Goal: Task Accomplishment & Management: Manage account settings

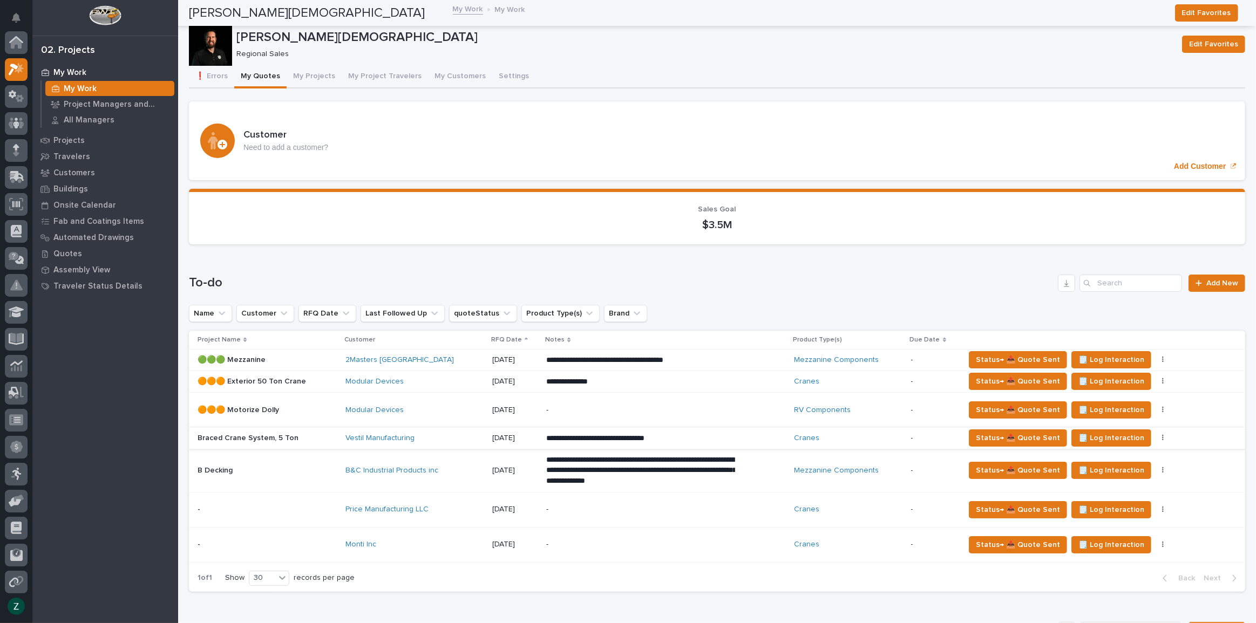
scroll to position [27, 0]
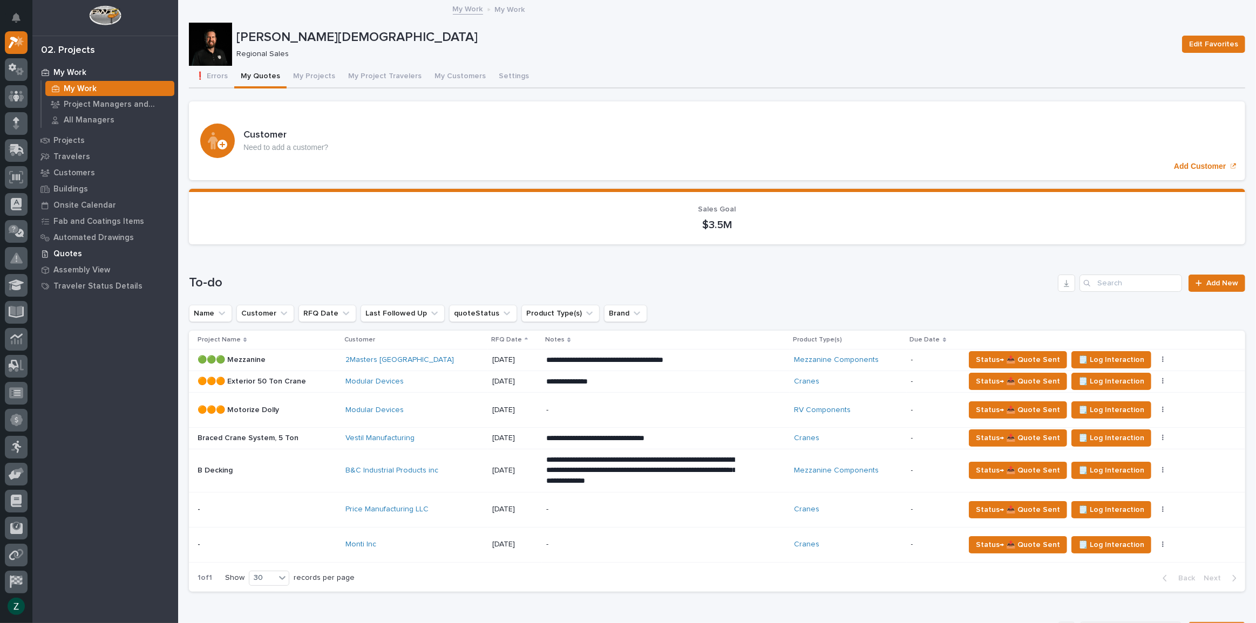
click at [98, 249] on div "Quotes" at bounding box center [105, 253] width 140 height 15
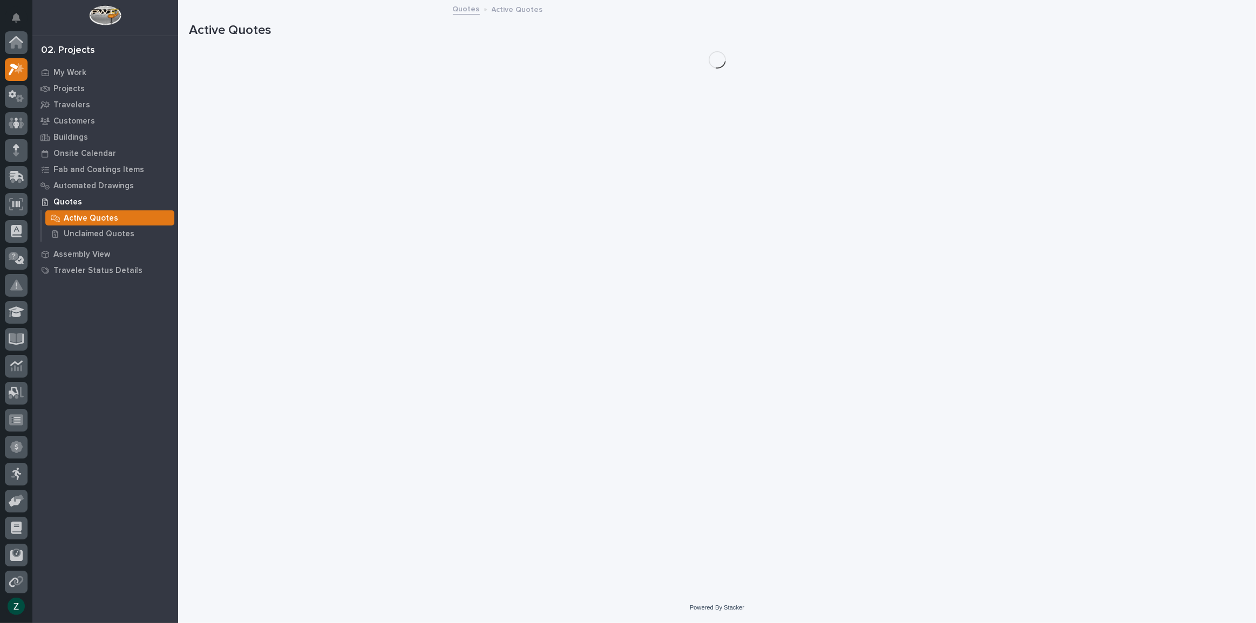
scroll to position [27, 0]
click at [89, 238] on p "Unclaimed Quotes" at bounding box center [99, 234] width 71 height 10
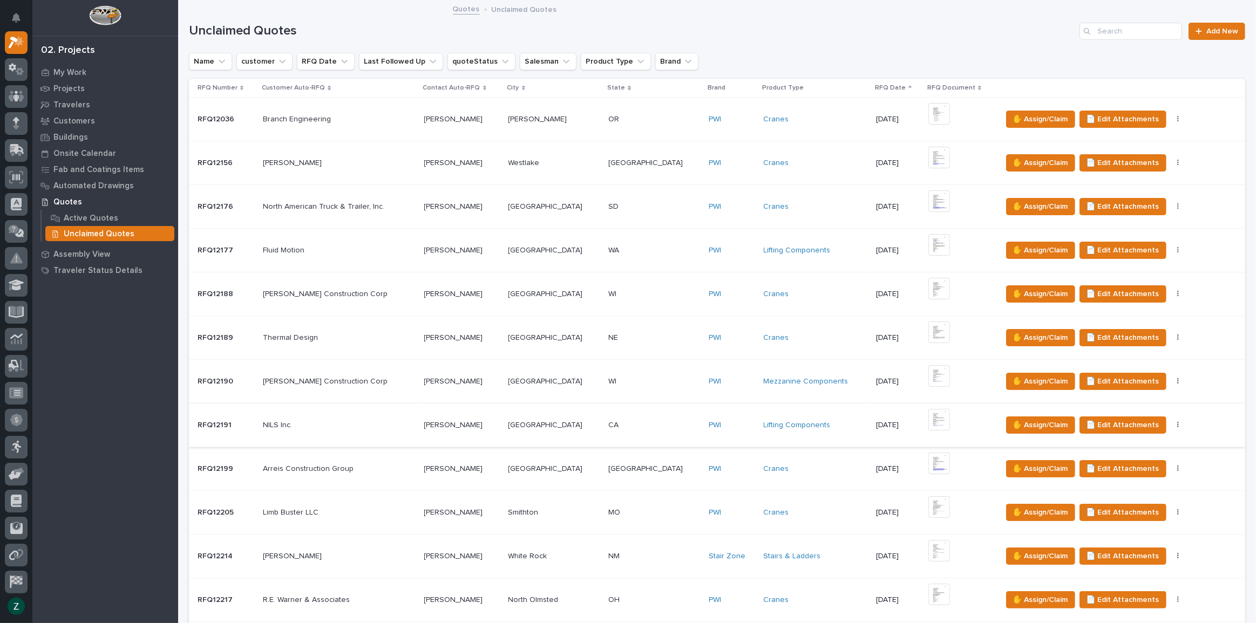
scroll to position [120, 0]
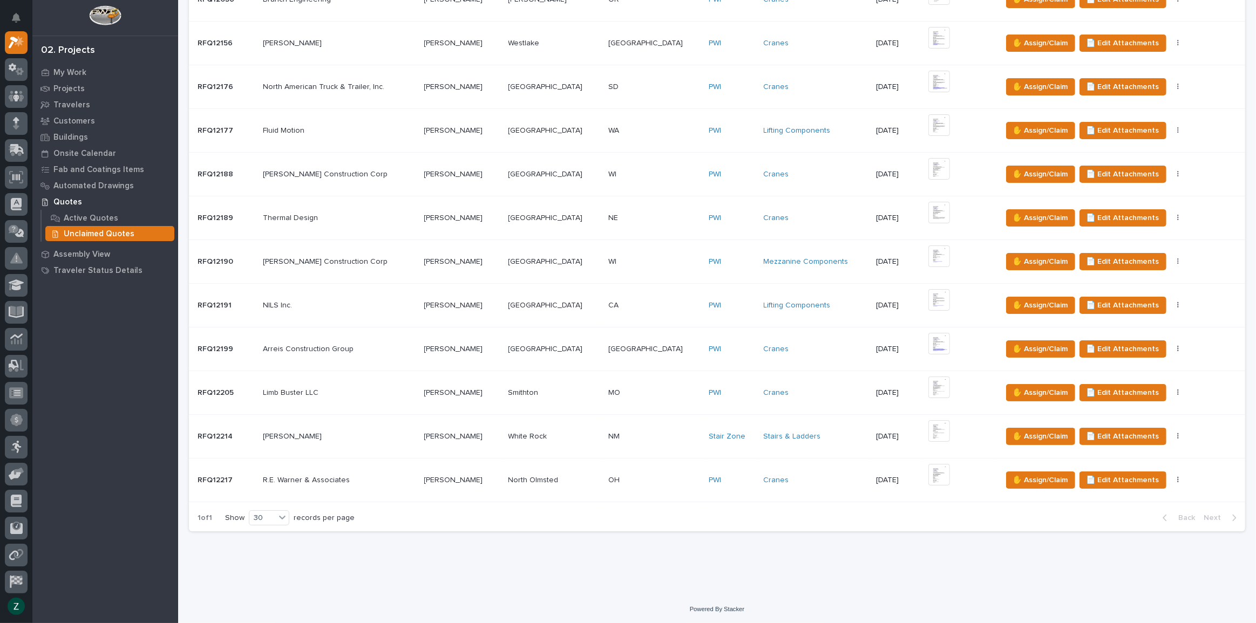
click at [485, 489] on td "[PERSON_NAME] [PERSON_NAME]" at bounding box center [462, 481] width 84 height 44
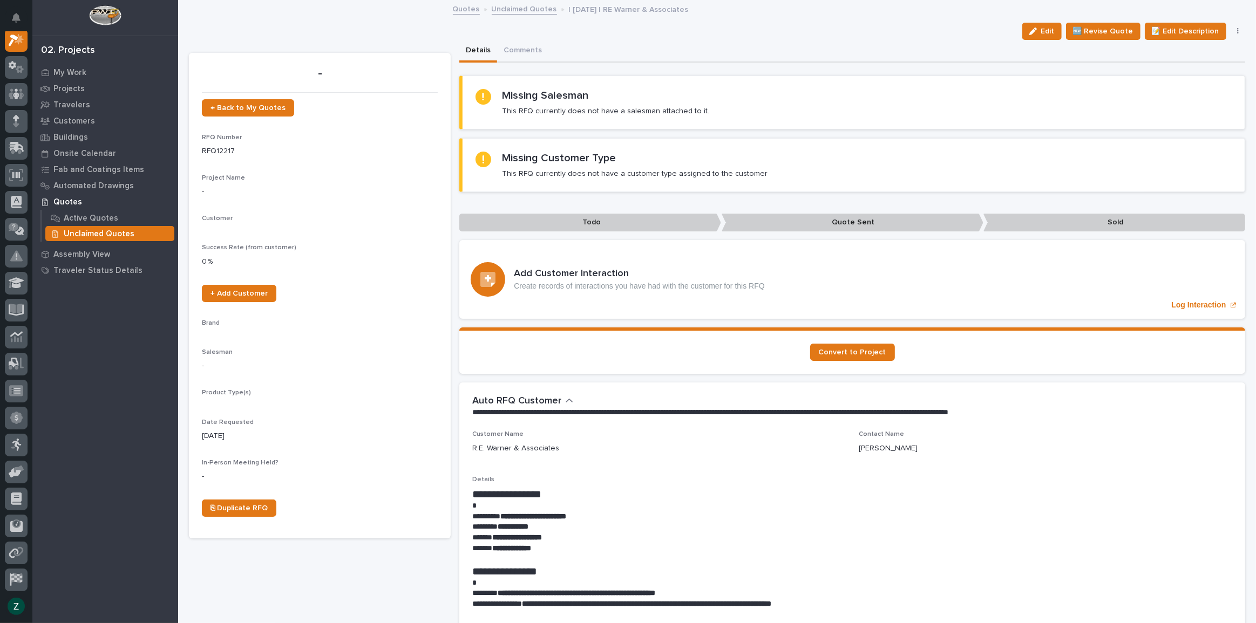
scroll to position [27, 0]
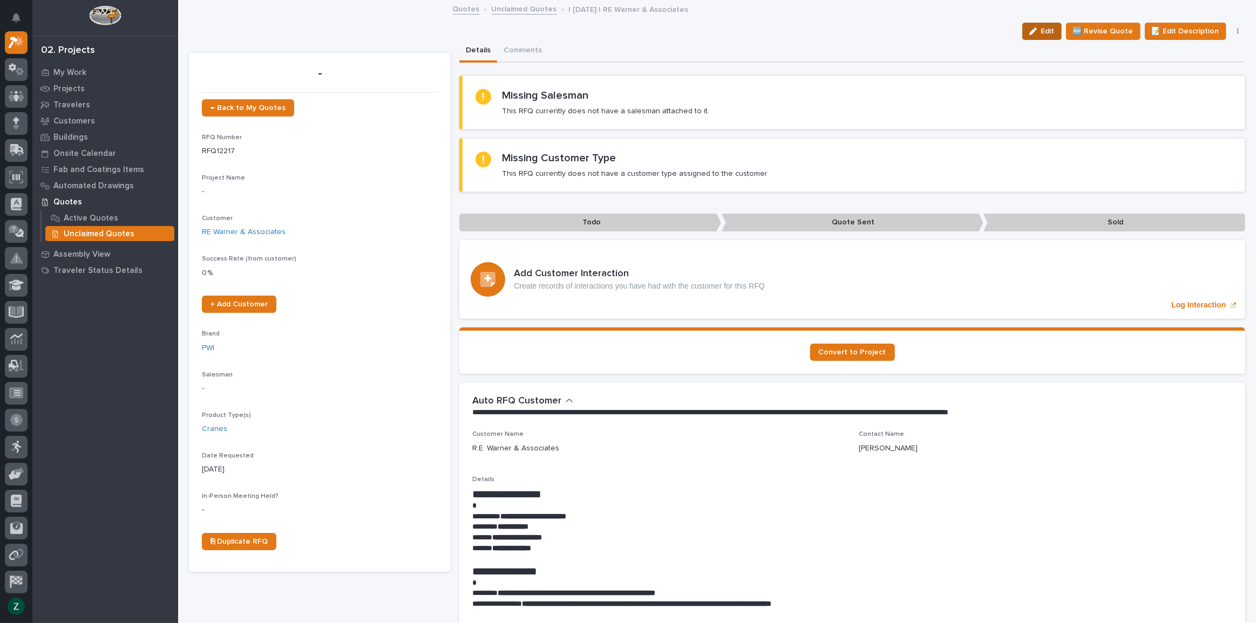
click at [1035, 29] on div "button" at bounding box center [1035, 32] width 12 height 8
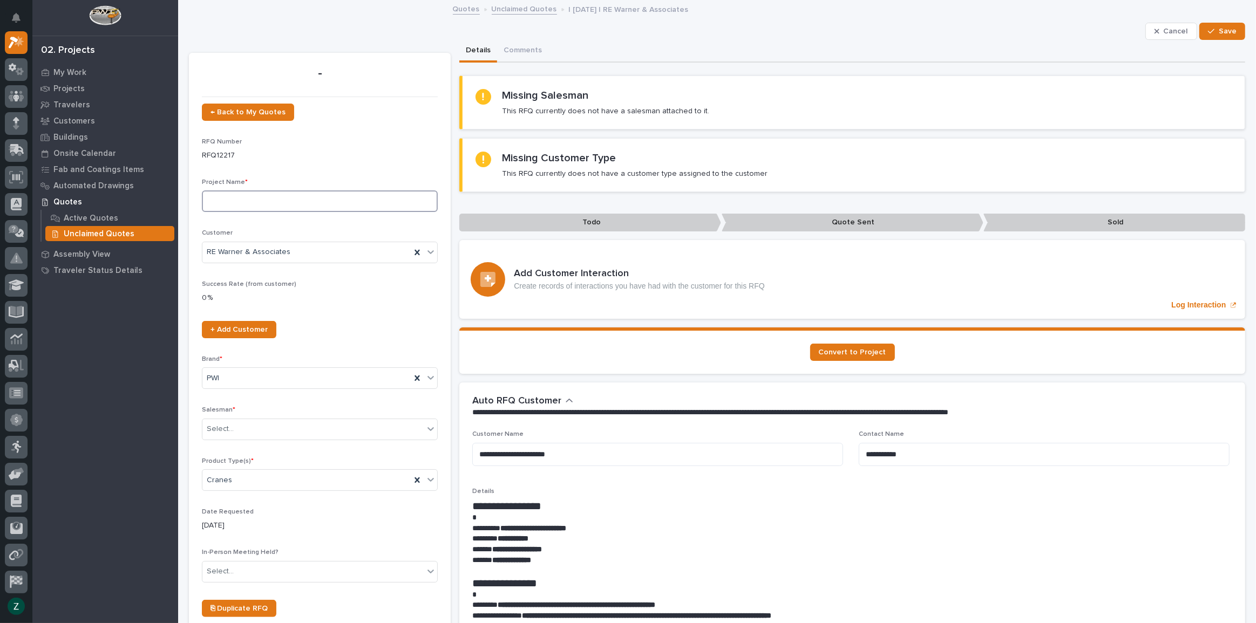
click at [262, 200] on input at bounding box center [320, 202] width 236 height 22
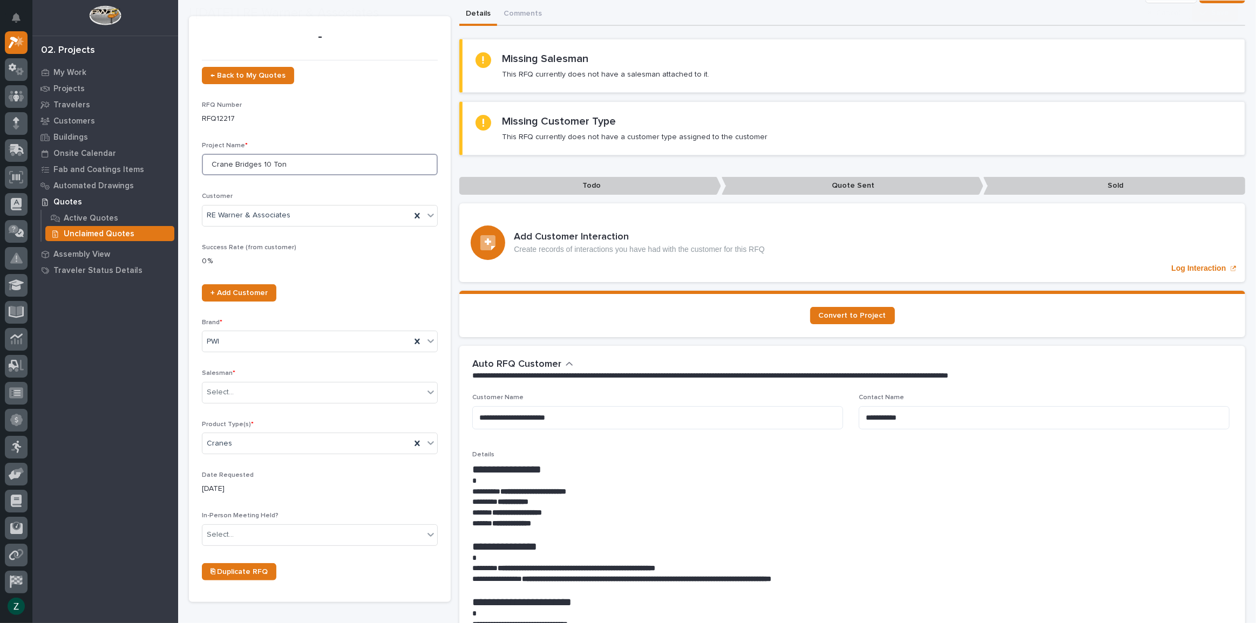
scroll to position [98, 0]
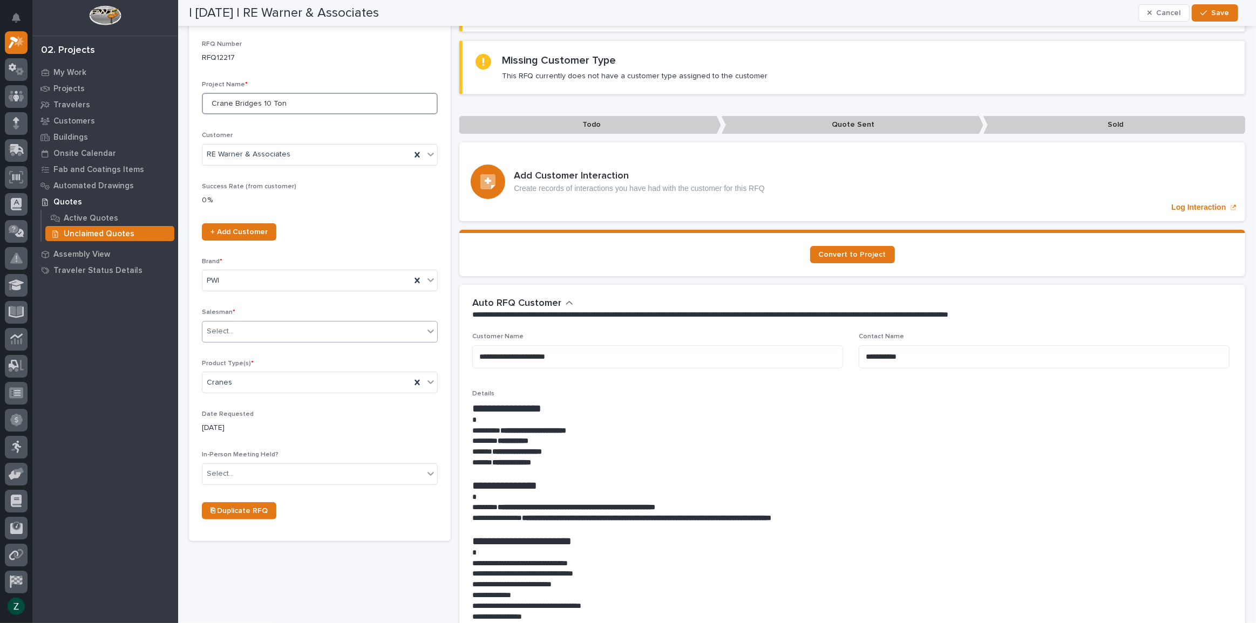
type input "Crane Bridges 10 Ton"
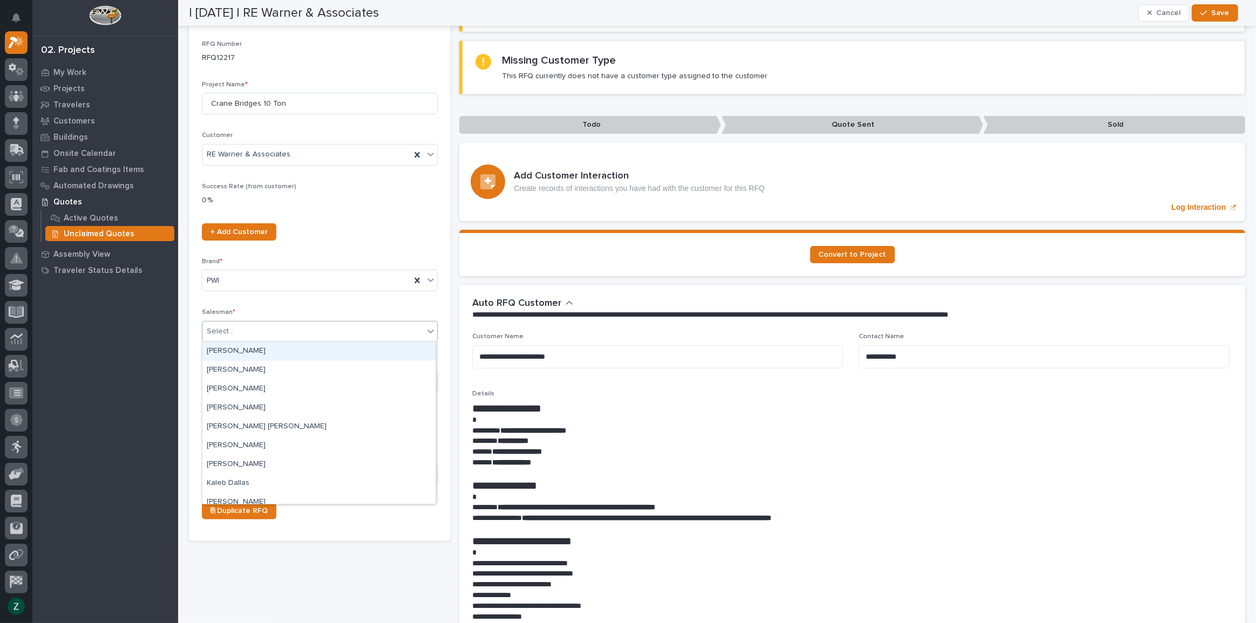
click at [413, 324] on div "Select..." at bounding box center [312, 332] width 221 height 18
type input "****"
click at [404, 349] on div "[PERSON_NAME][DEMOGRAPHIC_DATA]" at bounding box center [318, 351] width 233 height 19
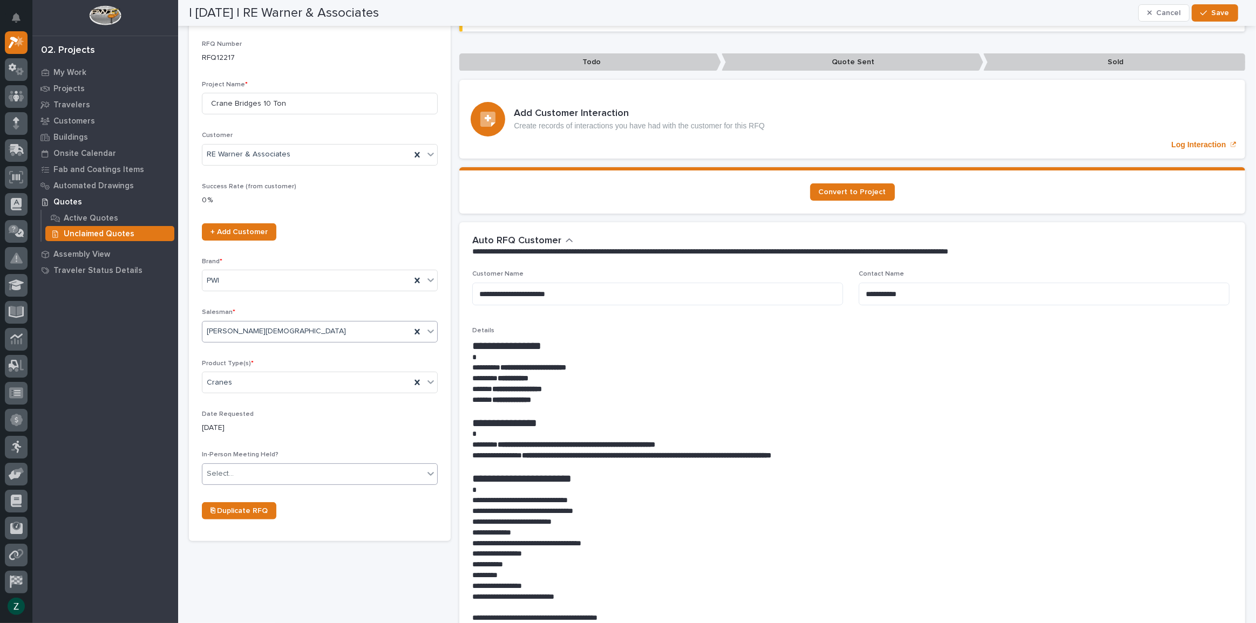
click at [290, 471] on div "Select..." at bounding box center [312, 474] width 221 height 18
click at [280, 512] on div "No" at bounding box center [318, 512] width 233 height 19
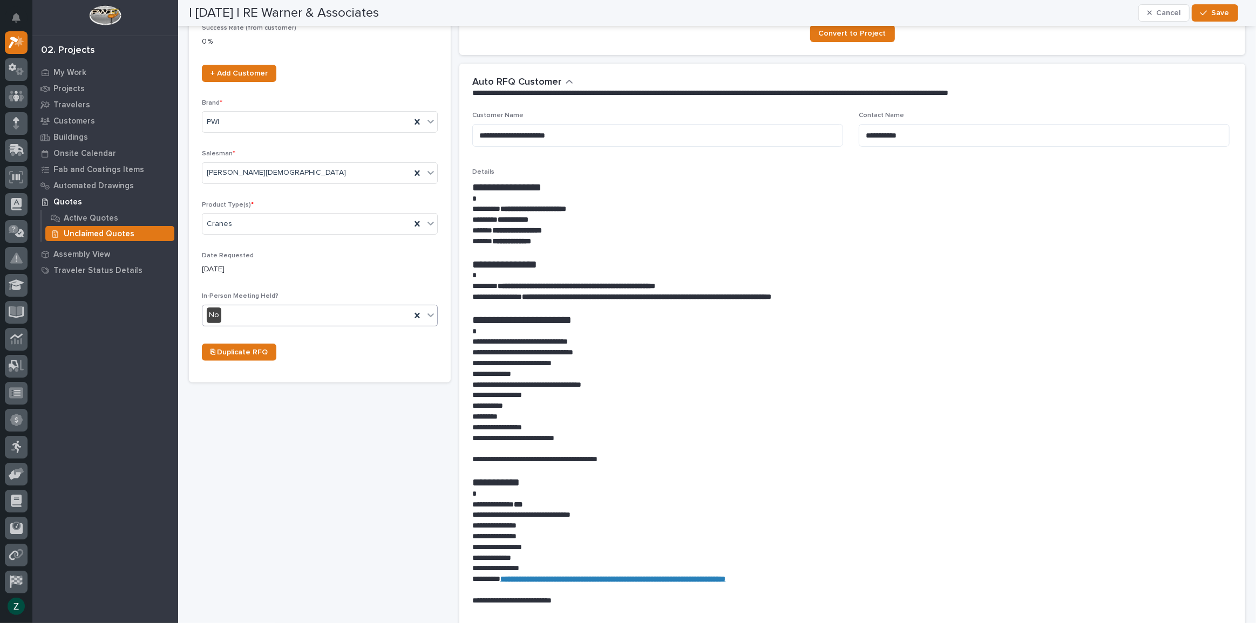
scroll to position [491, 0]
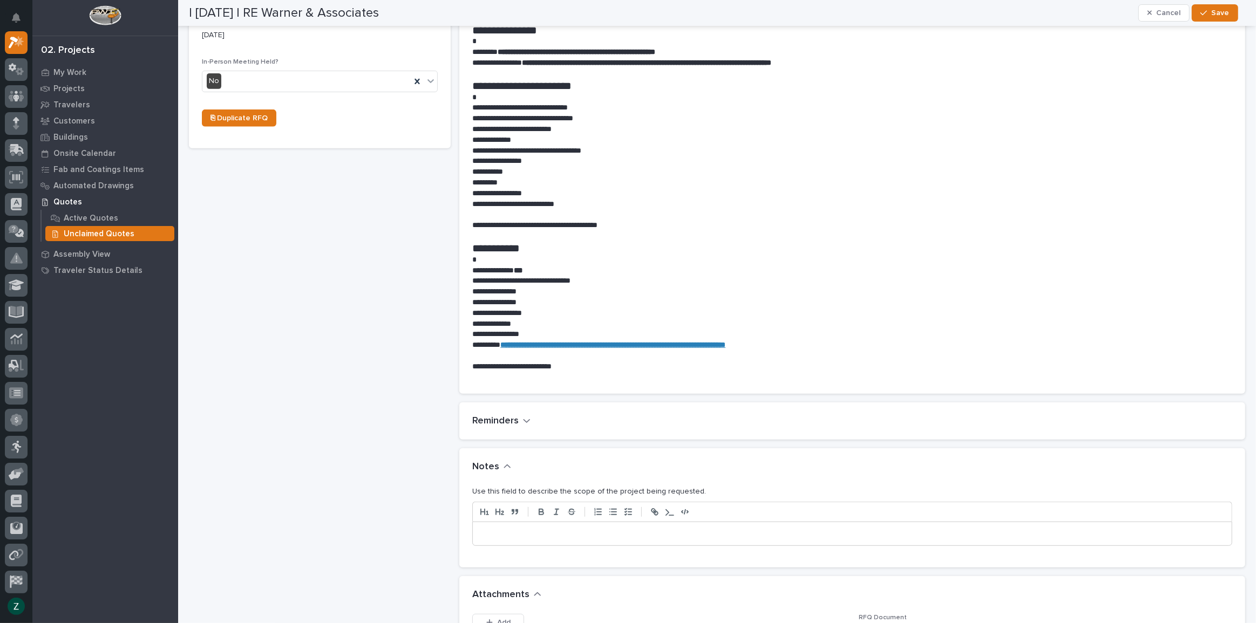
click at [678, 528] on div at bounding box center [852, 535] width 759 height 24
drag, startPoint x: 649, startPoint y: 537, endPoint x: 466, endPoint y: 534, distance: 183.0
click at [466, 534] on div "**********" at bounding box center [852, 527] width 786 height 82
copy p "**********"
click at [1220, 12] on span "Save" at bounding box center [1221, 13] width 18 height 10
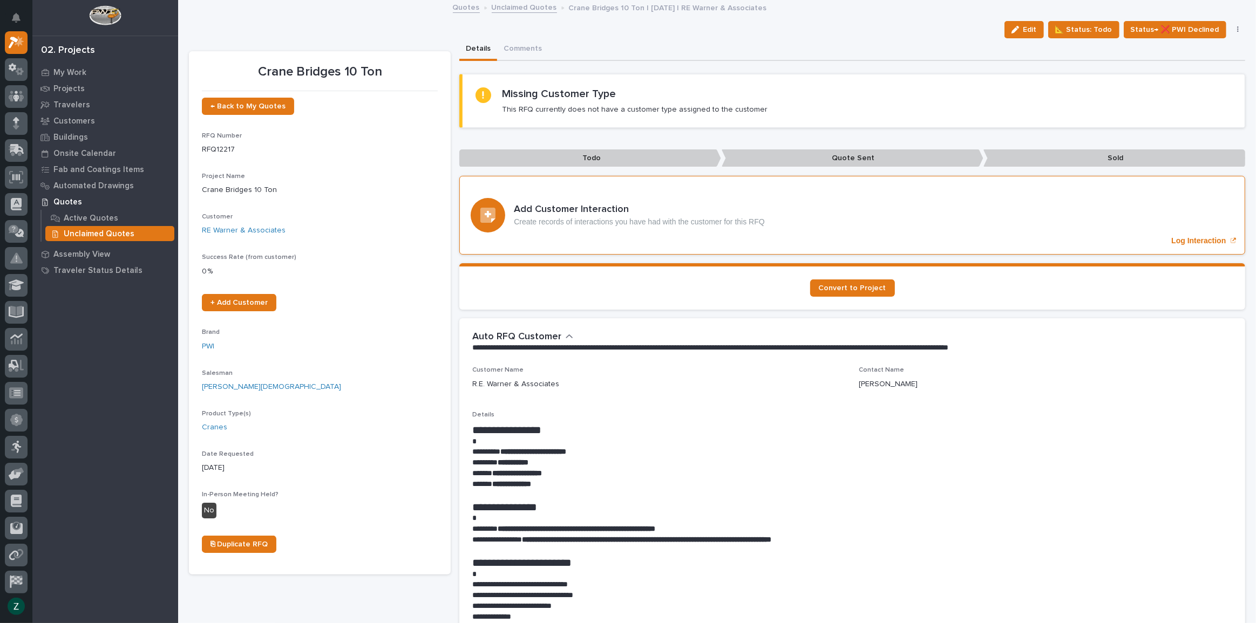
scroll to position [0, 0]
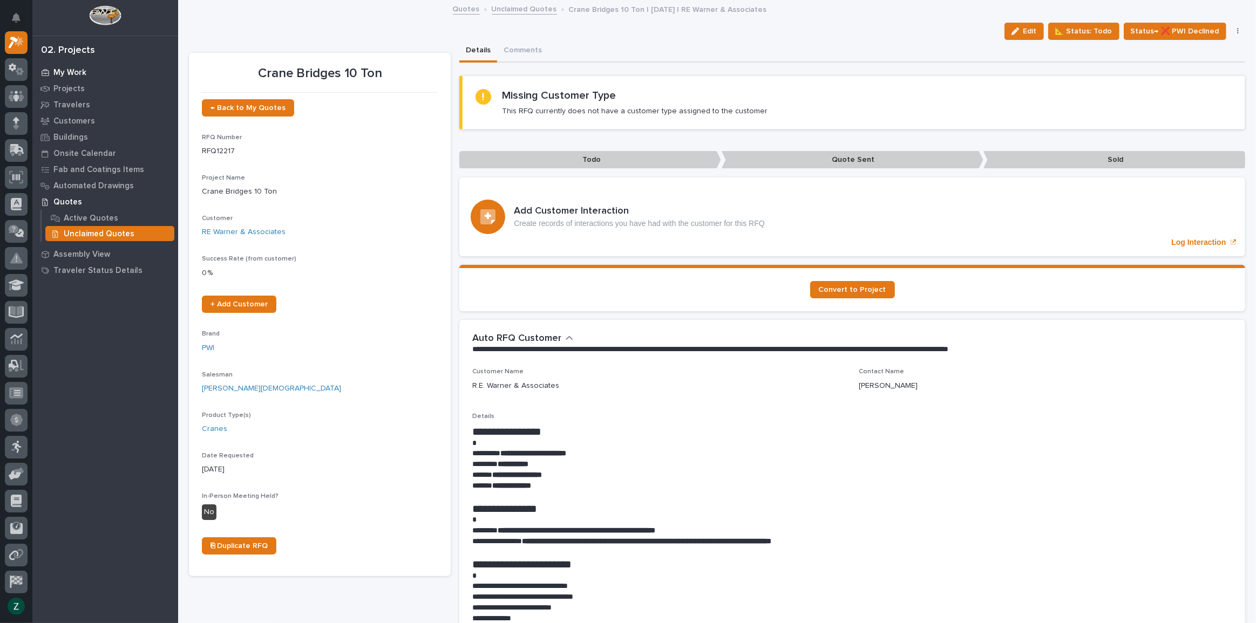
click at [76, 73] on p "My Work" at bounding box center [69, 73] width 33 height 10
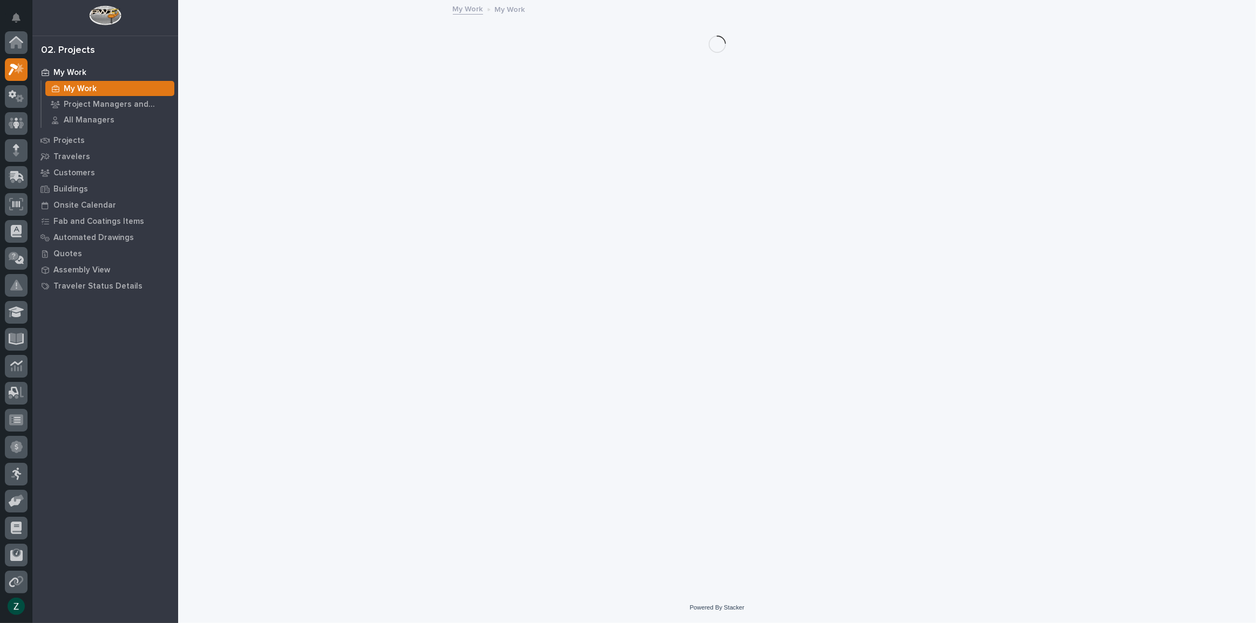
scroll to position [27, 0]
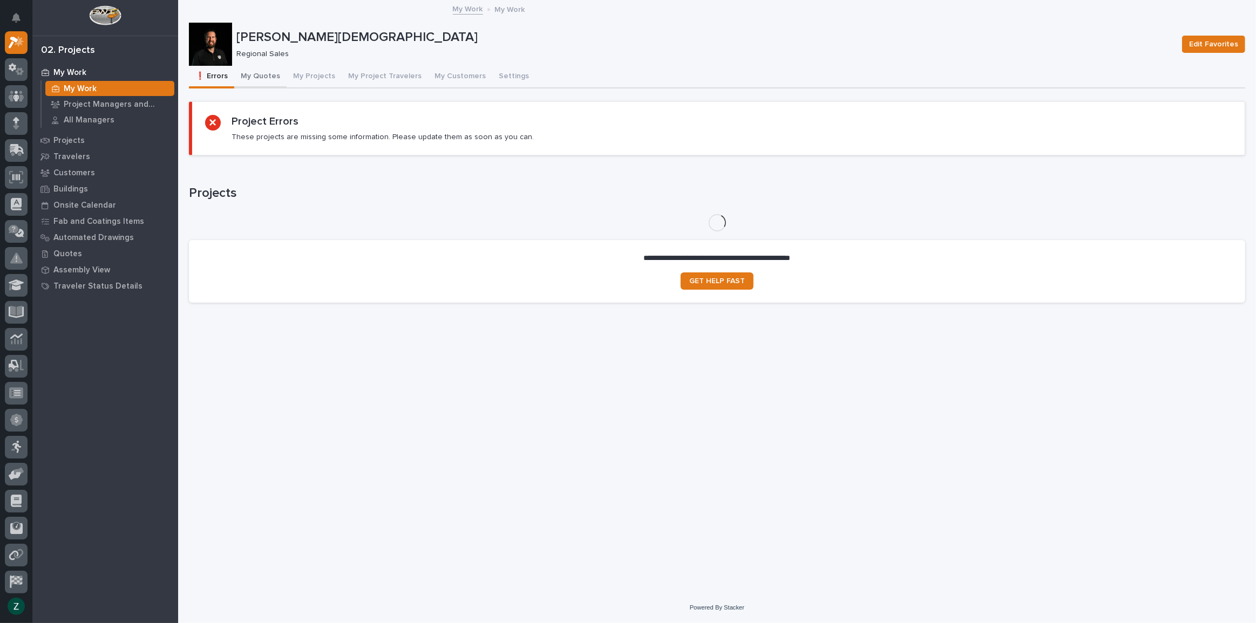
click at [271, 73] on button "My Quotes" at bounding box center [260, 77] width 52 height 23
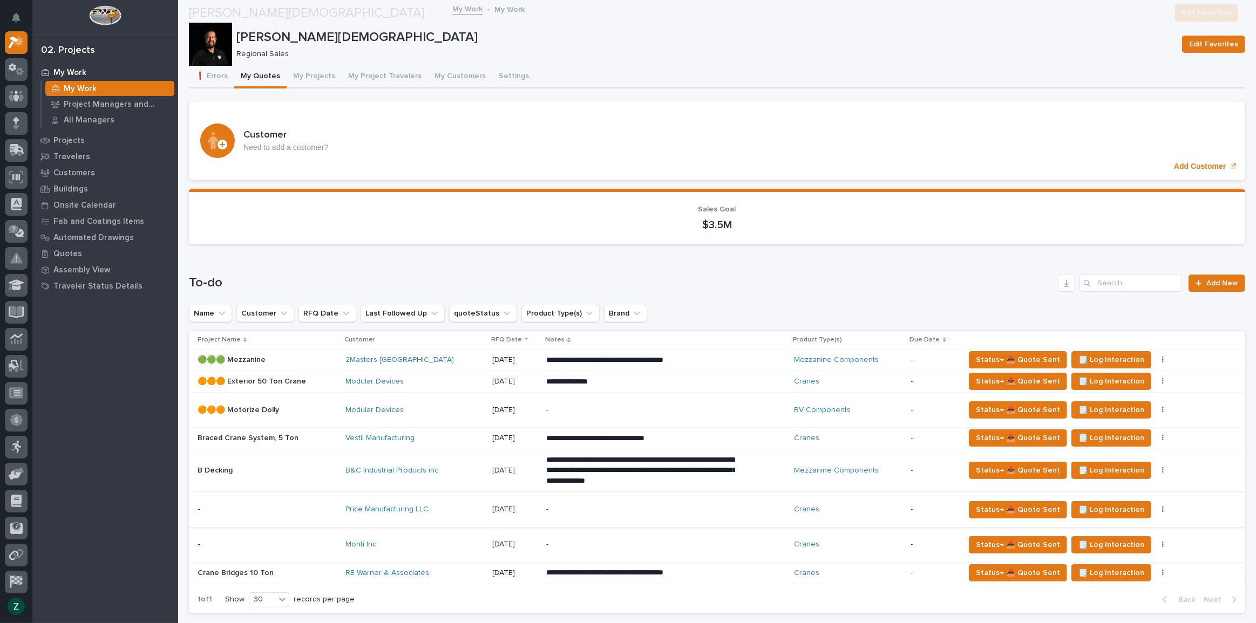
scroll to position [245, 0]
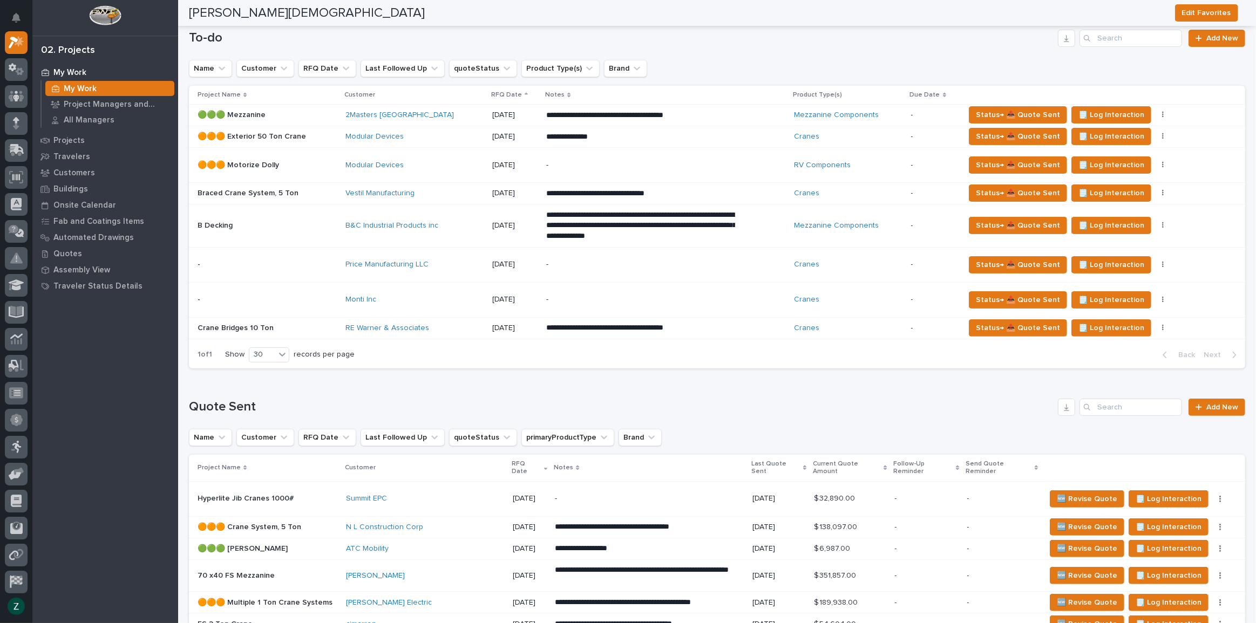
click at [588, 270] on div "-" at bounding box center [640, 265] width 189 height 24
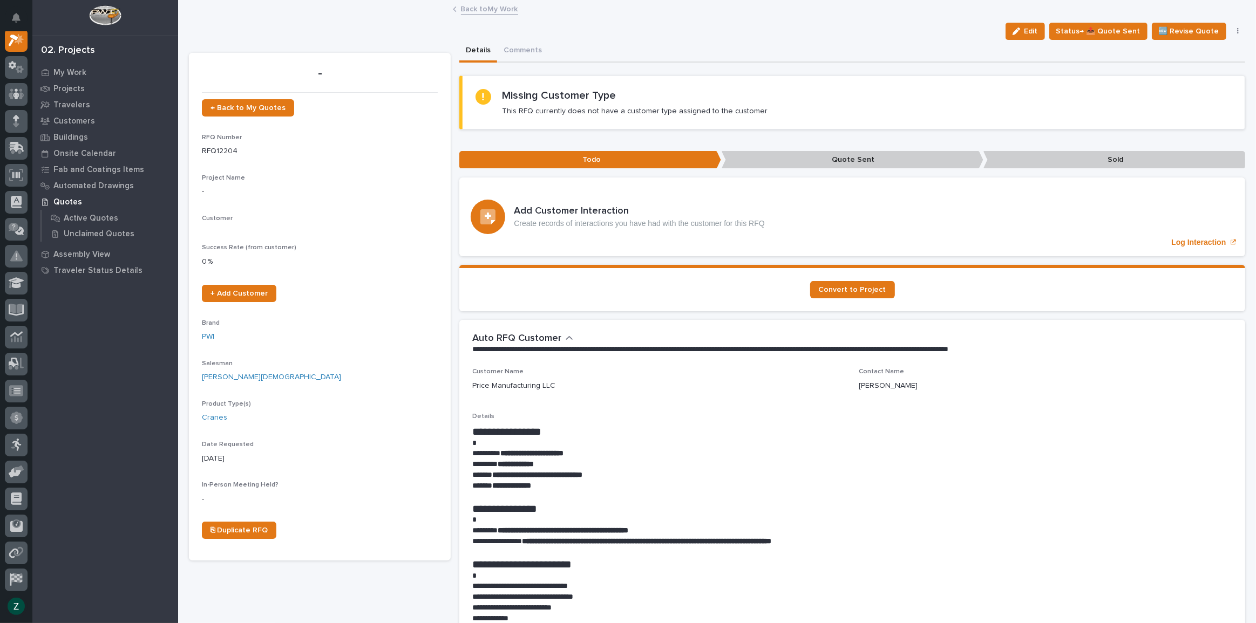
scroll to position [27, 0]
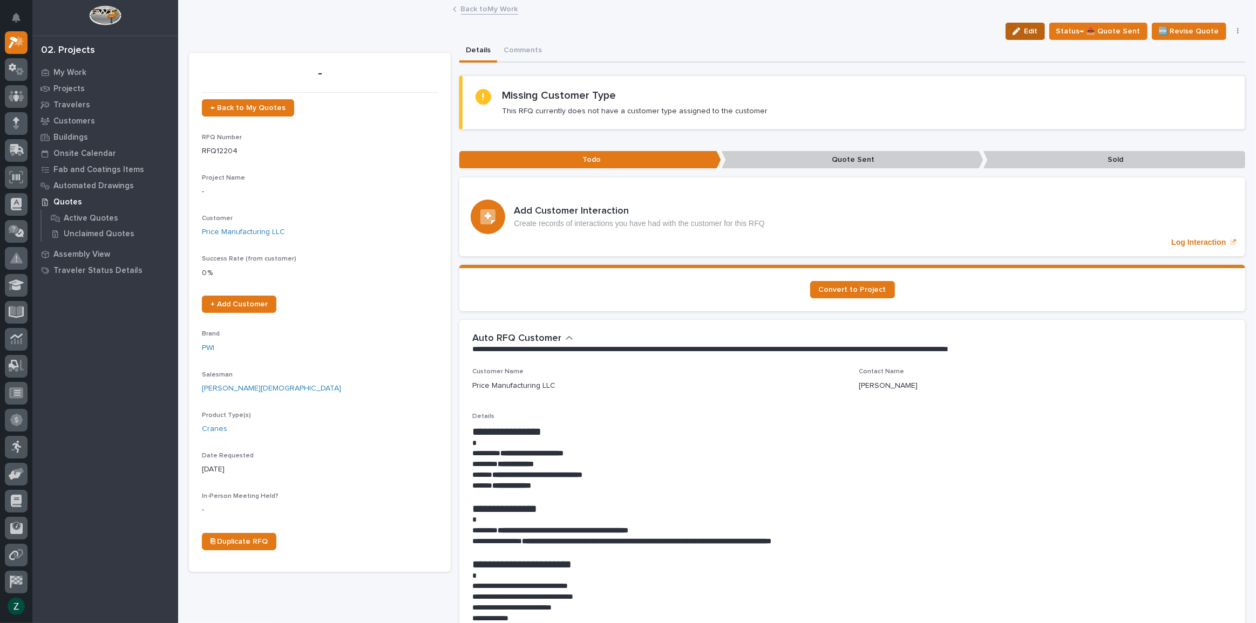
click at [1033, 24] on button "Edit" at bounding box center [1025, 31] width 39 height 17
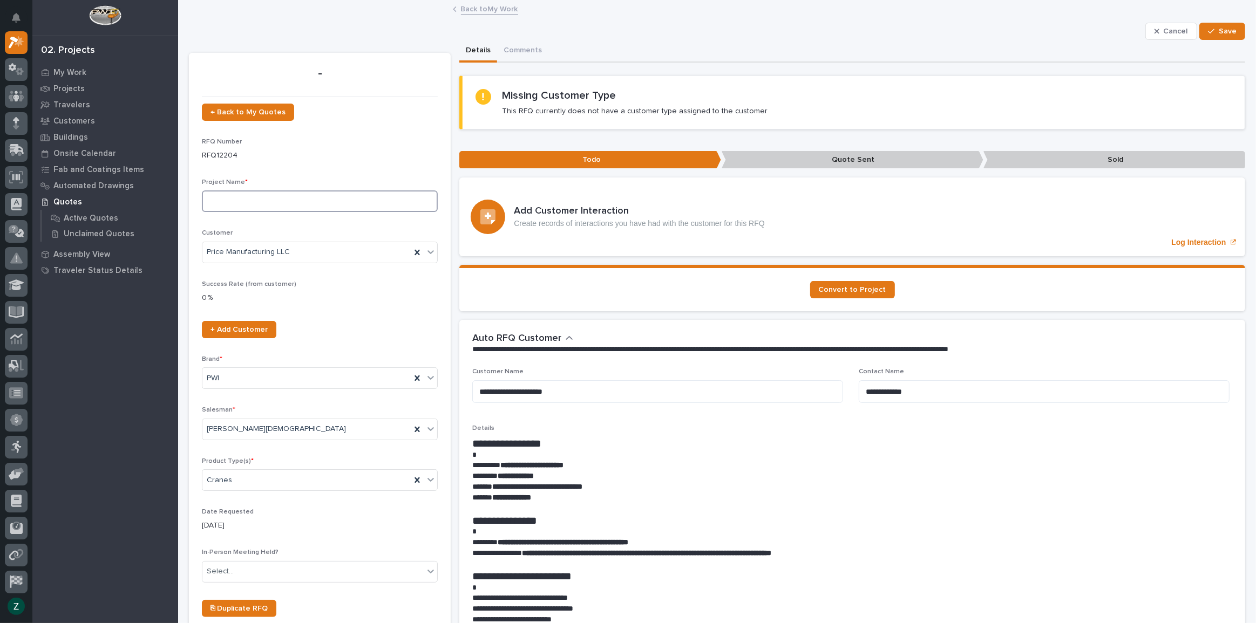
click at [275, 200] on input at bounding box center [320, 202] width 236 height 22
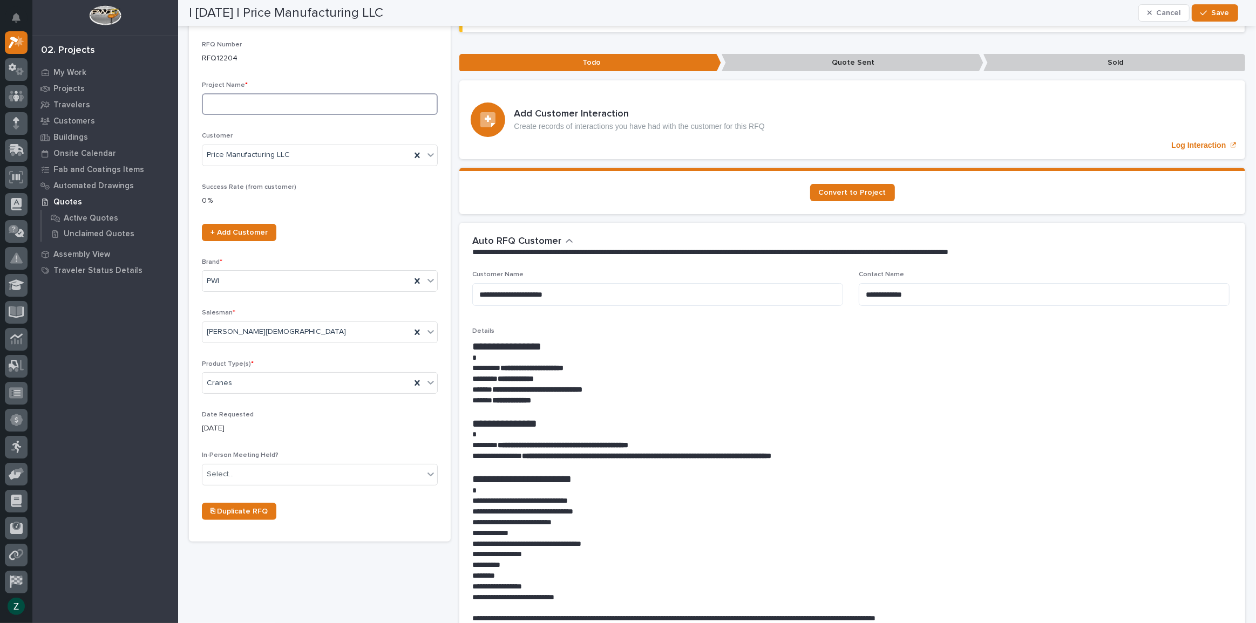
scroll to position [49, 0]
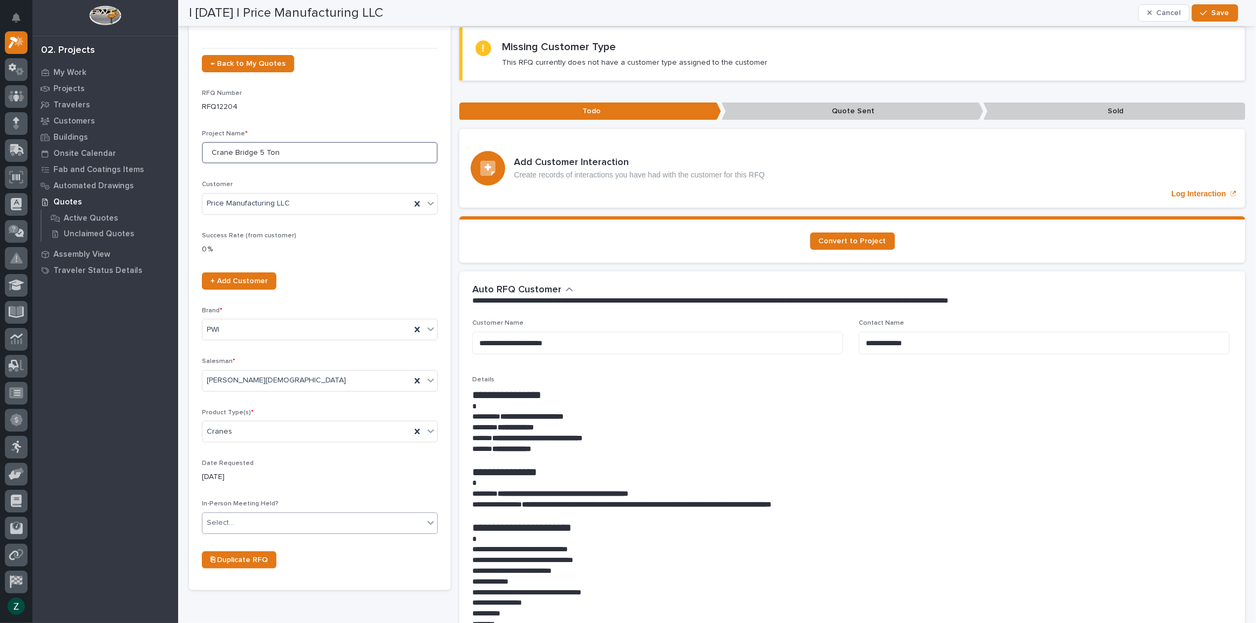
type input "Crane Bridge 5 Ton"
click at [325, 519] on div "Select..." at bounding box center [312, 523] width 221 height 18
click at [333, 560] on div "No" at bounding box center [318, 561] width 233 height 19
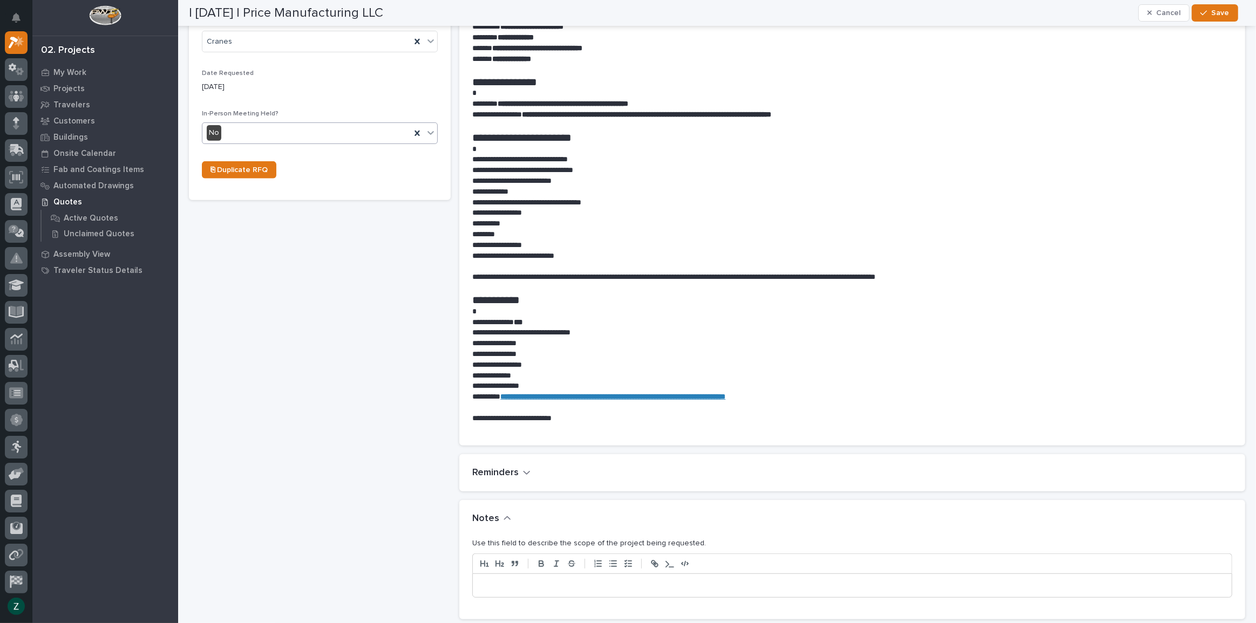
scroll to position [491, 0]
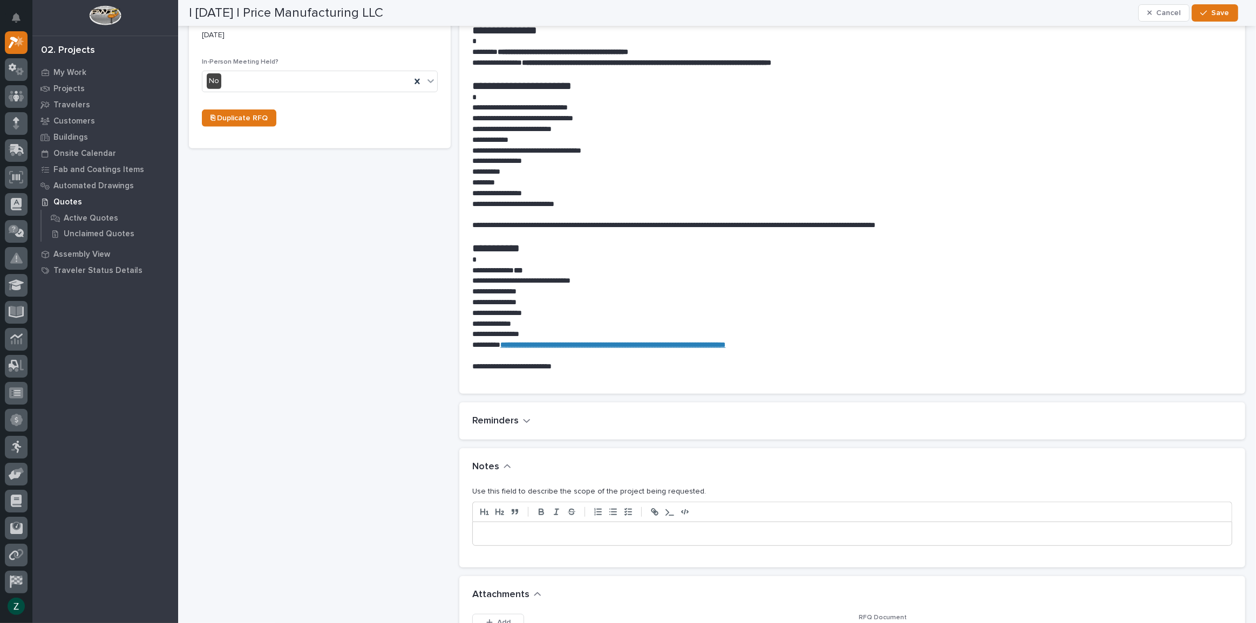
click at [617, 539] on p at bounding box center [852, 534] width 743 height 11
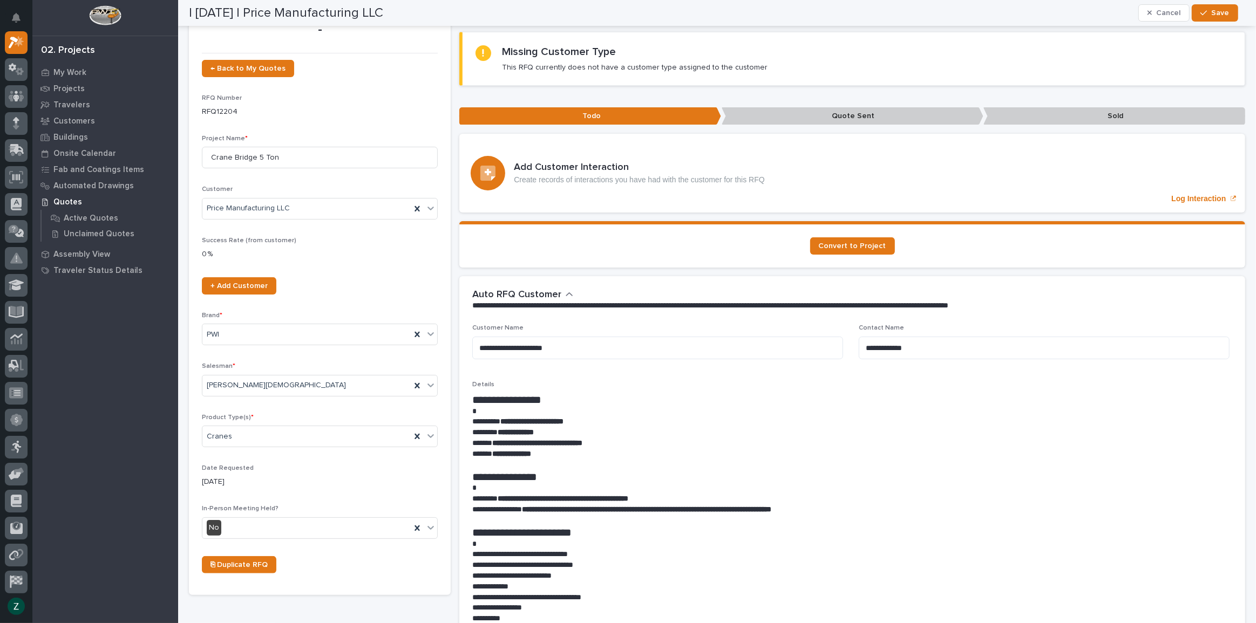
scroll to position [0, 0]
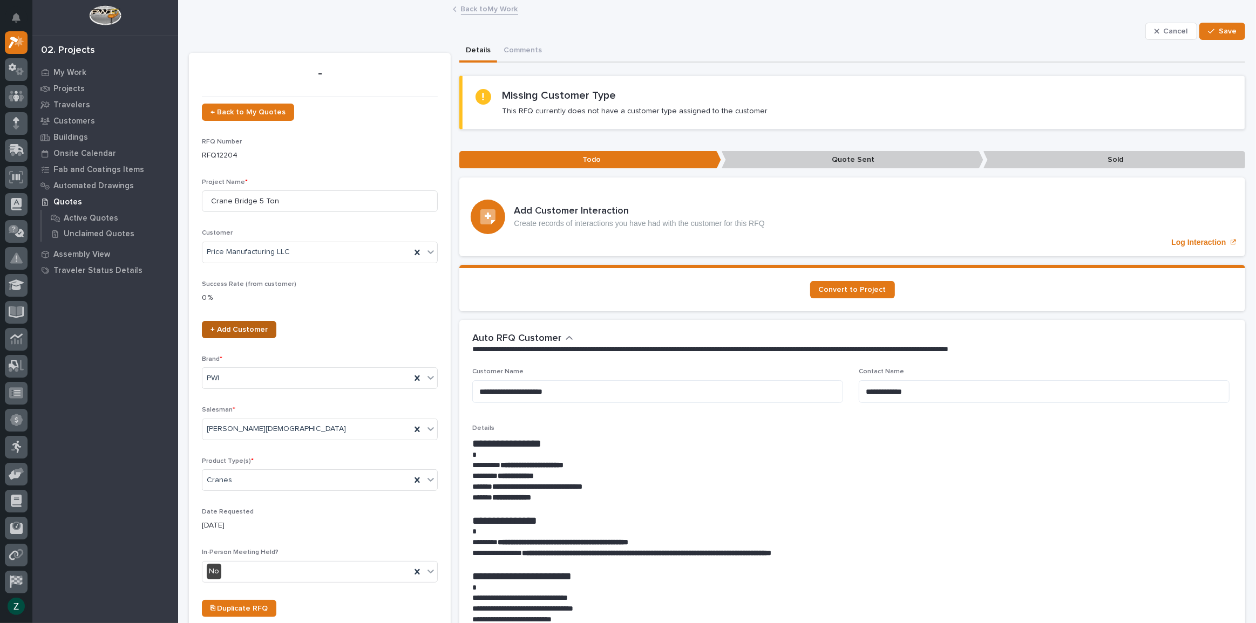
click at [256, 329] on span "+ Add Customer" at bounding box center [239, 330] width 57 height 8
click at [1223, 35] on span "Save" at bounding box center [1228, 31] width 18 height 10
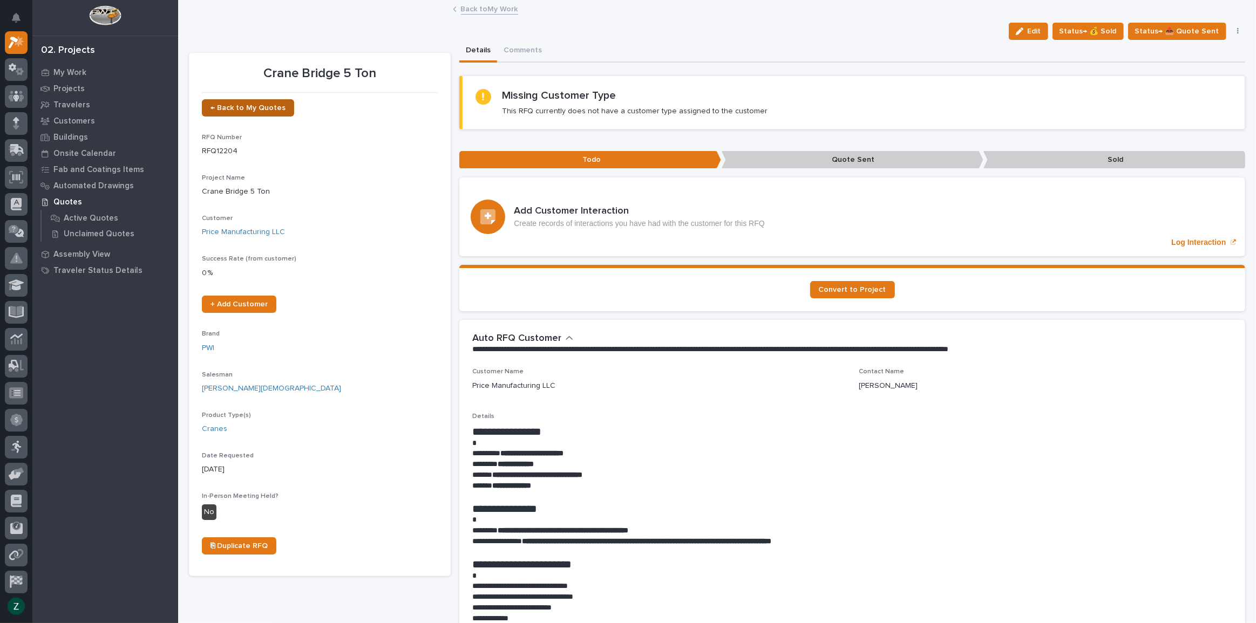
click at [239, 105] on span "← Back to My Quotes" at bounding box center [248, 108] width 75 height 8
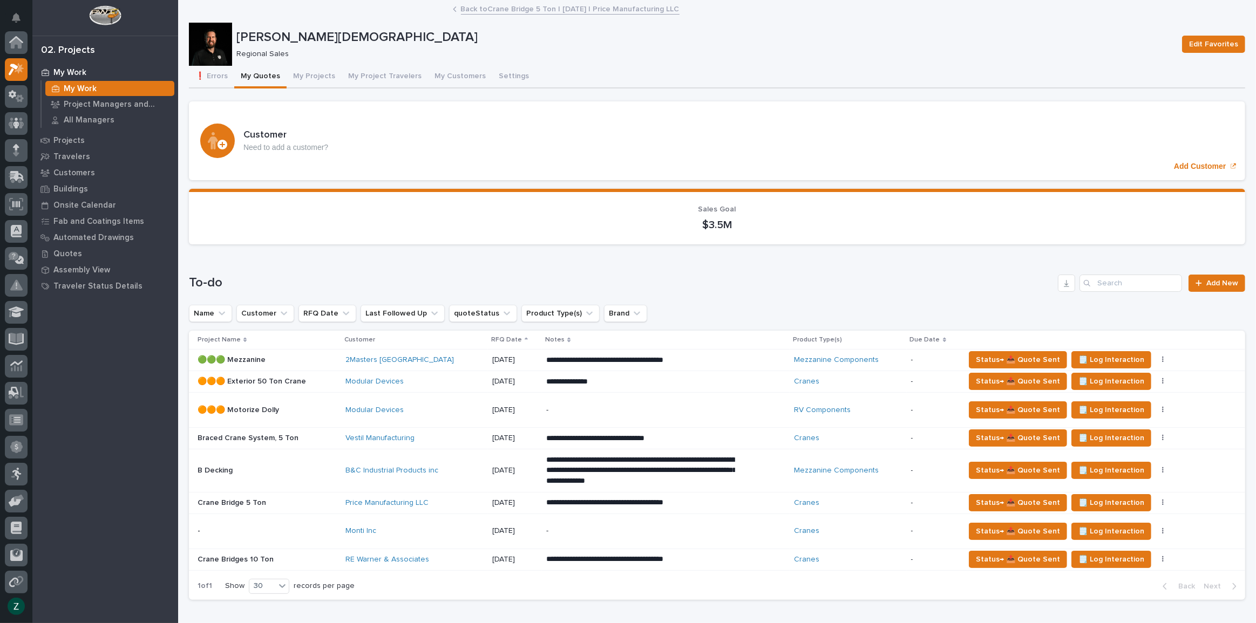
scroll to position [27, 0]
click at [580, 527] on p "-" at bounding box center [640, 531] width 189 height 9
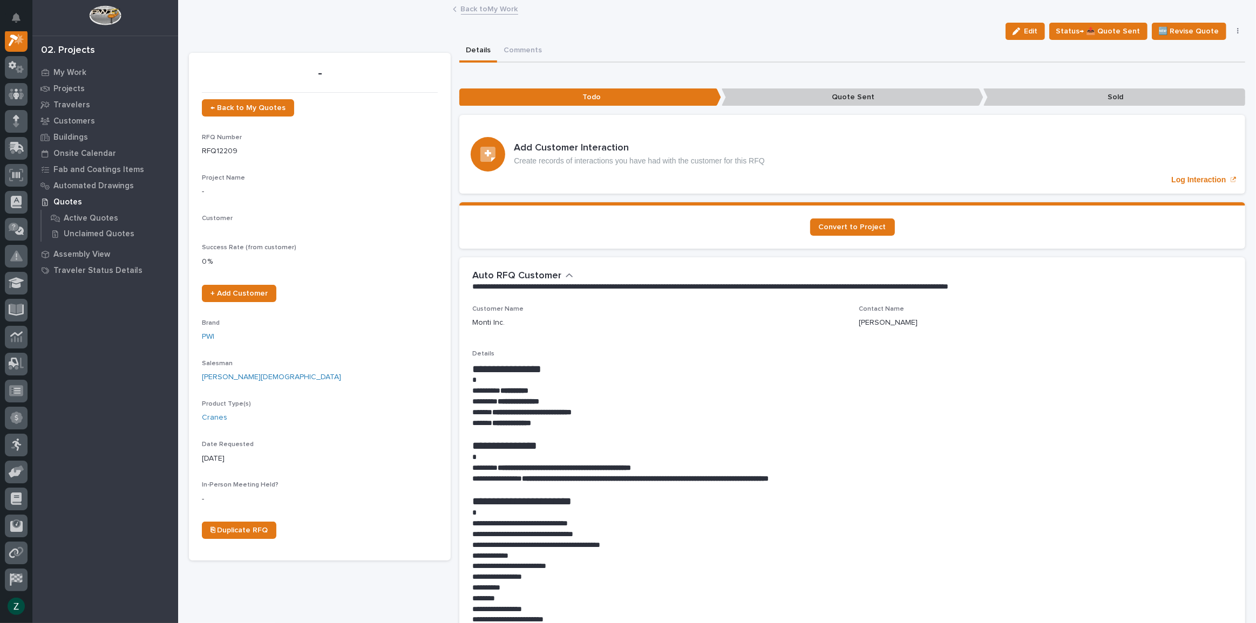
scroll to position [27, 0]
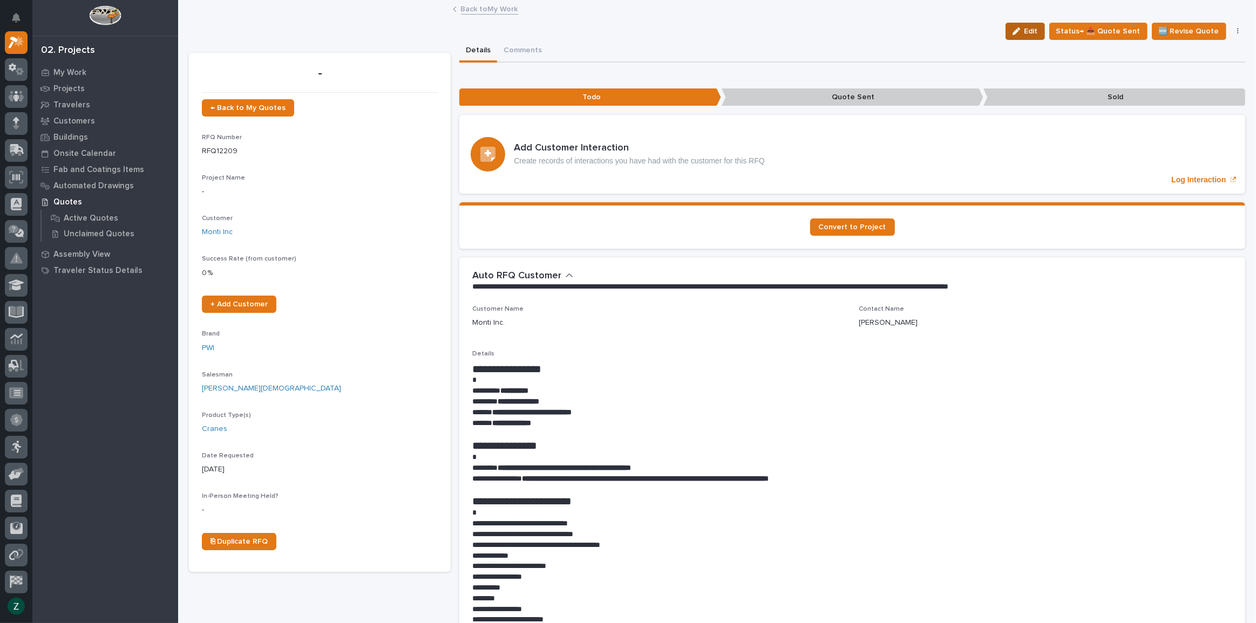
click at [1017, 28] on icon "button" at bounding box center [1017, 32] width 8 height 8
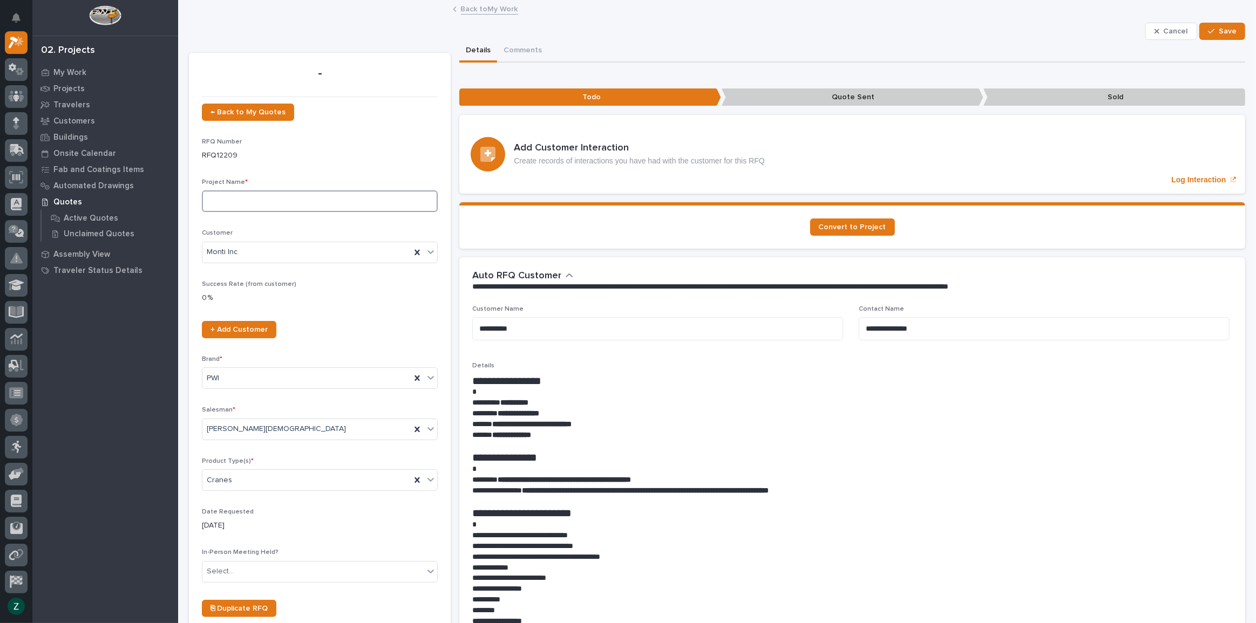
click at [324, 204] on input at bounding box center [320, 202] width 236 height 22
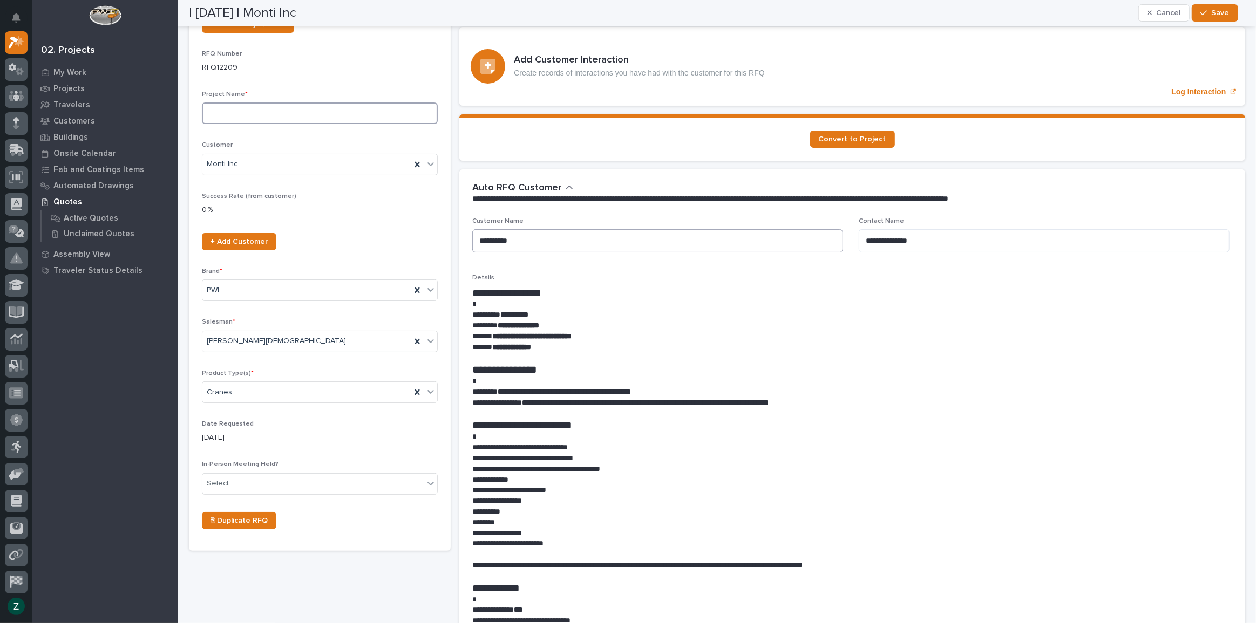
scroll to position [0, 0]
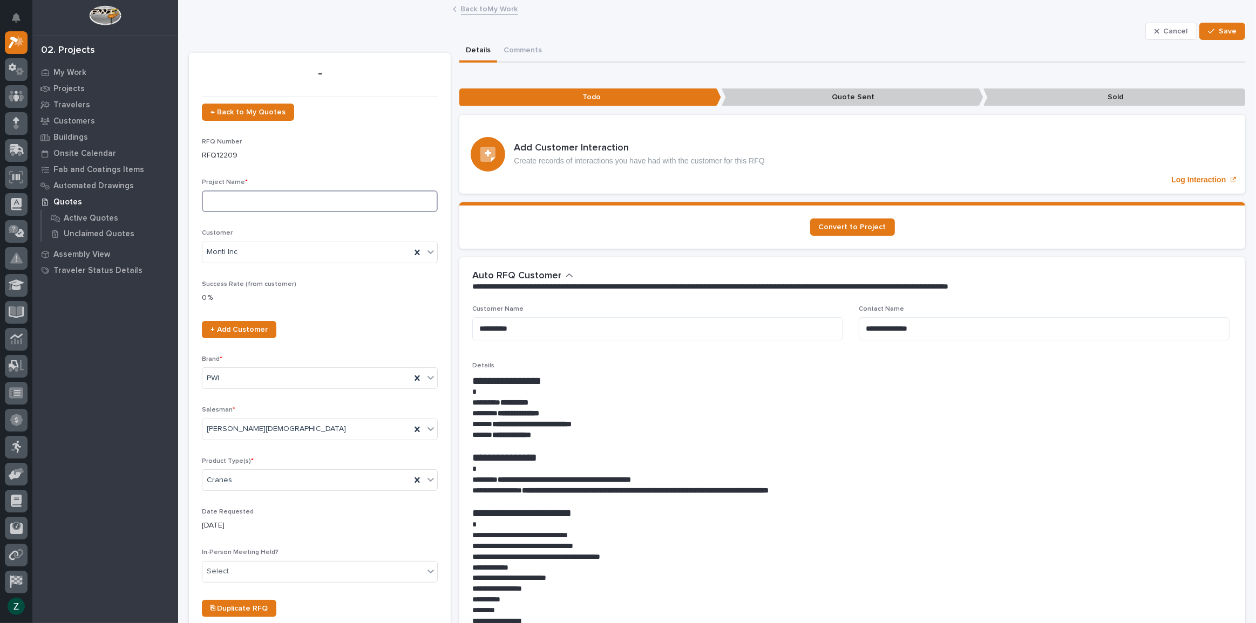
click at [314, 200] on input at bounding box center [320, 202] width 236 height 22
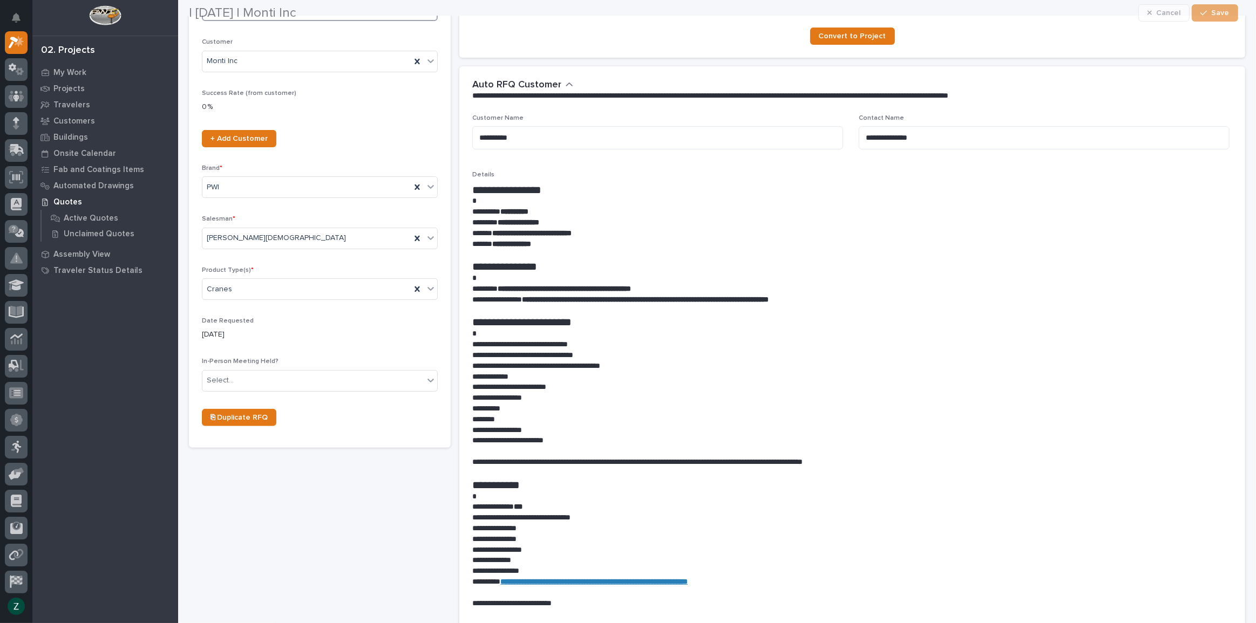
scroll to position [196, 0]
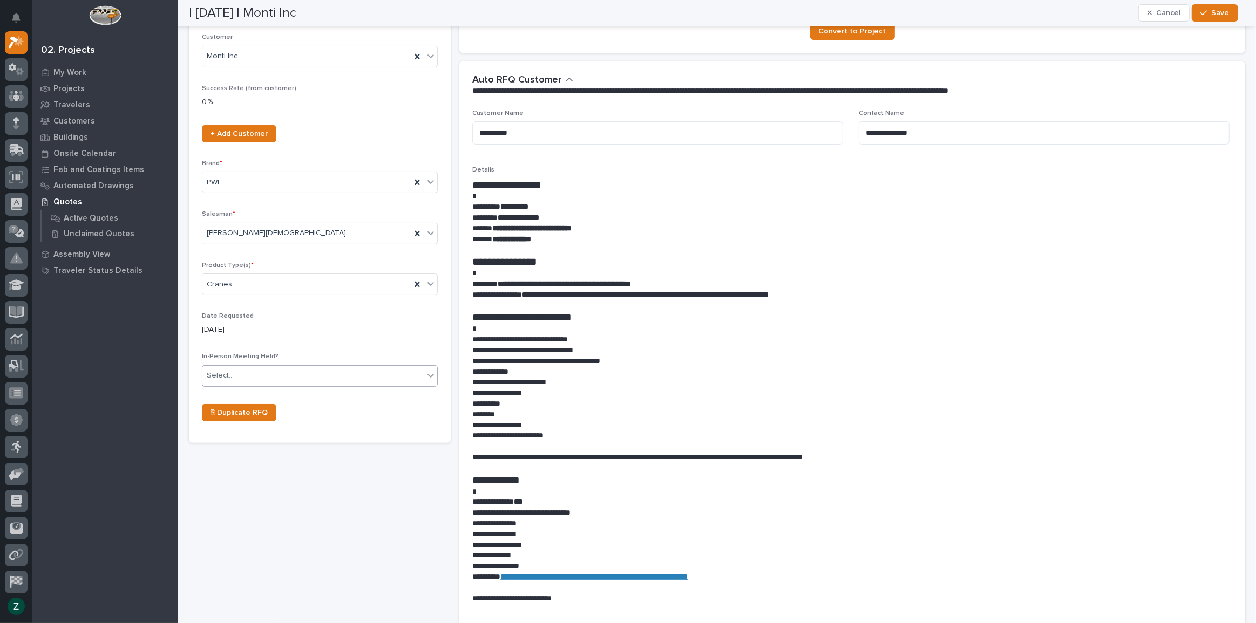
type input "Crane System, 1 Ton"
click at [375, 383] on div "Select..." at bounding box center [312, 376] width 221 height 18
drag, startPoint x: 367, startPoint y: 391, endPoint x: 362, endPoint y: 423, distance: 31.7
click at [362, 423] on div "No" at bounding box center [318, 414] width 233 height 19
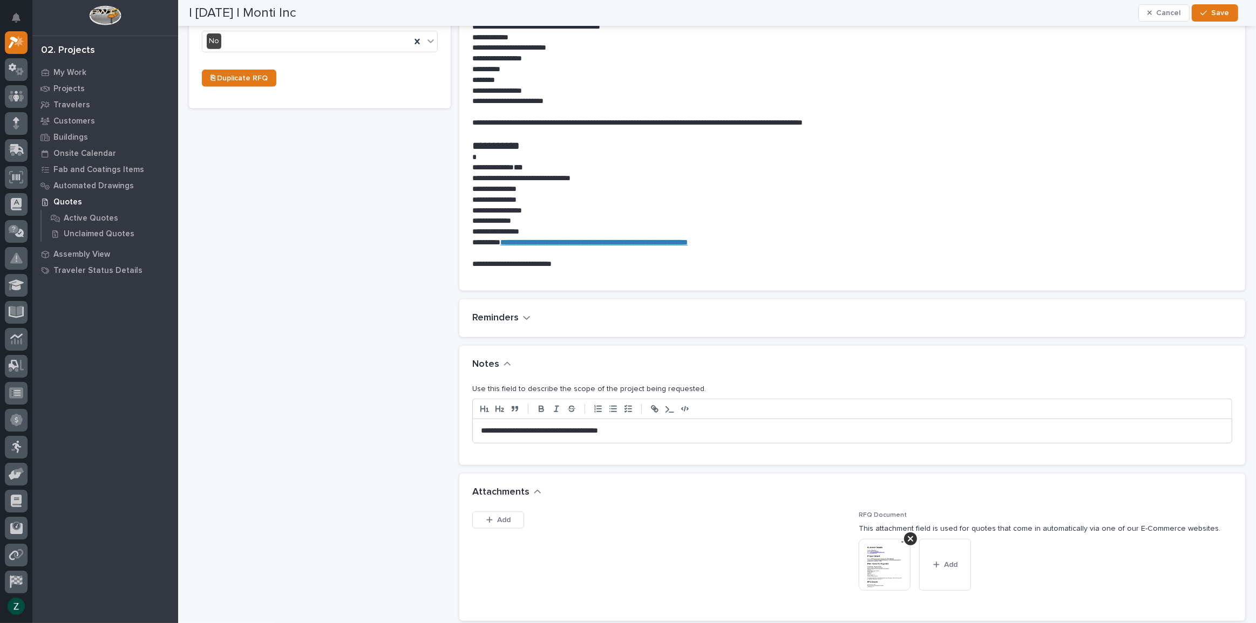
scroll to position [245, 0]
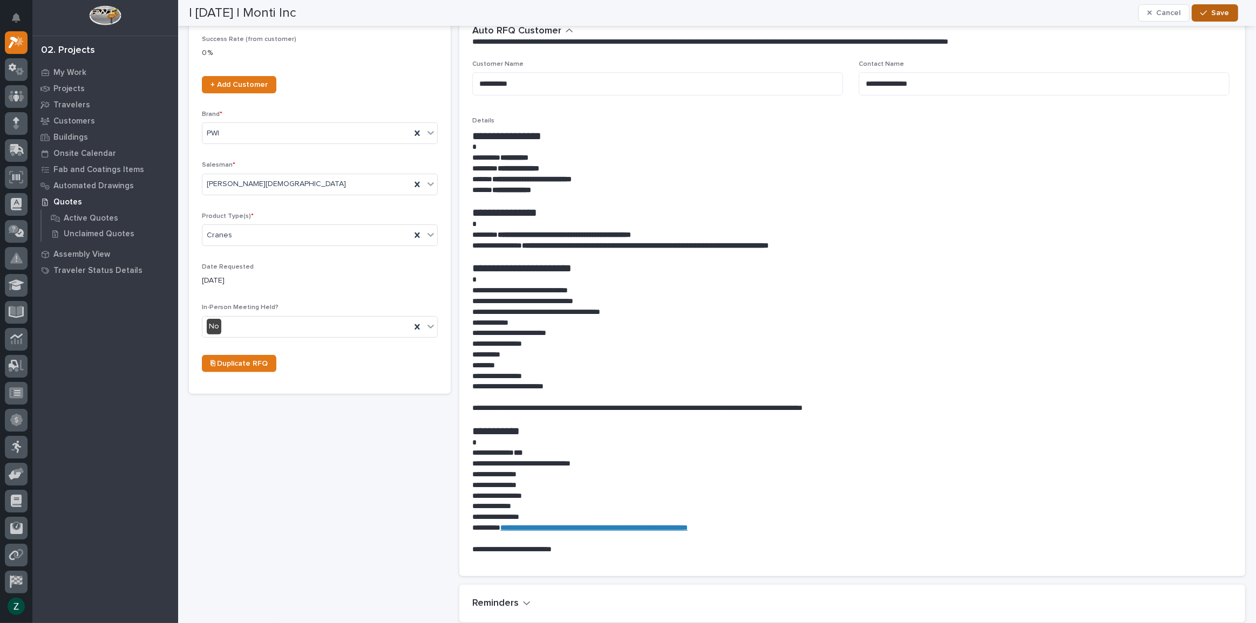
click at [1205, 4] on button "Save" at bounding box center [1215, 12] width 46 height 17
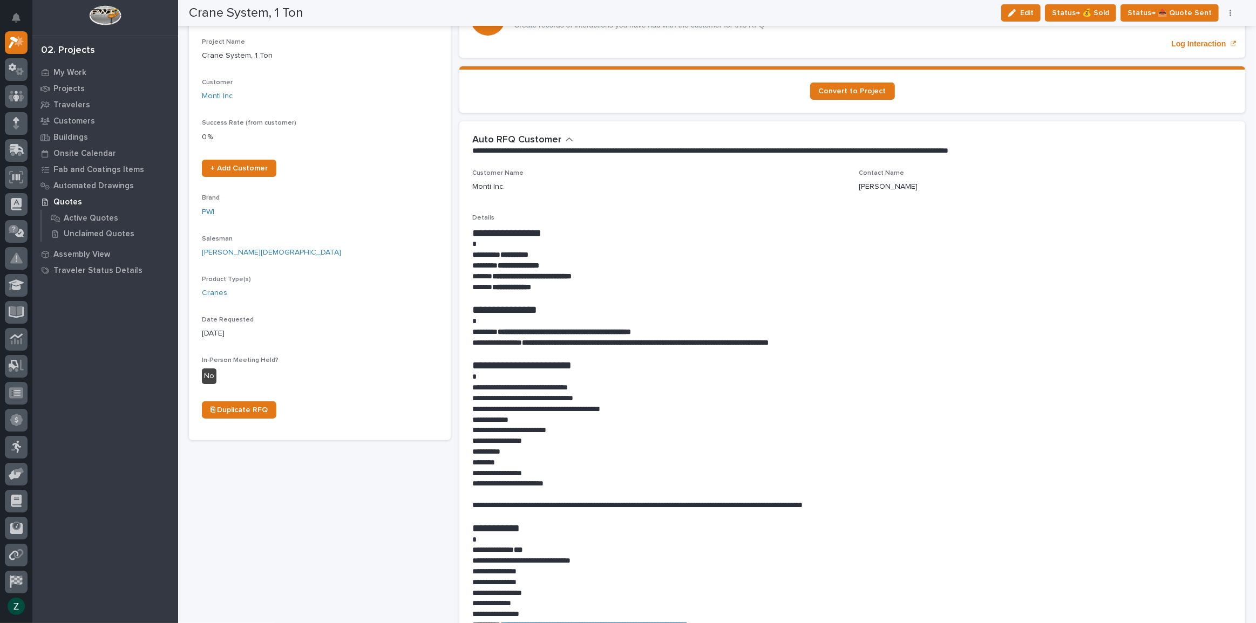
scroll to position [0, 0]
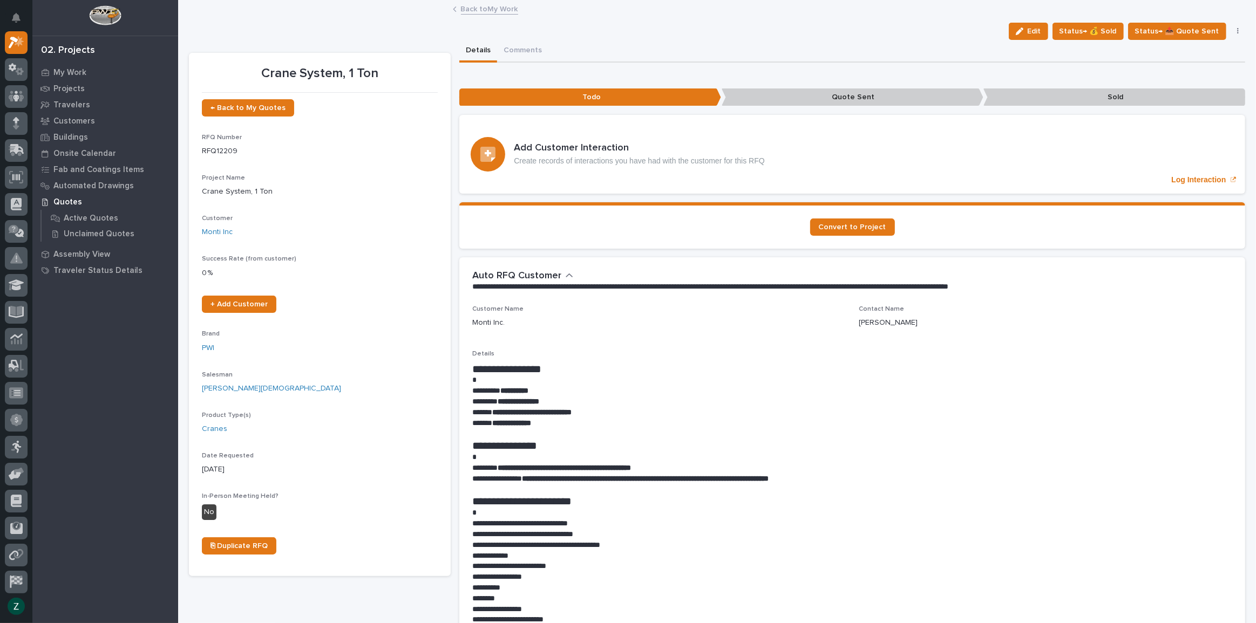
click at [500, 11] on link "Back to My Work" at bounding box center [489, 8] width 57 height 12
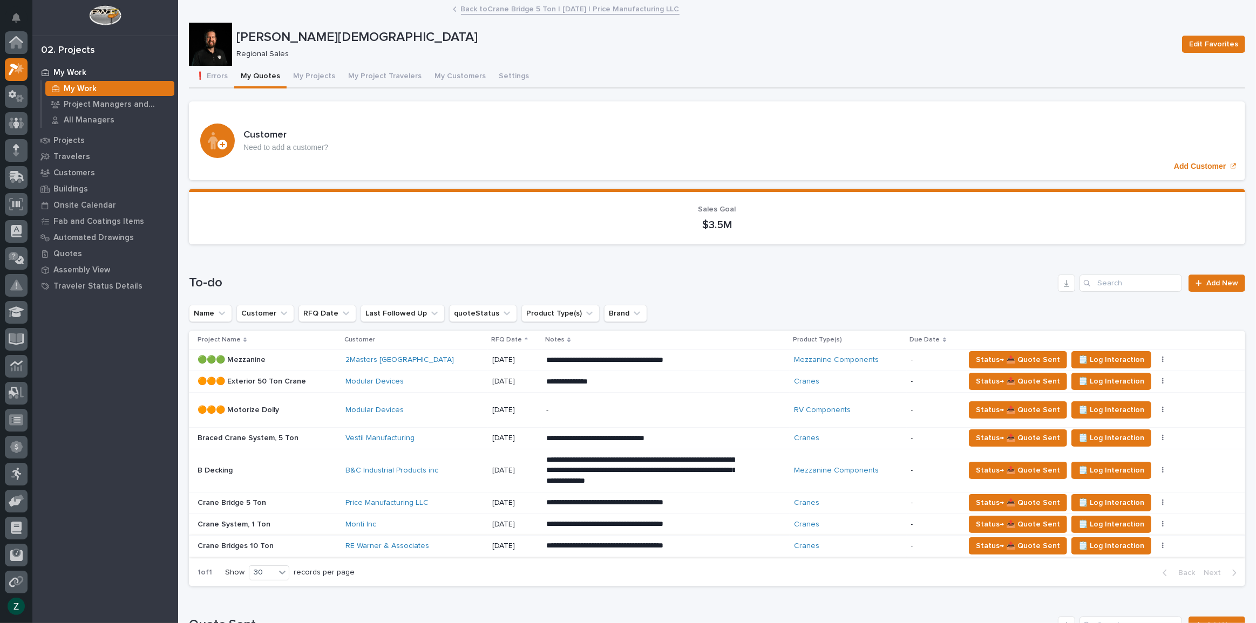
scroll to position [147, 0]
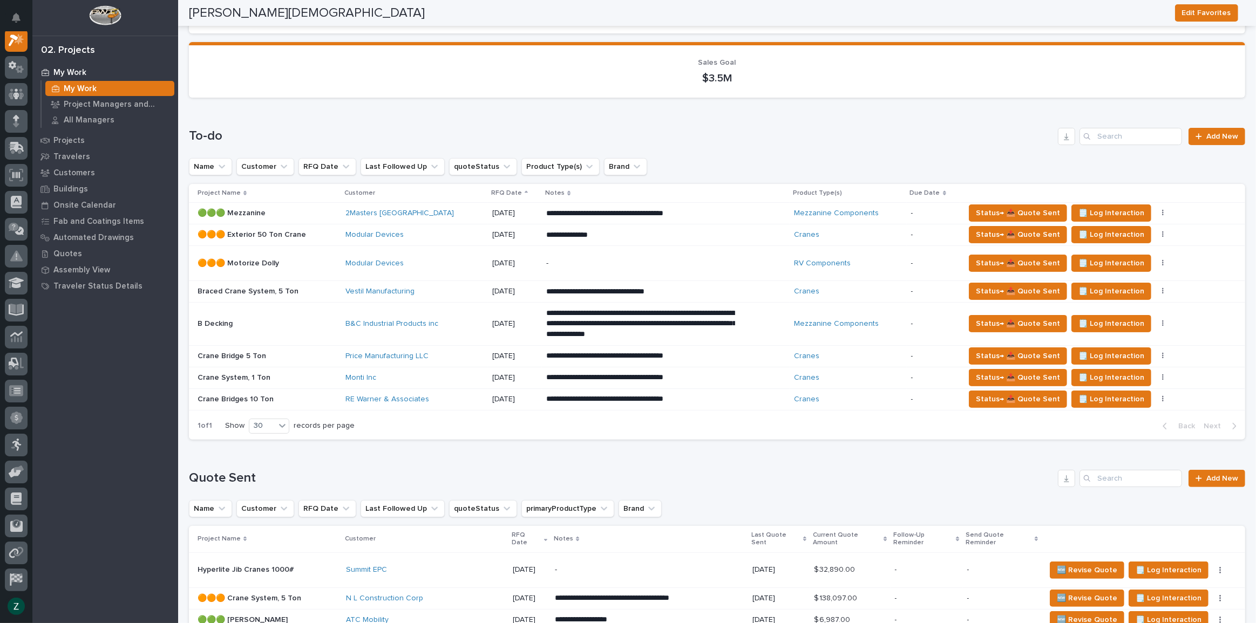
click at [1151, 393] on div "Status→ 📤 Quote Sent 🗒️ Log Interaction Status→ ❌ PWI Declined 🚩 Edit Flags" at bounding box center [1096, 399] width 263 height 17
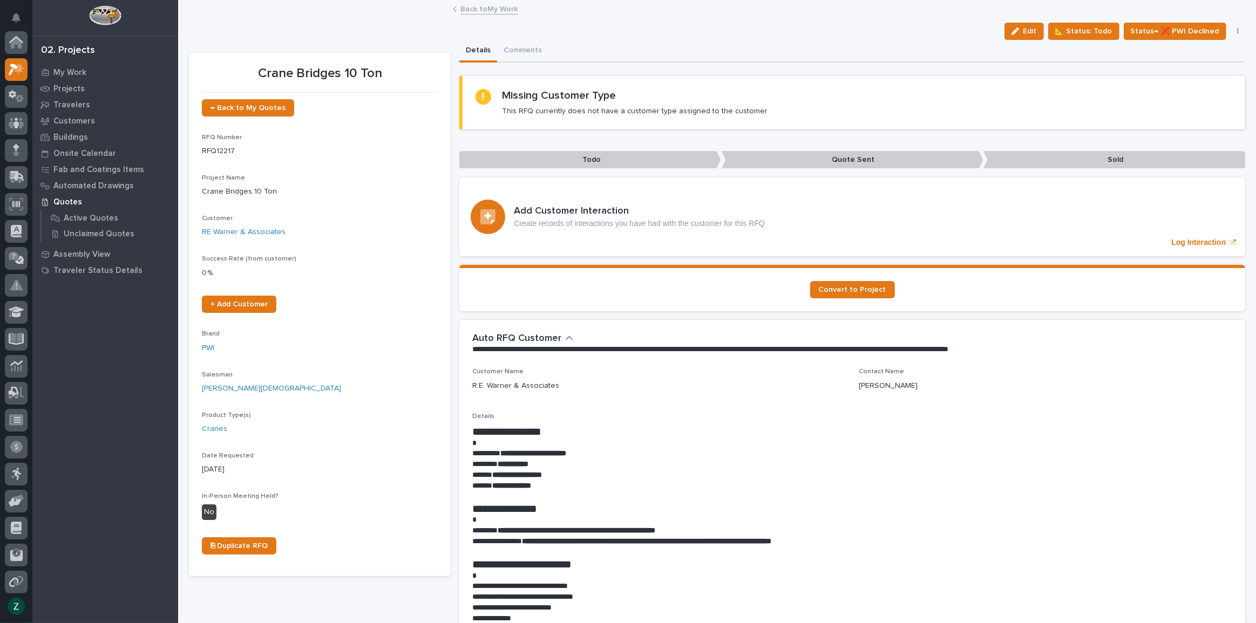
scroll to position [27, 0]
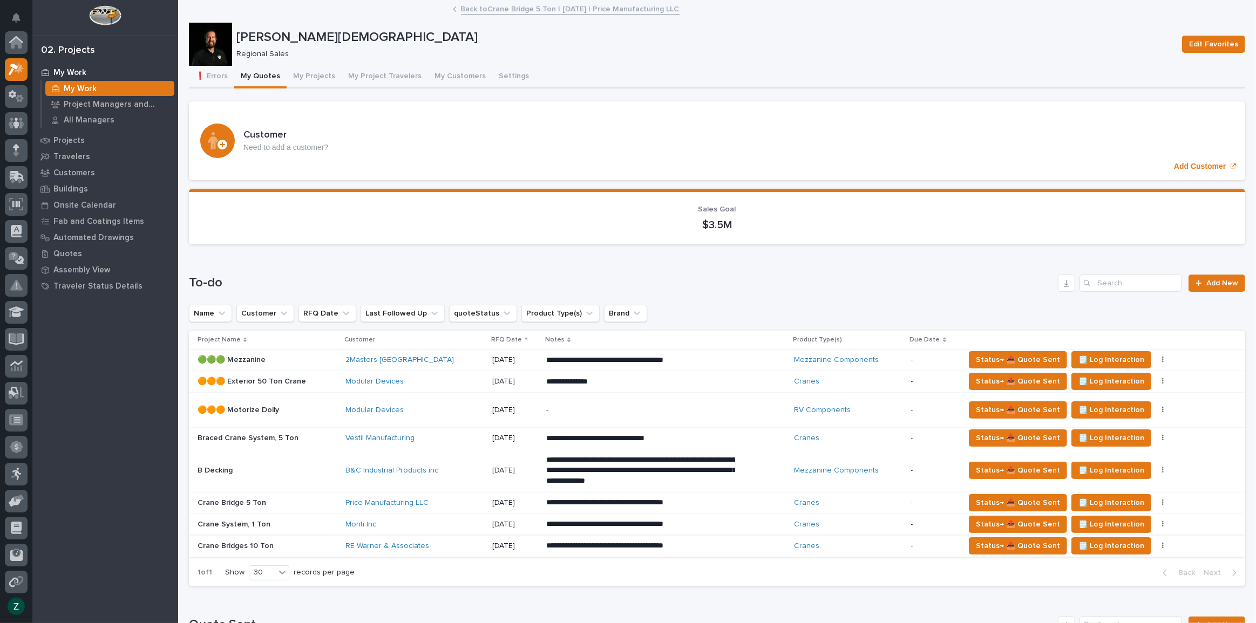
click at [1156, 545] on button "button" at bounding box center [1163, 546] width 15 height 8
click at [1129, 585] on button "🚩 Edit Flags" at bounding box center [1110, 584] width 98 height 17
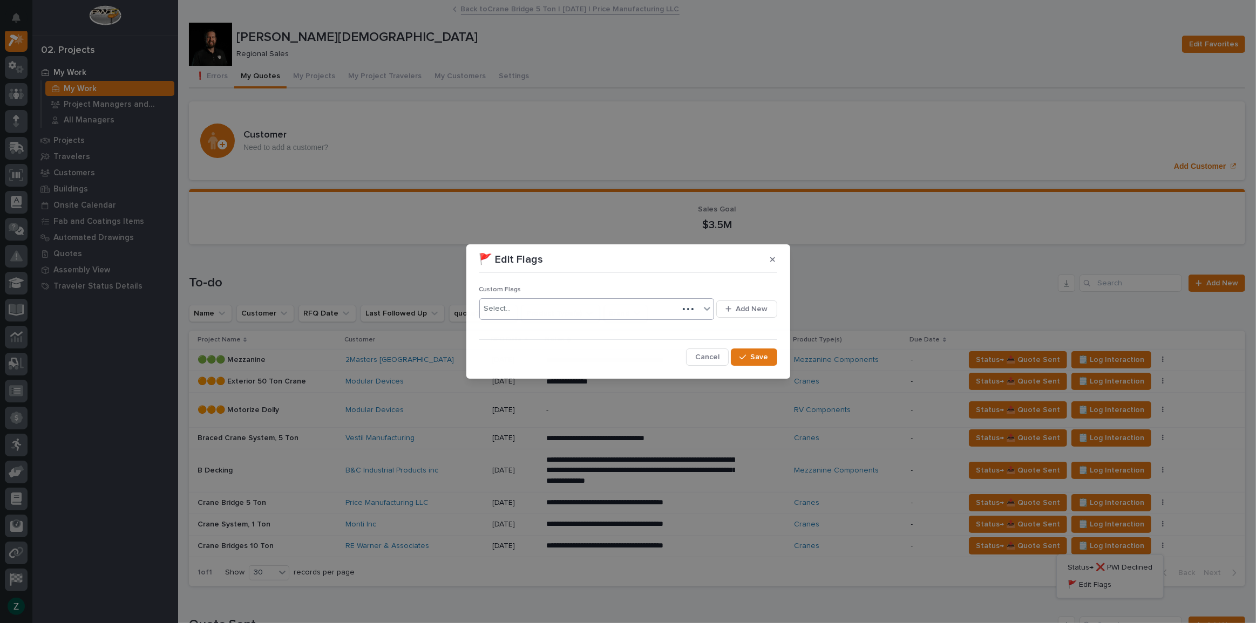
click at [711, 310] on icon at bounding box center [707, 308] width 11 height 11
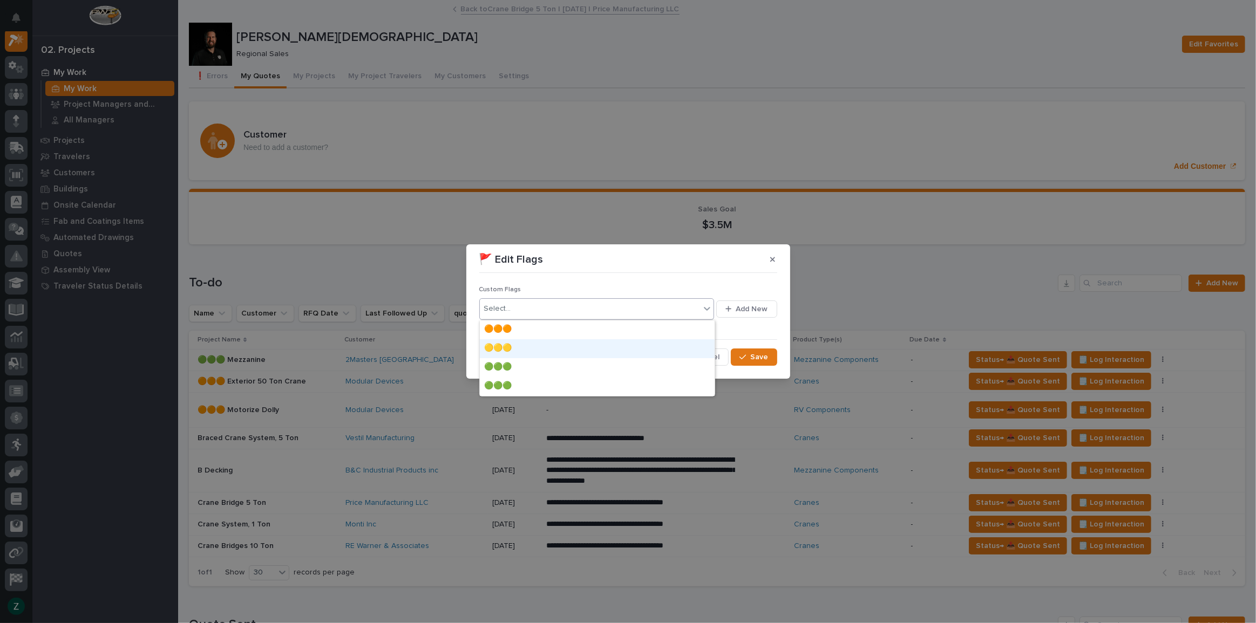
click at [661, 343] on div "🟡🟡🟡" at bounding box center [597, 349] width 235 height 19
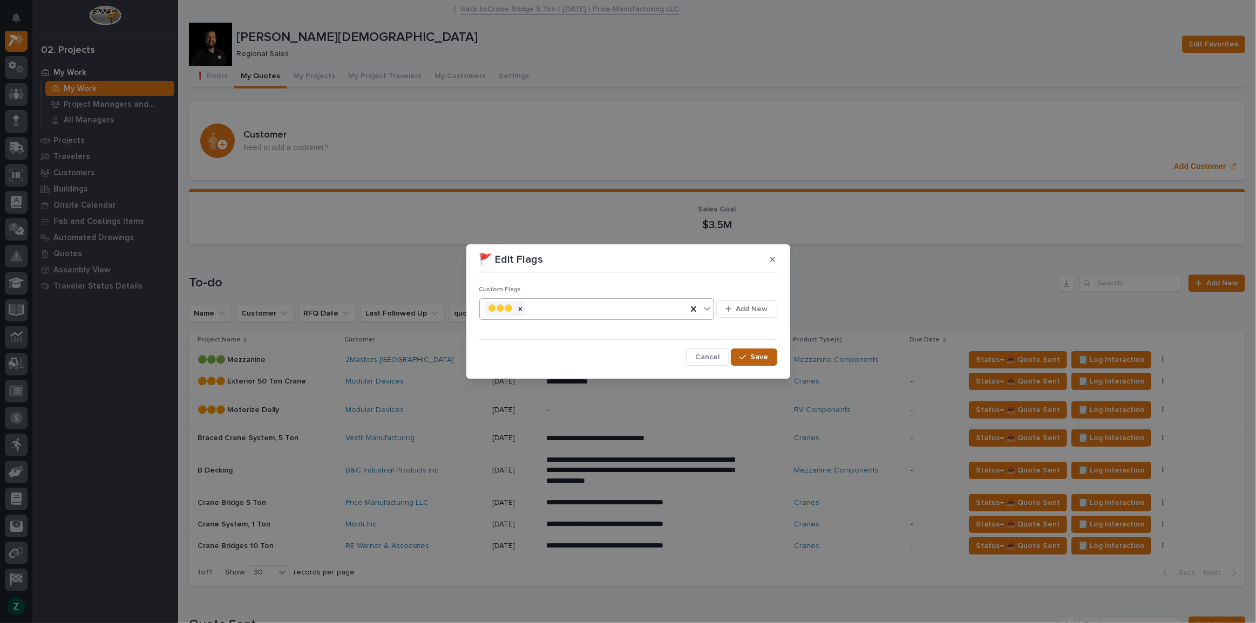
click at [754, 356] on span "Save" at bounding box center [760, 357] width 18 height 10
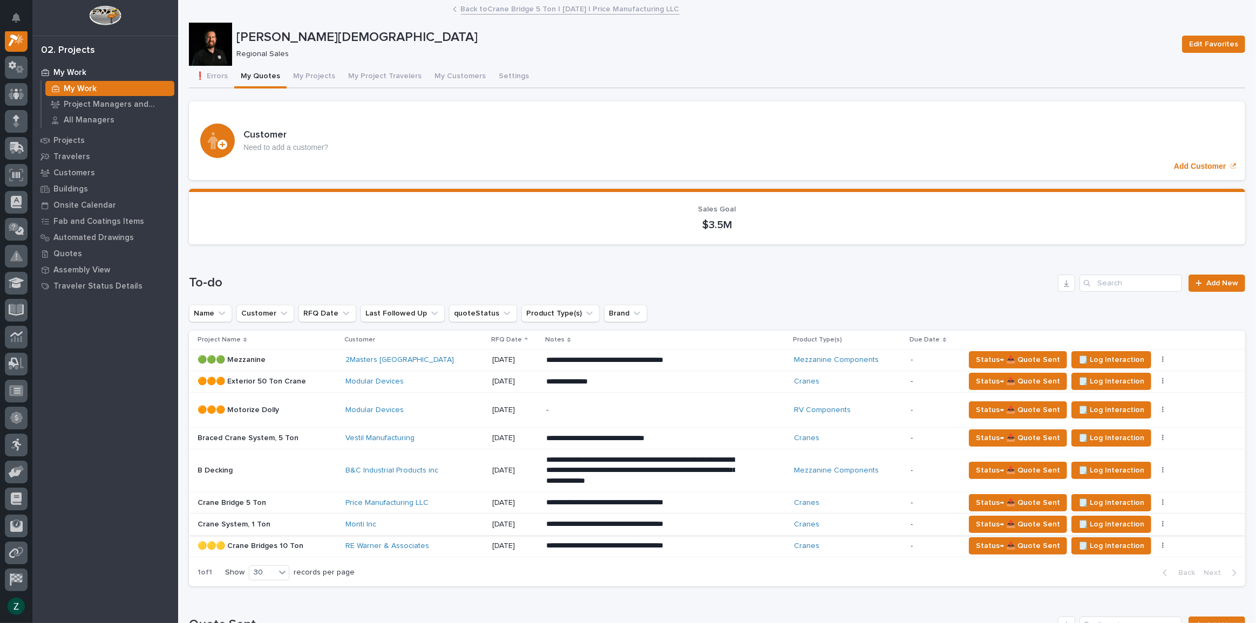
click at [1156, 522] on button "button" at bounding box center [1163, 525] width 15 height 8
click at [1123, 561] on button "🚩 Edit Flags" at bounding box center [1110, 563] width 98 height 17
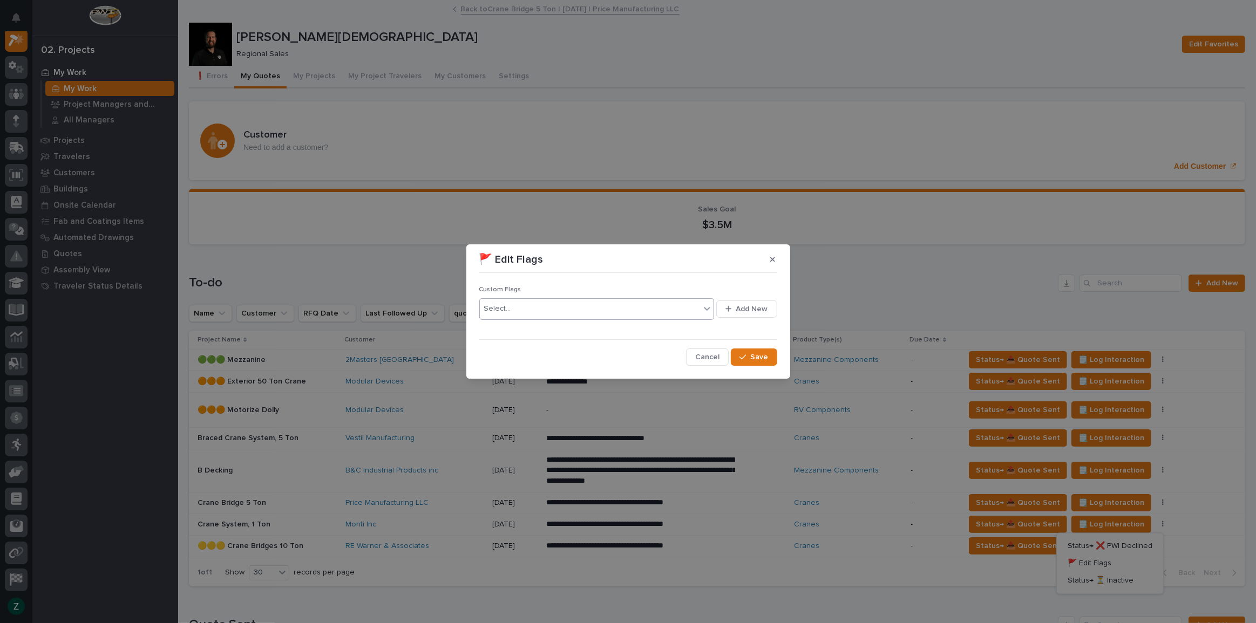
click at [702, 306] on icon at bounding box center [707, 308] width 11 height 11
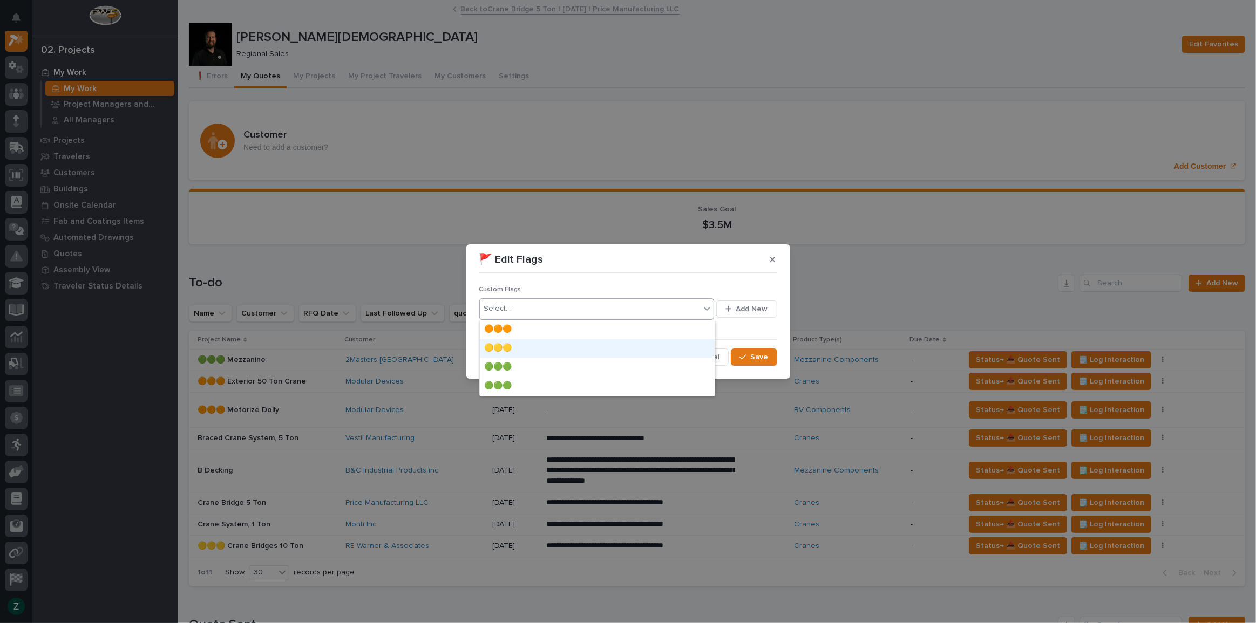
click at [669, 346] on div "🟡🟡🟡" at bounding box center [597, 349] width 235 height 19
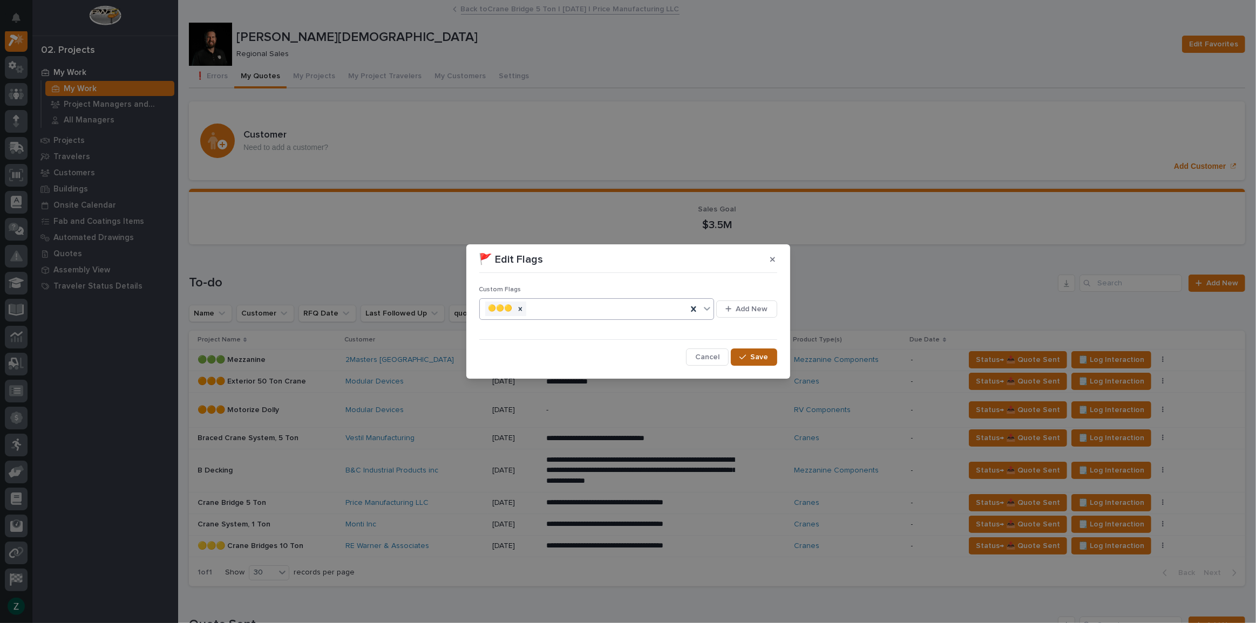
click at [756, 356] on span "Save" at bounding box center [760, 357] width 18 height 10
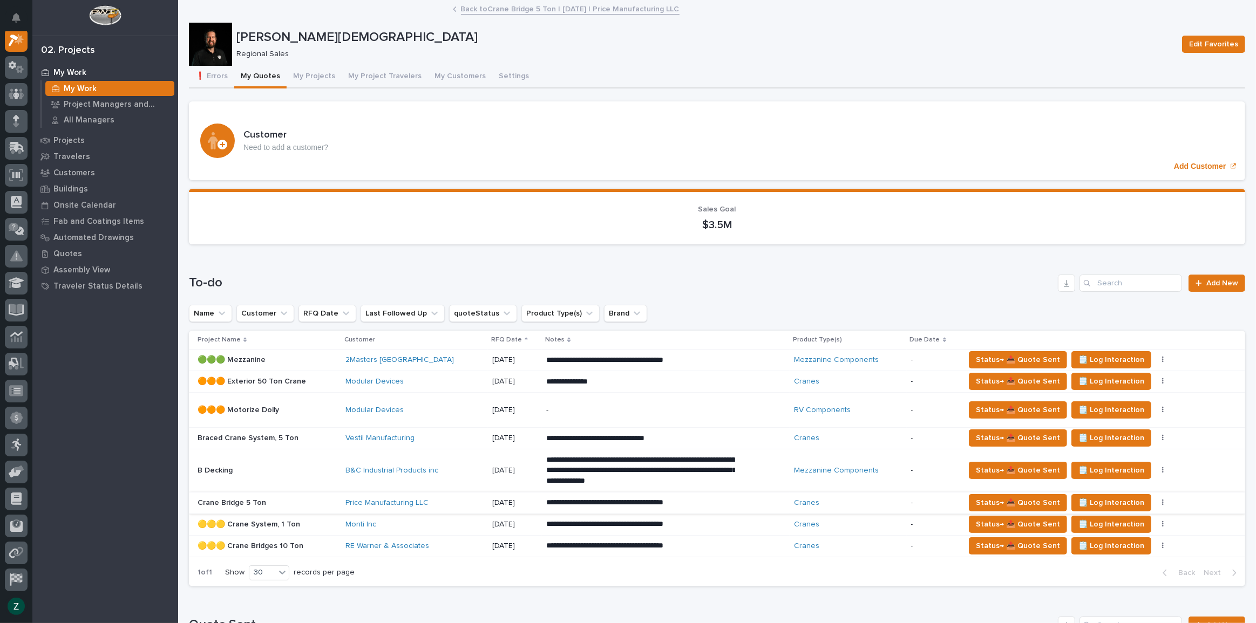
click at [1162, 501] on icon "button" at bounding box center [1163, 503] width 2 height 8
click at [1108, 539] on button "🚩 Edit Flags" at bounding box center [1110, 541] width 98 height 17
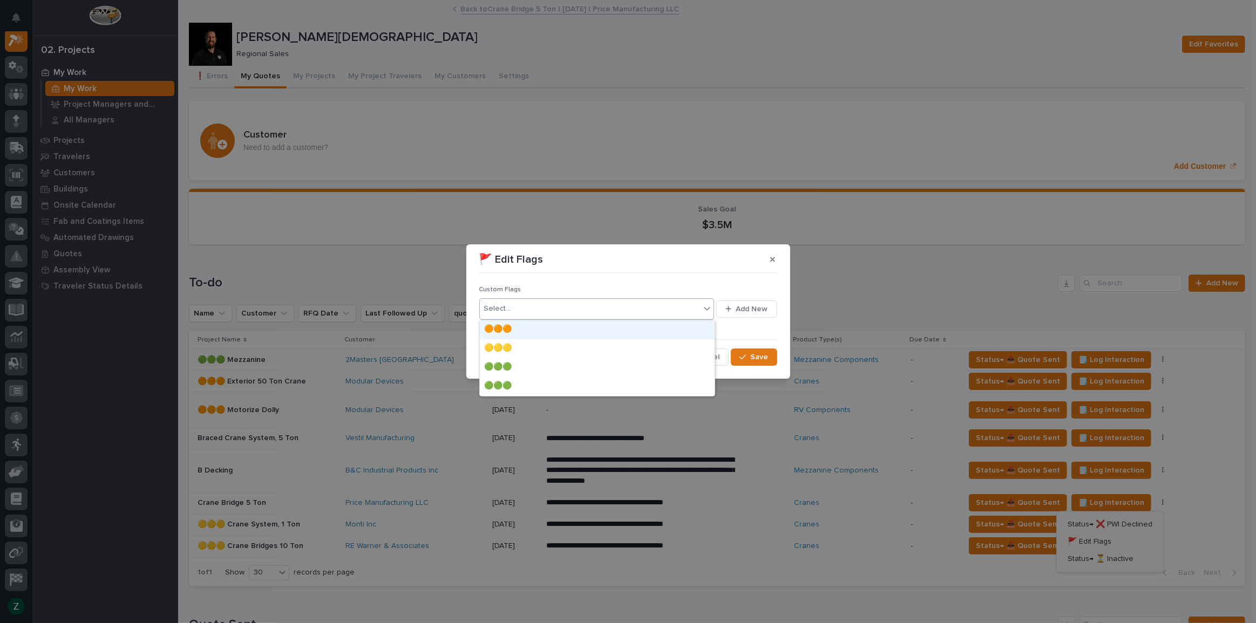
click at [709, 314] on div at bounding box center [707, 308] width 13 height 19
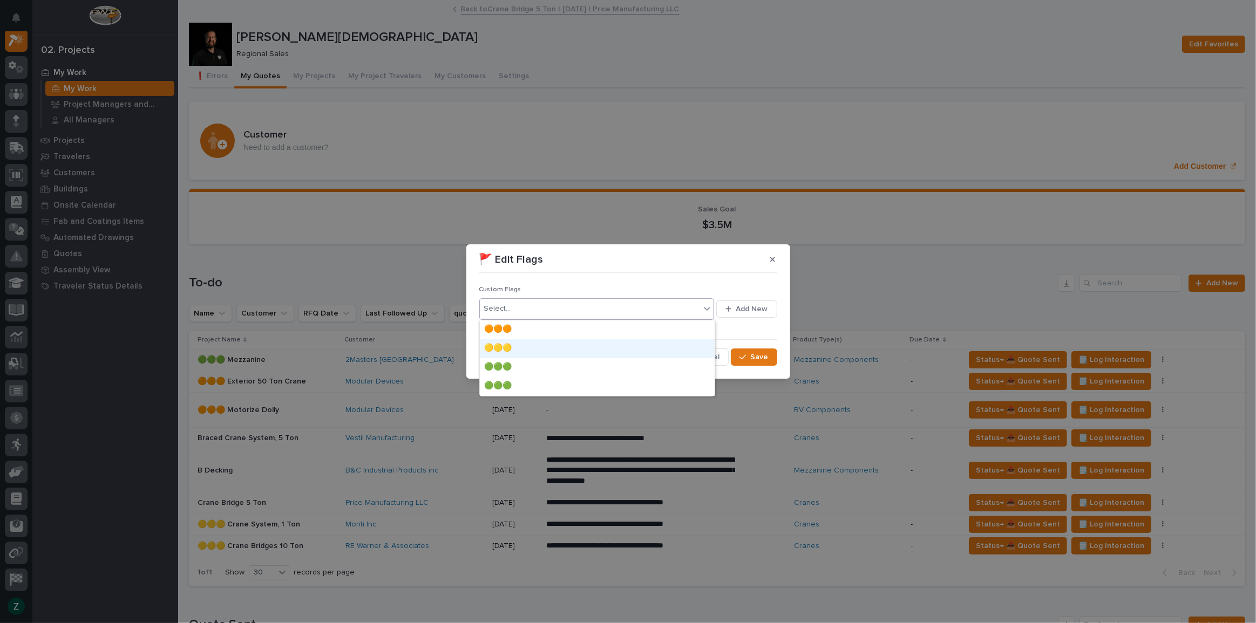
click at [664, 343] on div "🟡🟡🟡" at bounding box center [597, 349] width 235 height 19
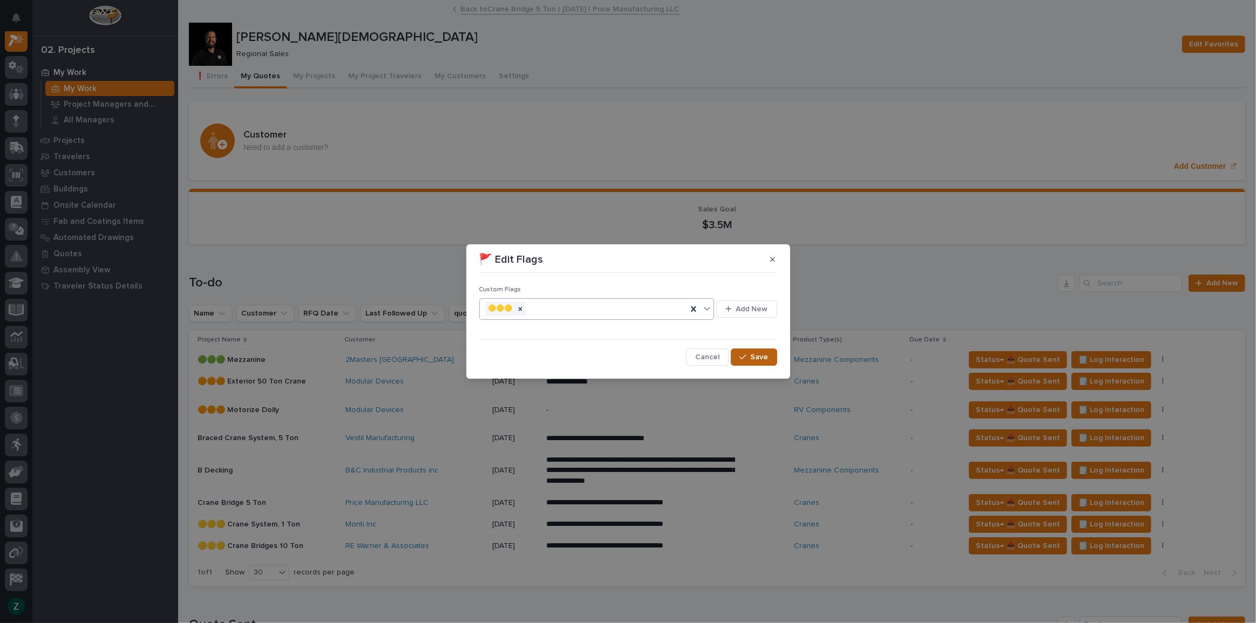
click at [739, 355] on button "Save" at bounding box center [754, 357] width 46 height 17
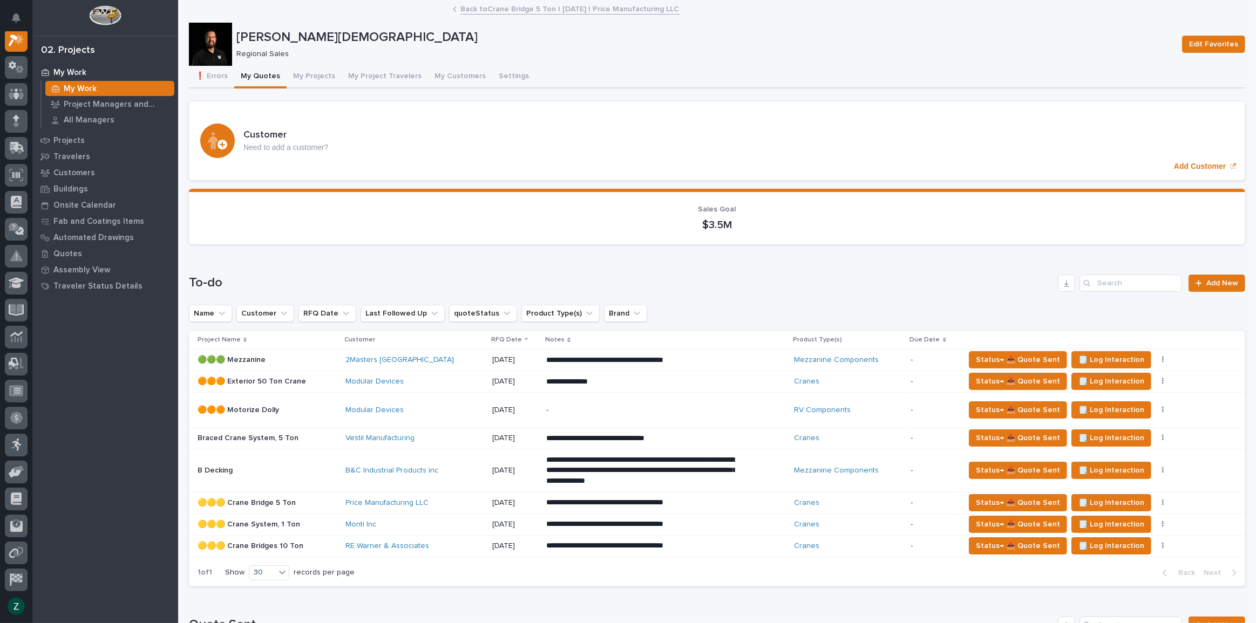
click at [1188, 469] on div "Status→ 📤 Quote Sent 🗒️ Log Interaction Status→ ❌ PWI Declined 🚩 Edit Flags" at bounding box center [1096, 470] width 263 height 17
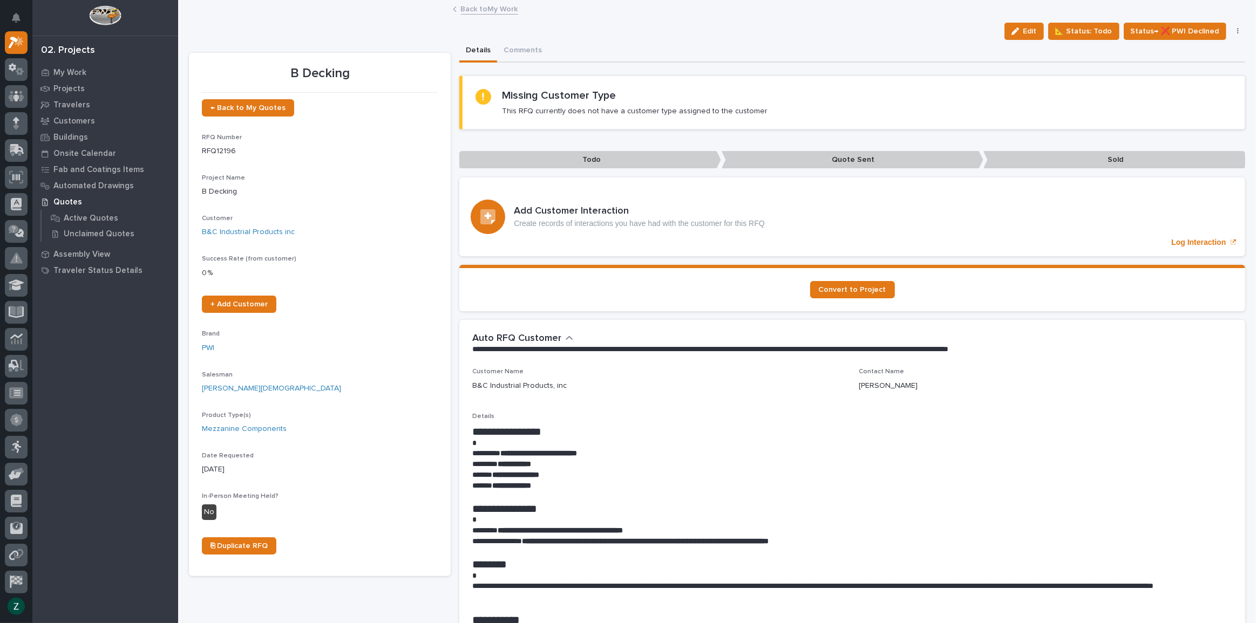
click at [1231, 32] on button "button" at bounding box center [1238, 32] width 15 height 8
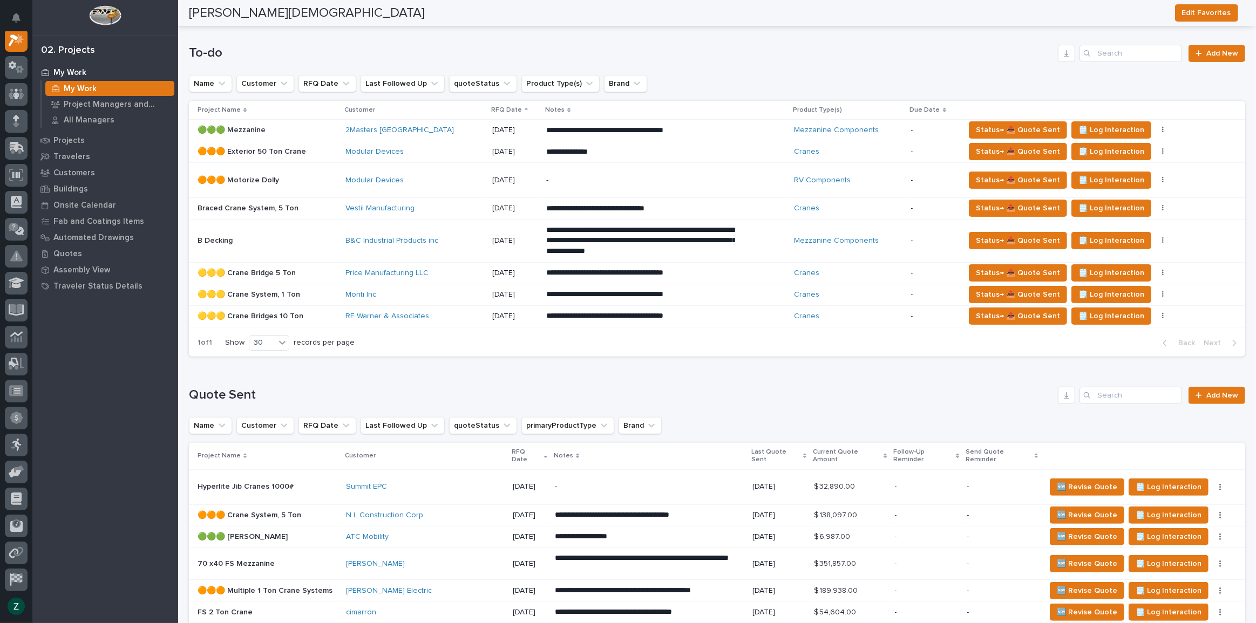
scroll to position [98, 0]
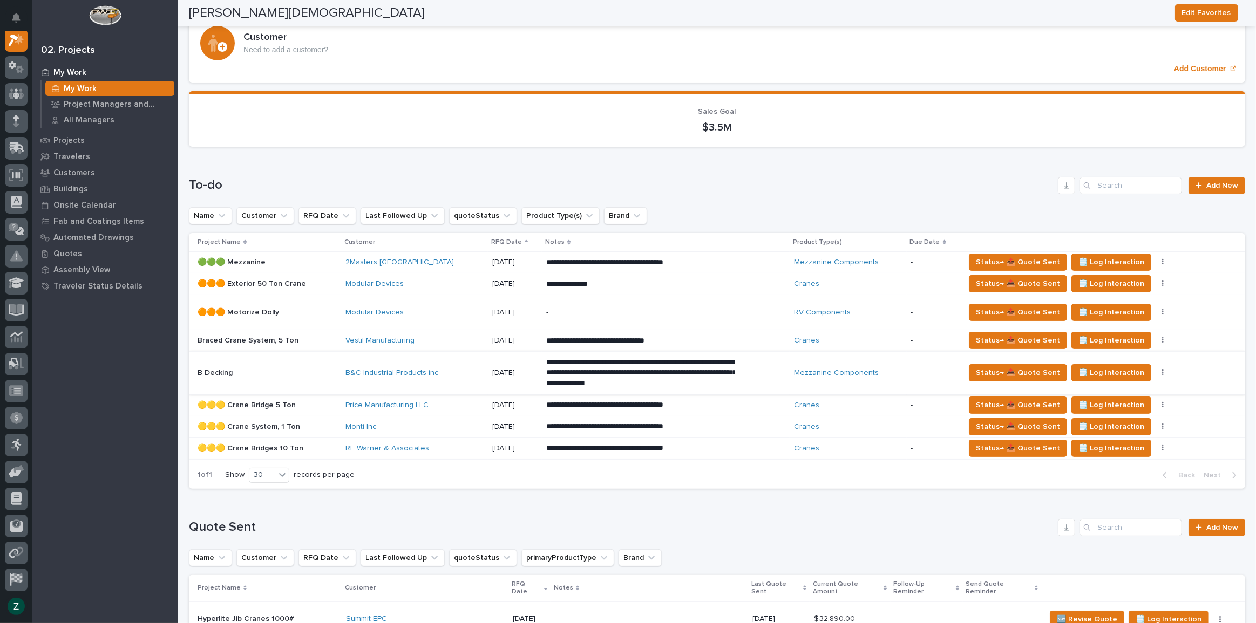
click at [1156, 370] on button "button" at bounding box center [1163, 373] width 15 height 8
click at [1134, 391] on span "Status→ ❌ PWI Declined" at bounding box center [1110, 394] width 85 height 13
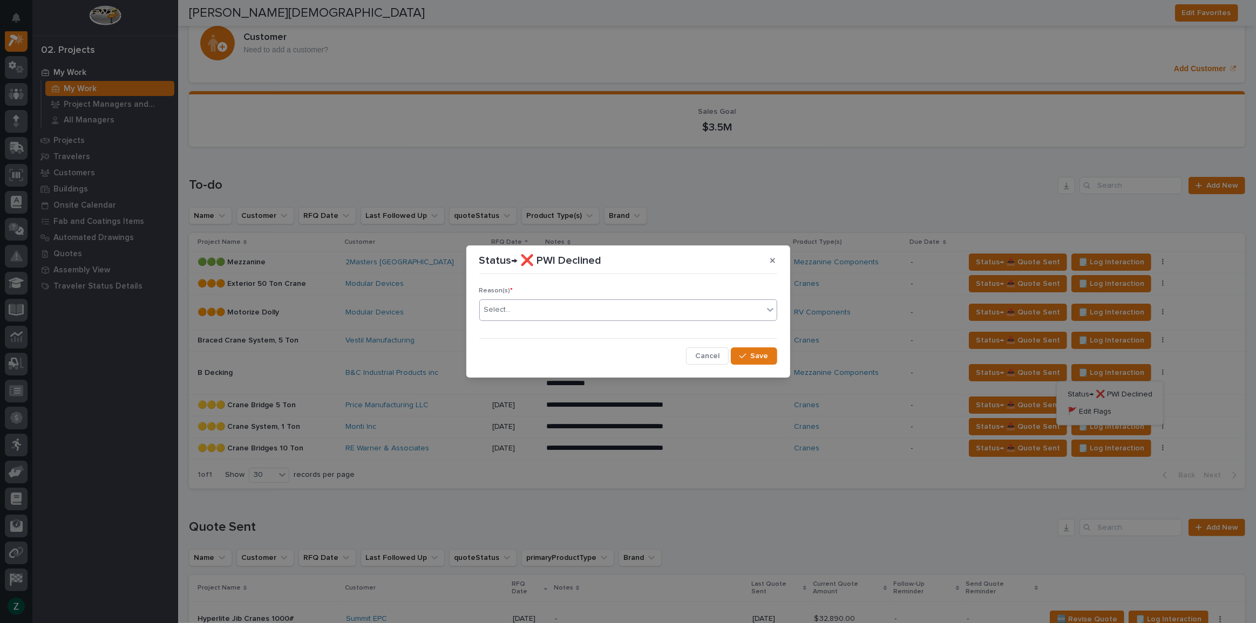
click at [772, 307] on icon at bounding box center [770, 309] width 11 height 11
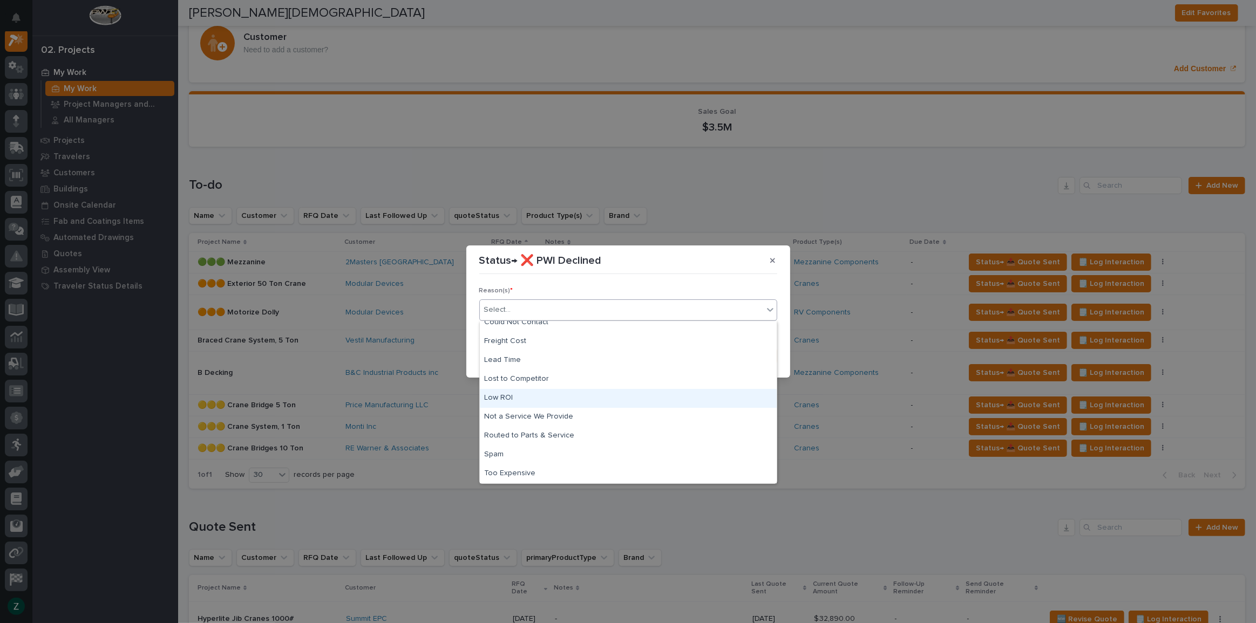
scroll to position [0, 0]
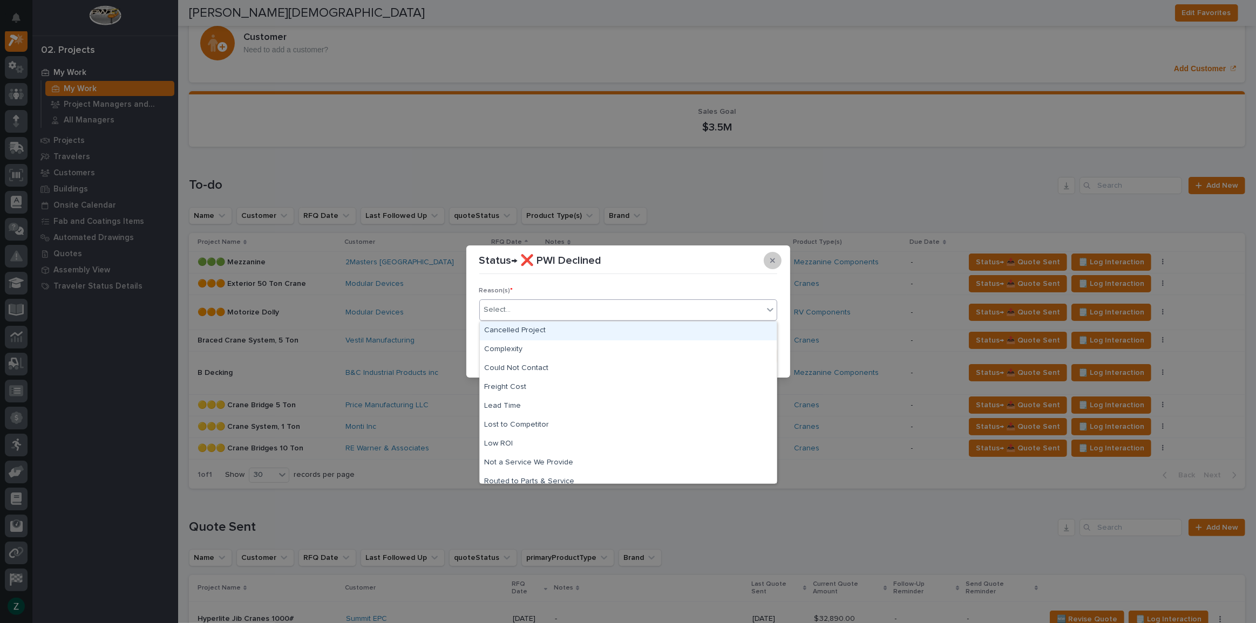
click at [774, 259] on icon "button" at bounding box center [772, 261] width 5 height 5
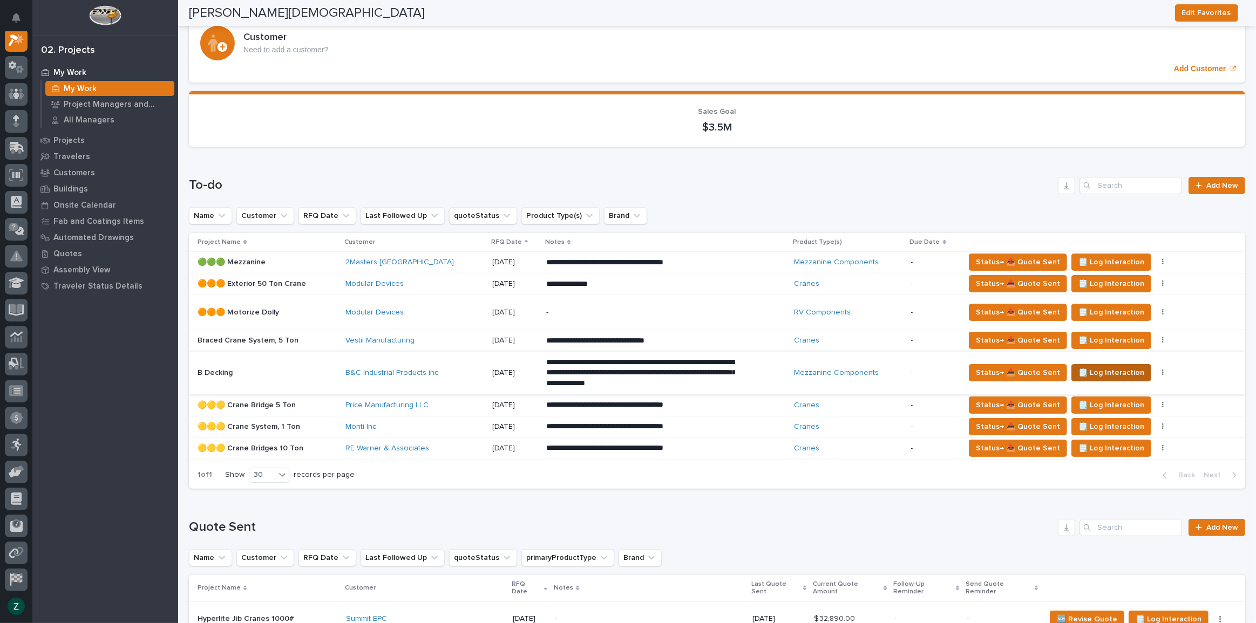
click at [1126, 369] on span "🗒️ Log Interaction" at bounding box center [1111, 373] width 66 height 13
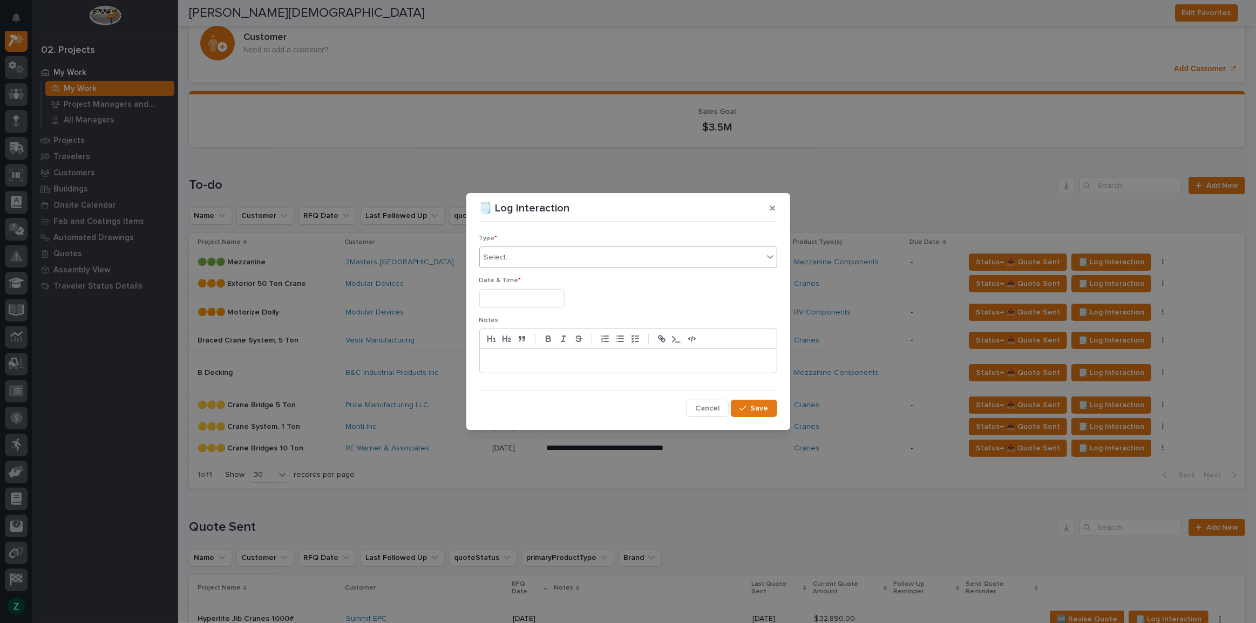
click at [718, 259] on div "Select..." at bounding box center [621, 258] width 283 height 18
click at [775, 207] on icon "button" at bounding box center [772, 209] width 5 height 8
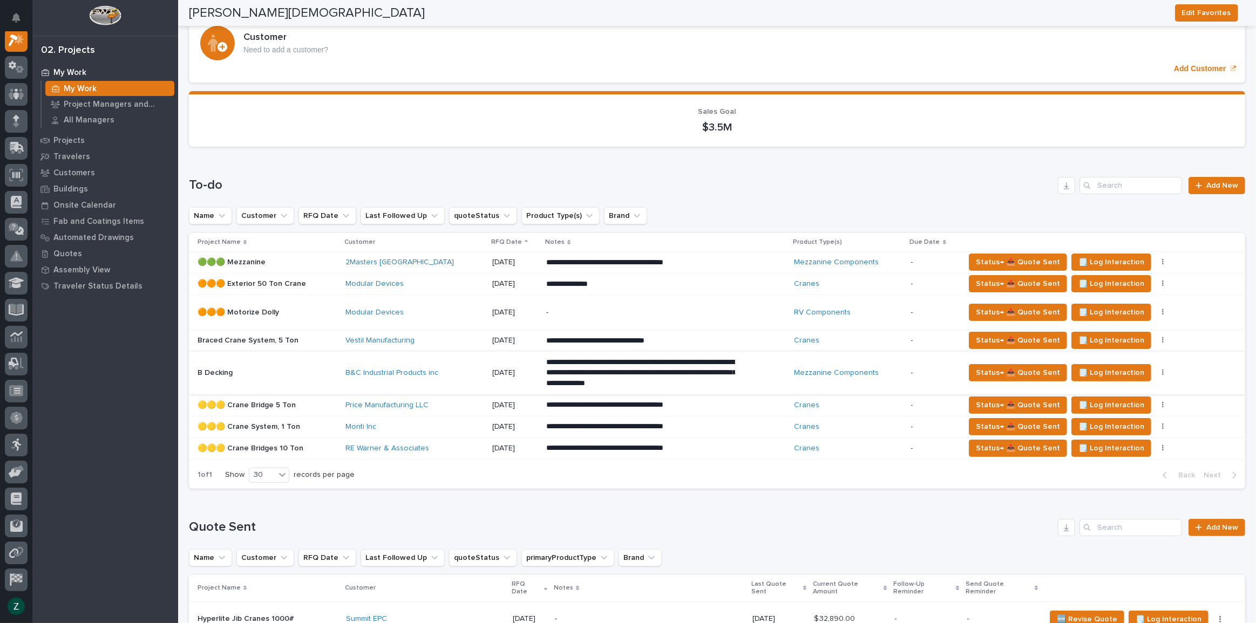
click at [1156, 370] on button "button" at bounding box center [1163, 373] width 15 height 8
drag, startPoint x: 1172, startPoint y: 363, endPoint x: 1058, endPoint y: 506, distance: 182.1
drag, startPoint x: 1172, startPoint y: 368, endPoint x: 1176, endPoint y: 363, distance: 6.3
click at [1176, 364] on div "Status→ 📤 Quote Sent 🗒️ Log Interaction Status→ ❌ PWI Declined 🚩 Edit Flags" at bounding box center [1096, 372] width 263 height 17
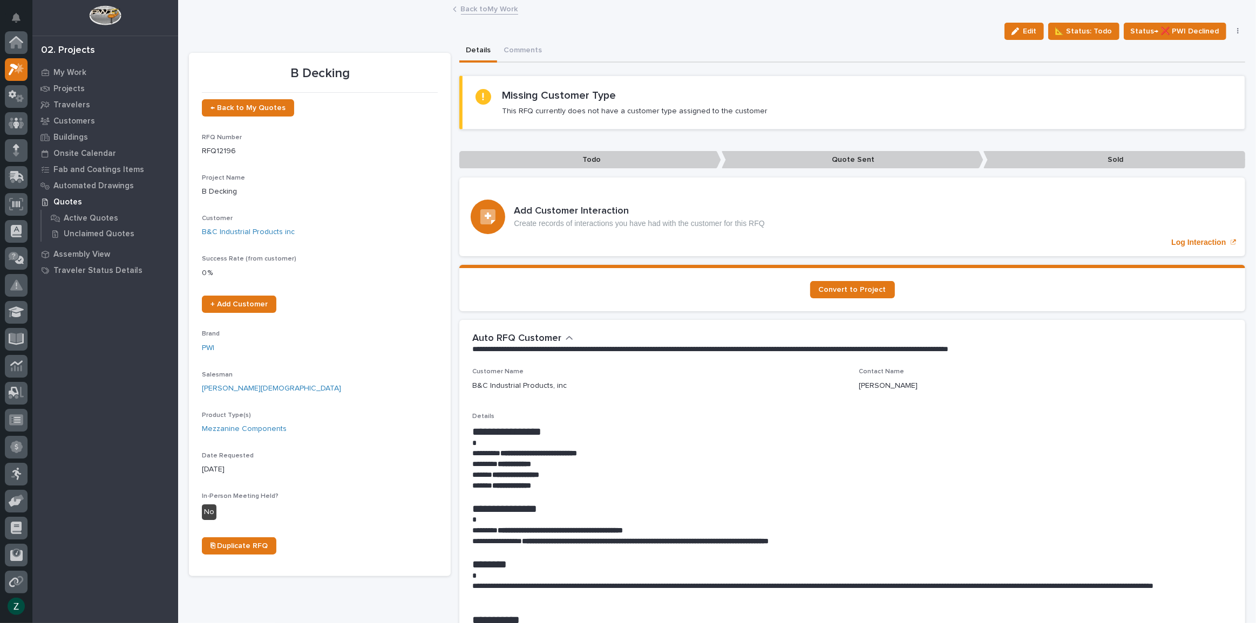
scroll to position [27, 0]
click at [1236, 32] on button "button" at bounding box center [1238, 32] width 15 height 8
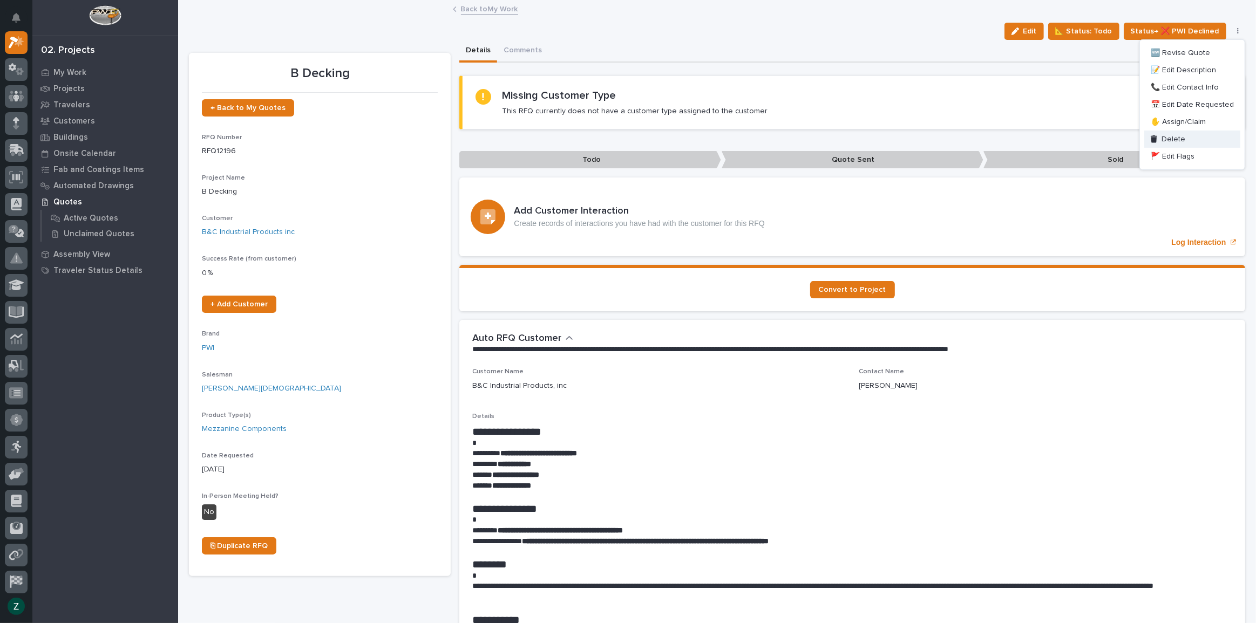
click at [1190, 137] on button "Delete" at bounding box center [1192, 139] width 96 height 17
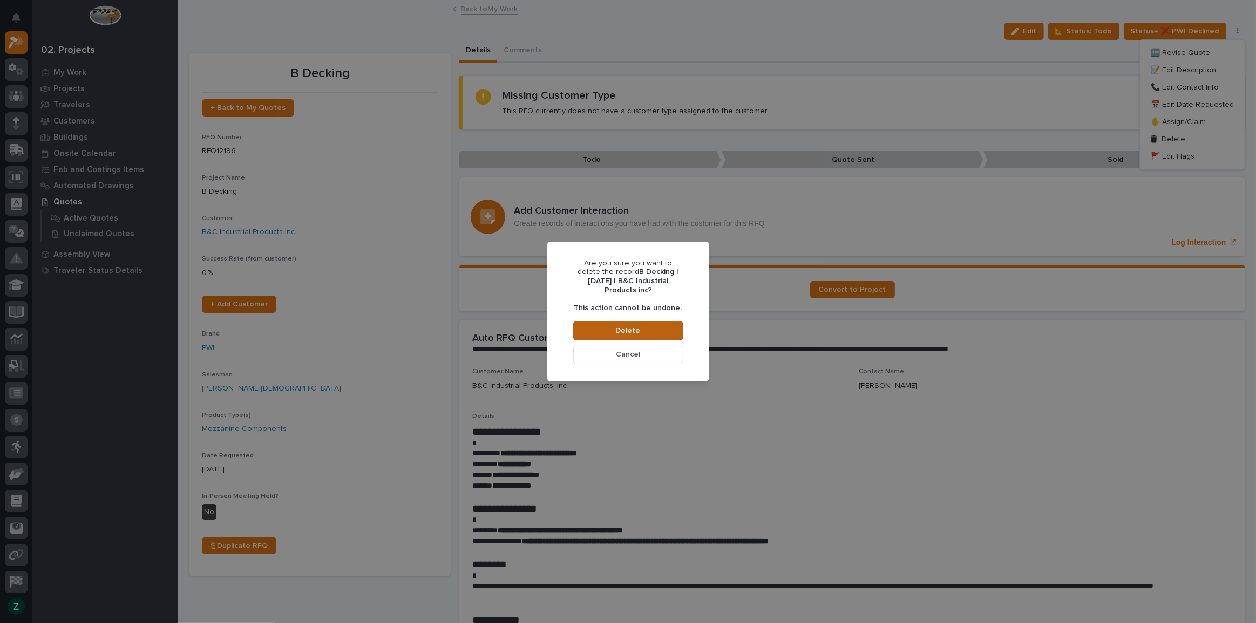
click at [636, 330] on span "Delete" at bounding box center [628, 331] width 25 height 10
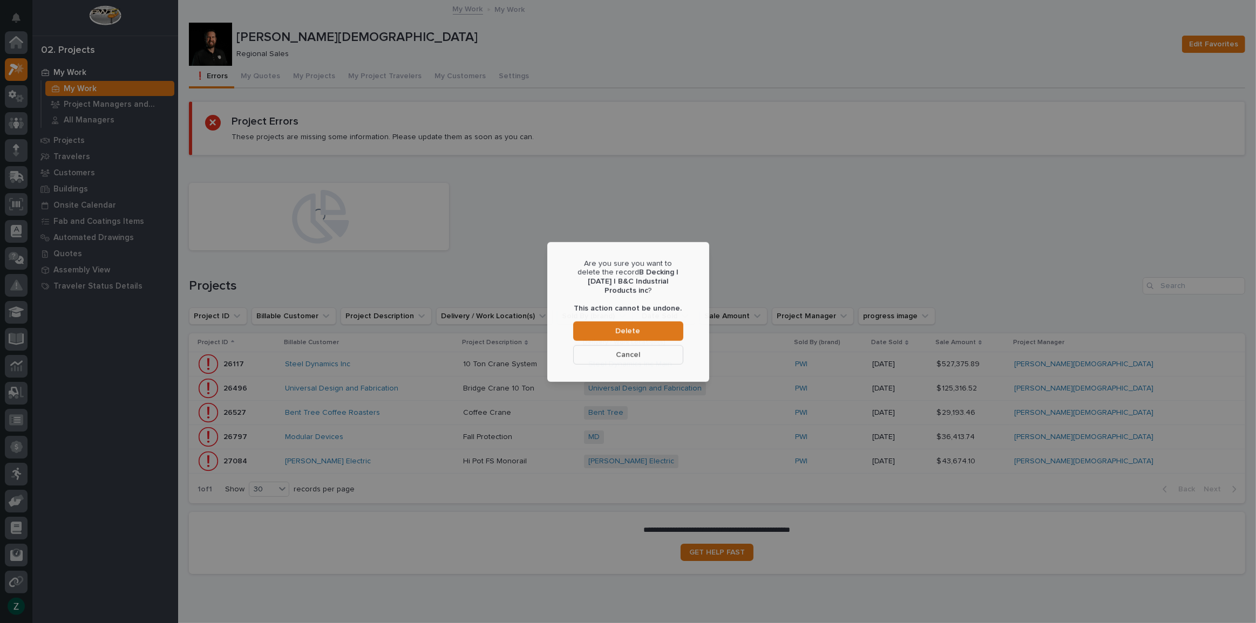
scroll to position [27, 0]
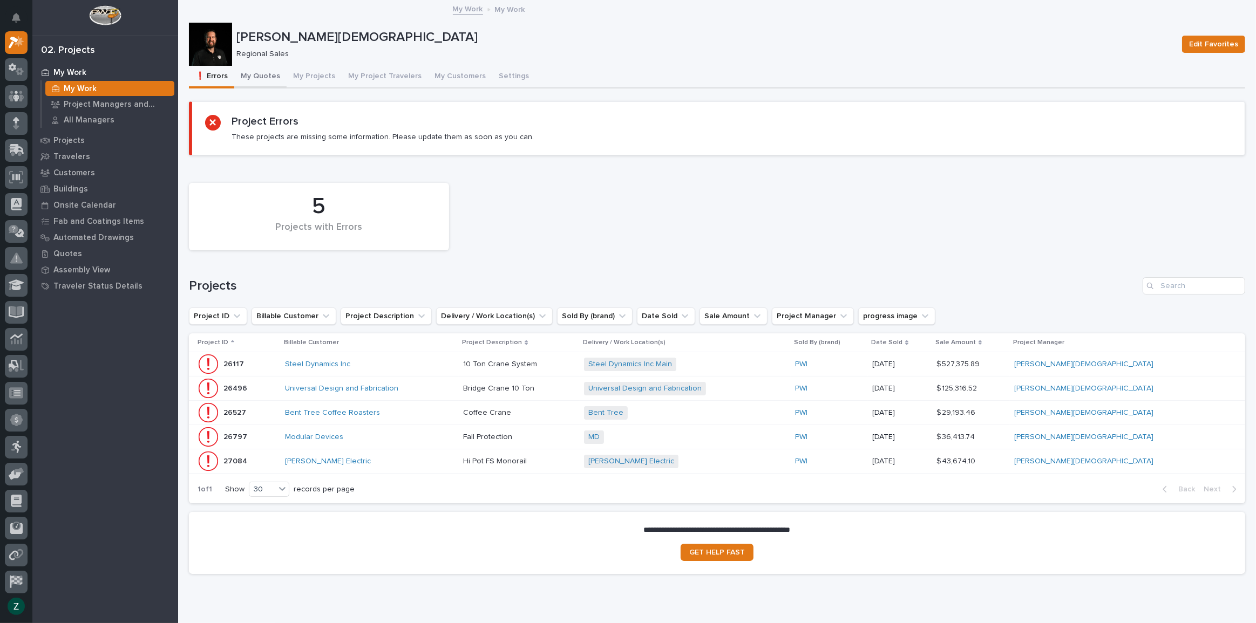
click at [256, 70] on button "My Quotes" at bounding box center [260, 77] width 52 height 23
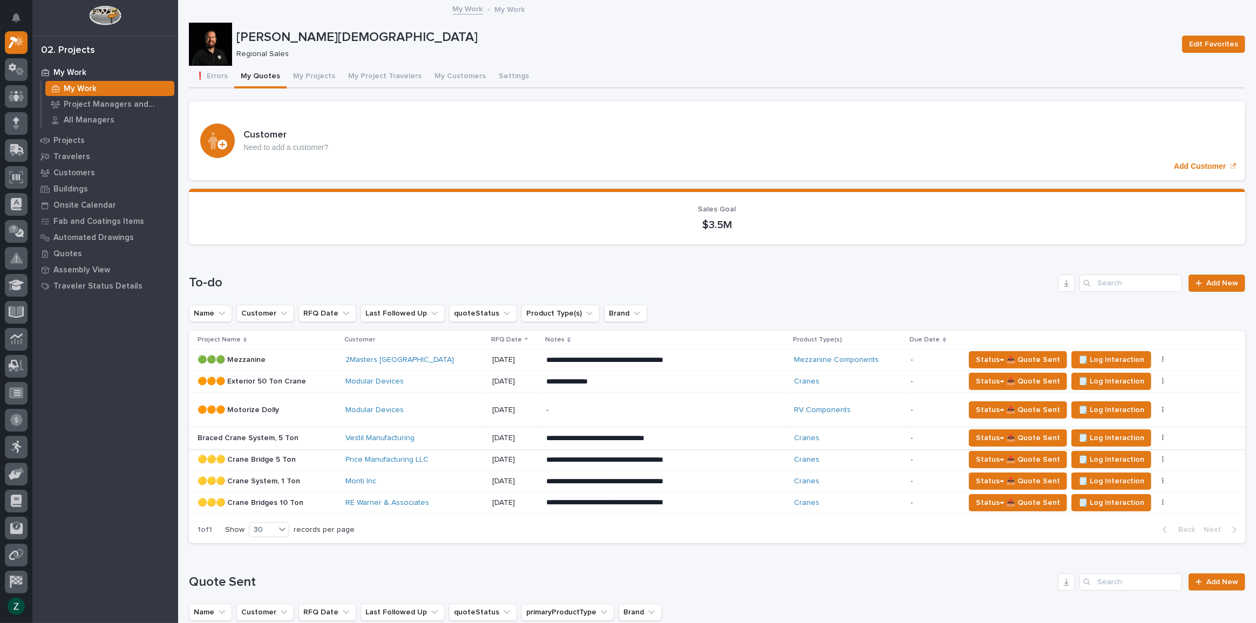
click at [1156, 435] on button "button" at bounding box center [1163, 439] width 15 height 8
click at [1107, 476] on button "🚩 Edit Flags" at bounding box center [1094, 477] width 98 height 17
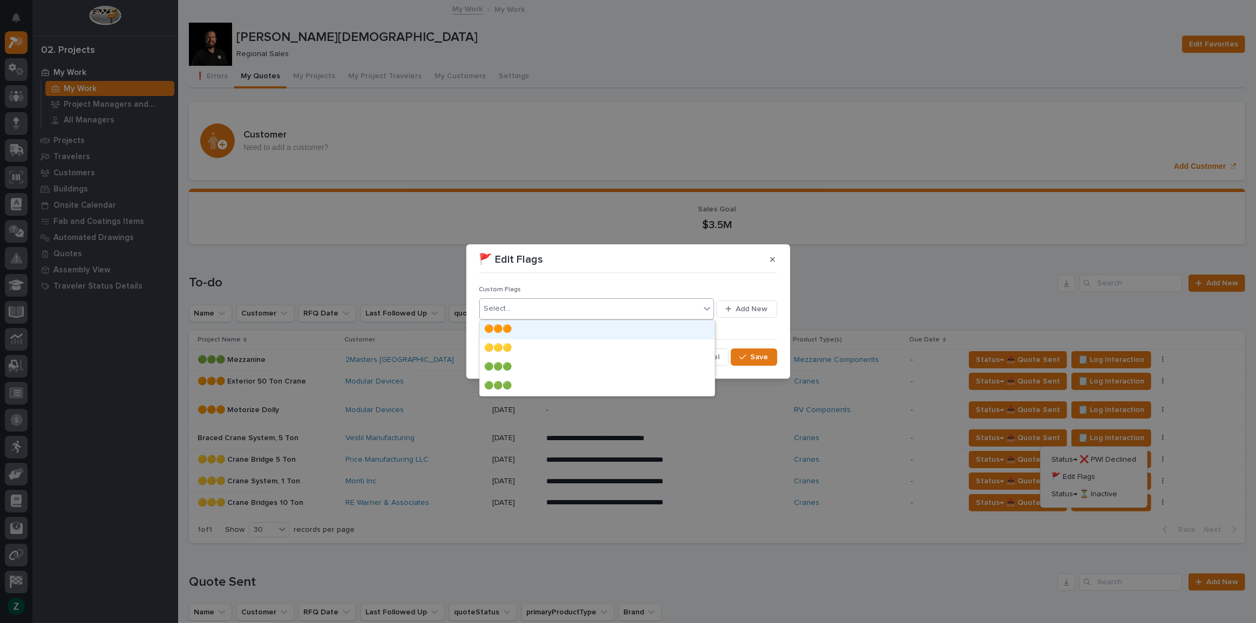
click at [709, 305] on icon at bounding box center [707, 308] width 11 height 11
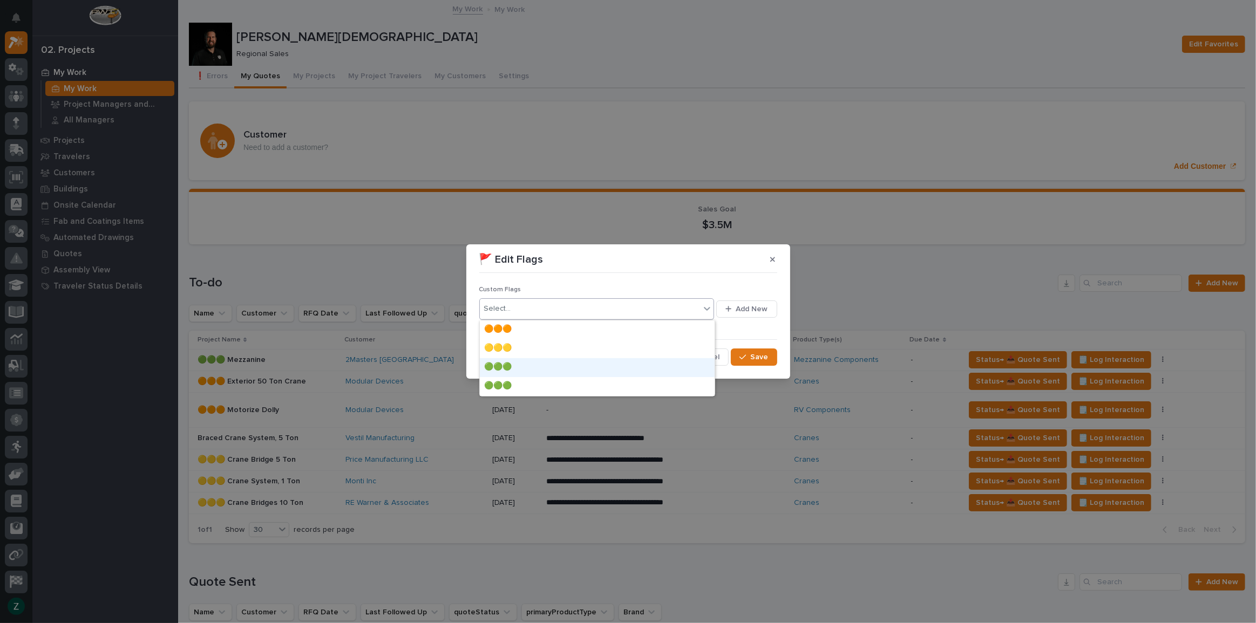
click at [625, 368] on div "🟢🟢🟢" at bounding box center [597, 367] width 235 height 19
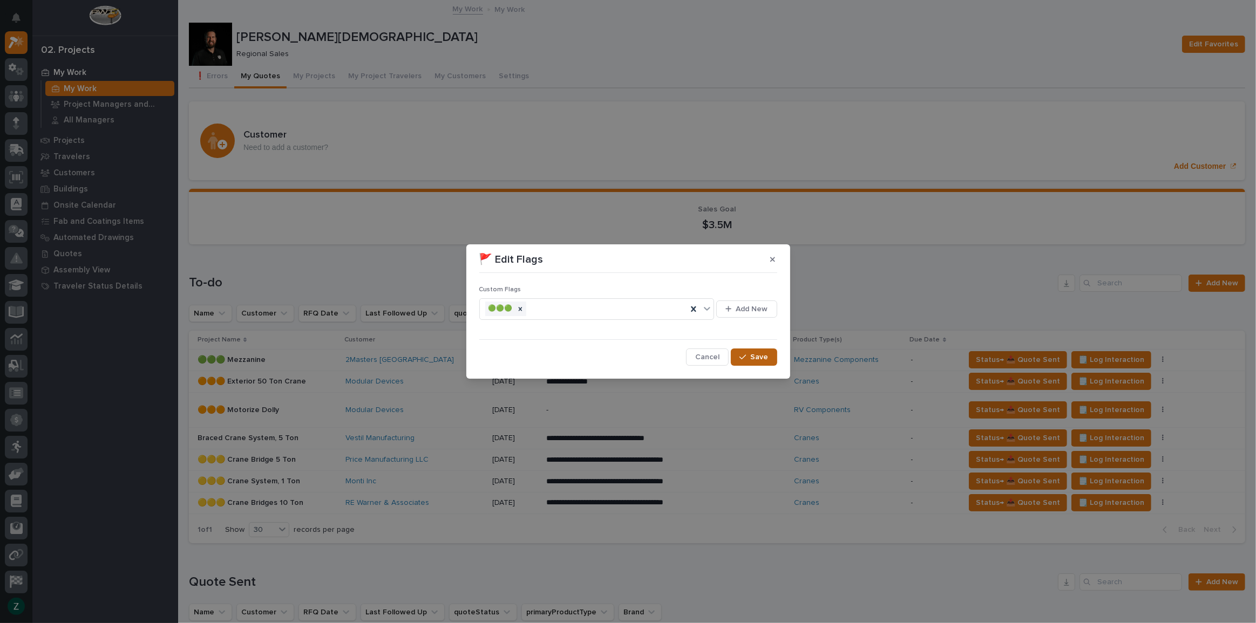
click at [754, 355] on span "Save" at bounding box center [760, 357] width 18 height 10
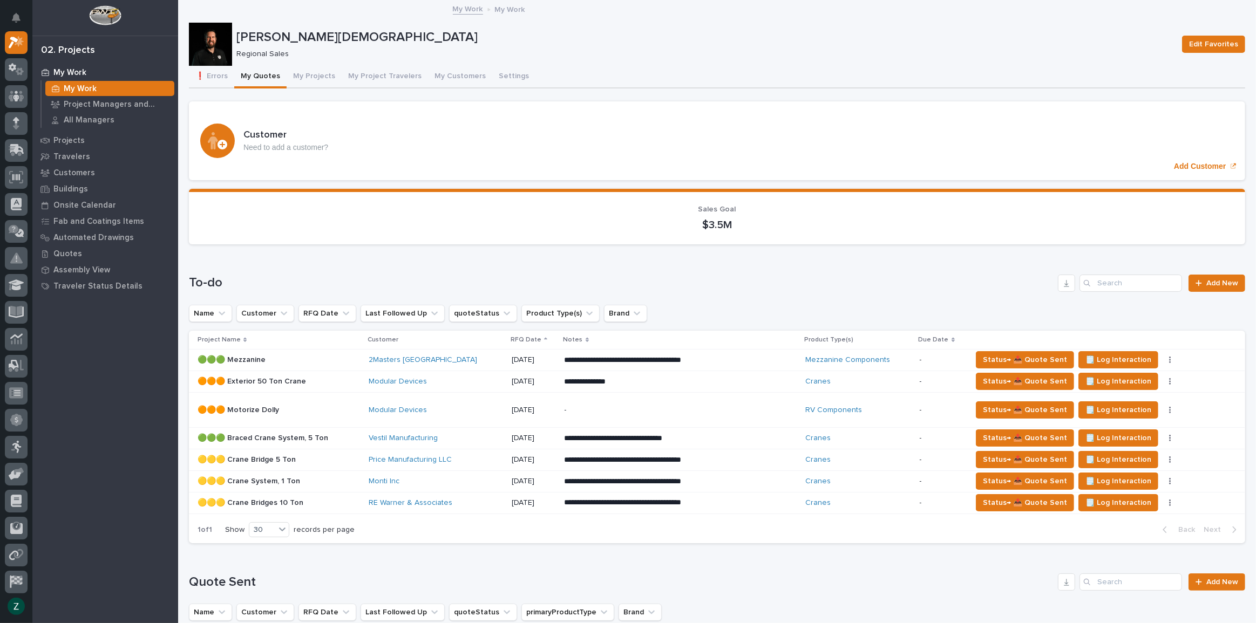
click at [745, 502] on p "**********" at bounding box center [659, 503] width 189 height 11
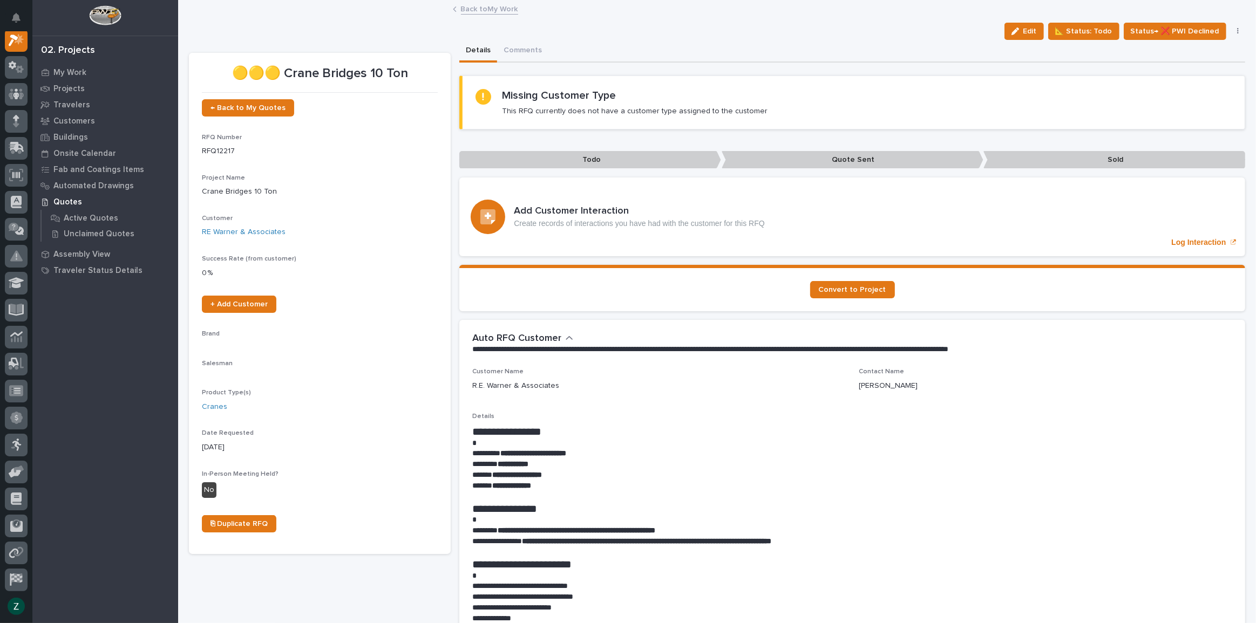
scroll to position [27, 0]
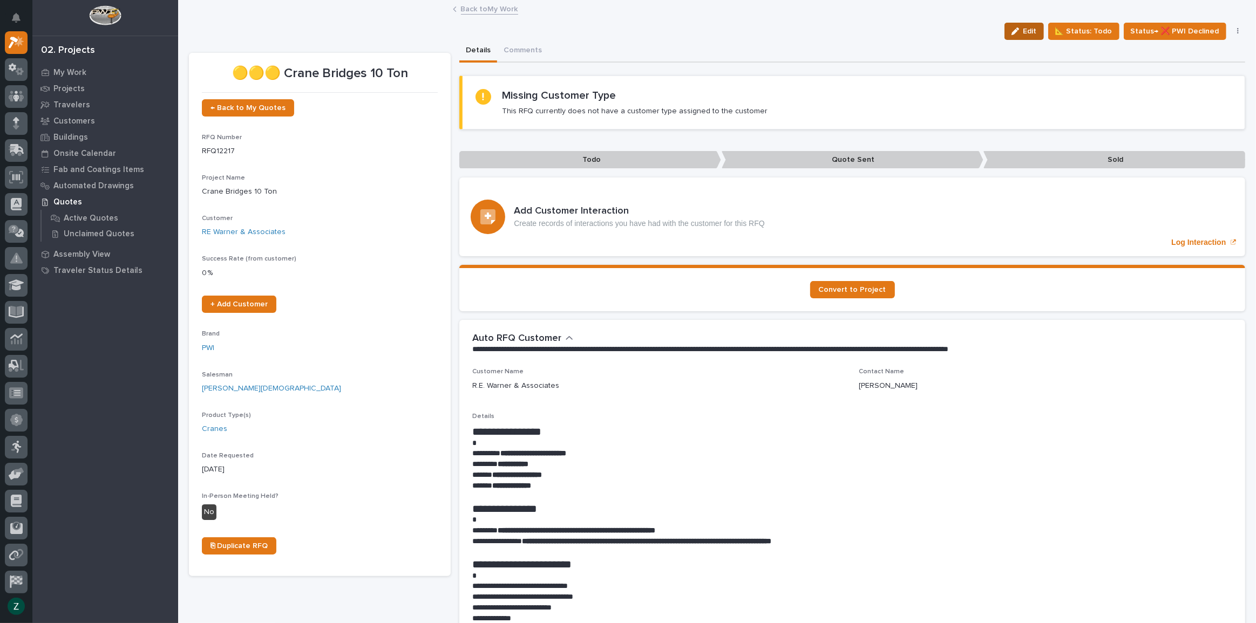
click at [1013, 28] on icon "button" at bounding box center [1016, 32] width 8 height 8
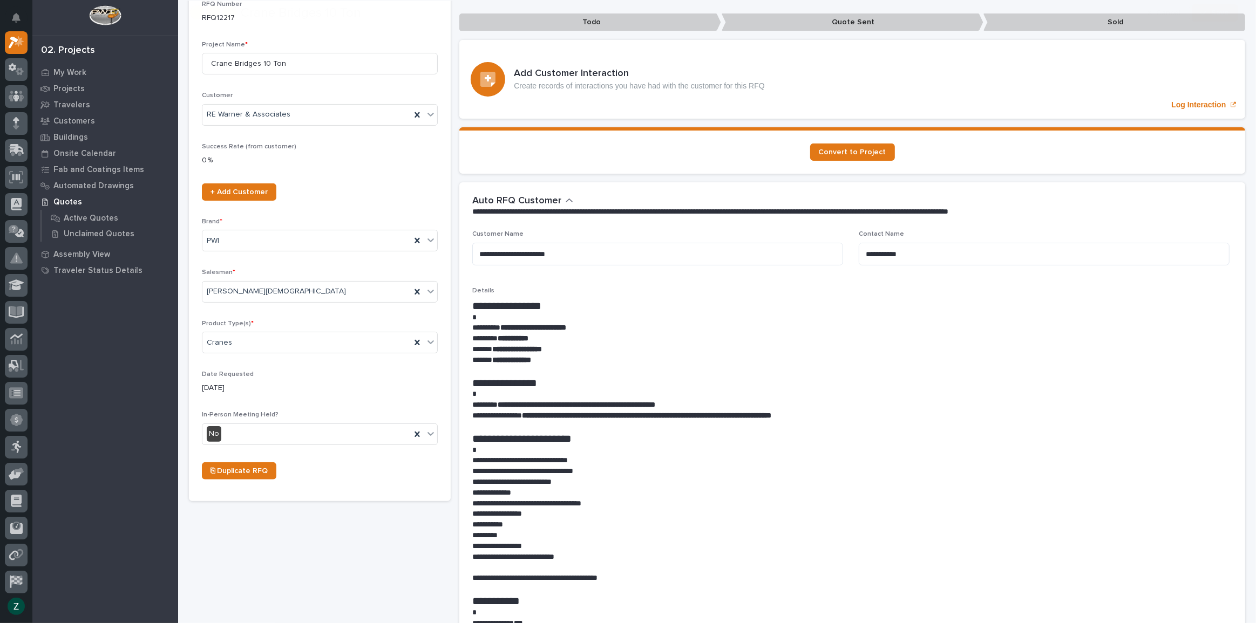
scroll to position [442, 0]
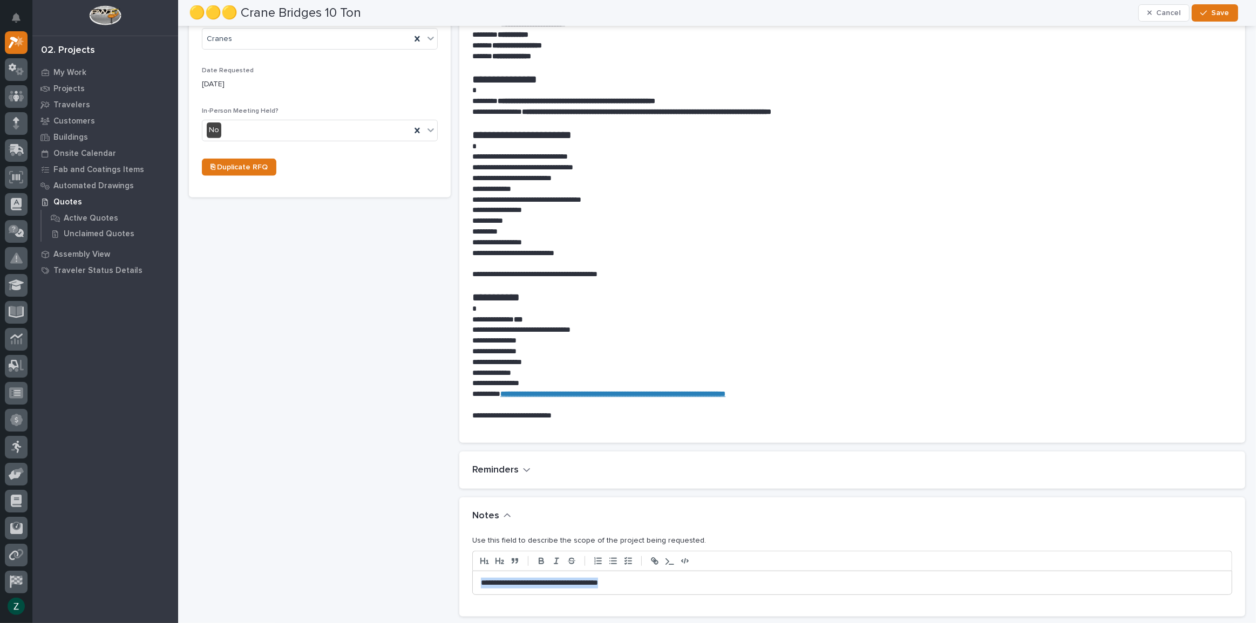
drag, startPoint x: 602, startPoint y: 581, endPoint x: 439, endPoint y: 569, distance: 164.0
click at [439, 569] on div "🟡🟡🟡 Crane Bridges 10 Ton ← Back to My Quotes RFQ Number RFQ12217 Project Name *…" at bounding box center [717, 371] width 1056 height 1546
click at [1220, 11] on span "Save" at bounding box center [1221, 13] width 18 height 10
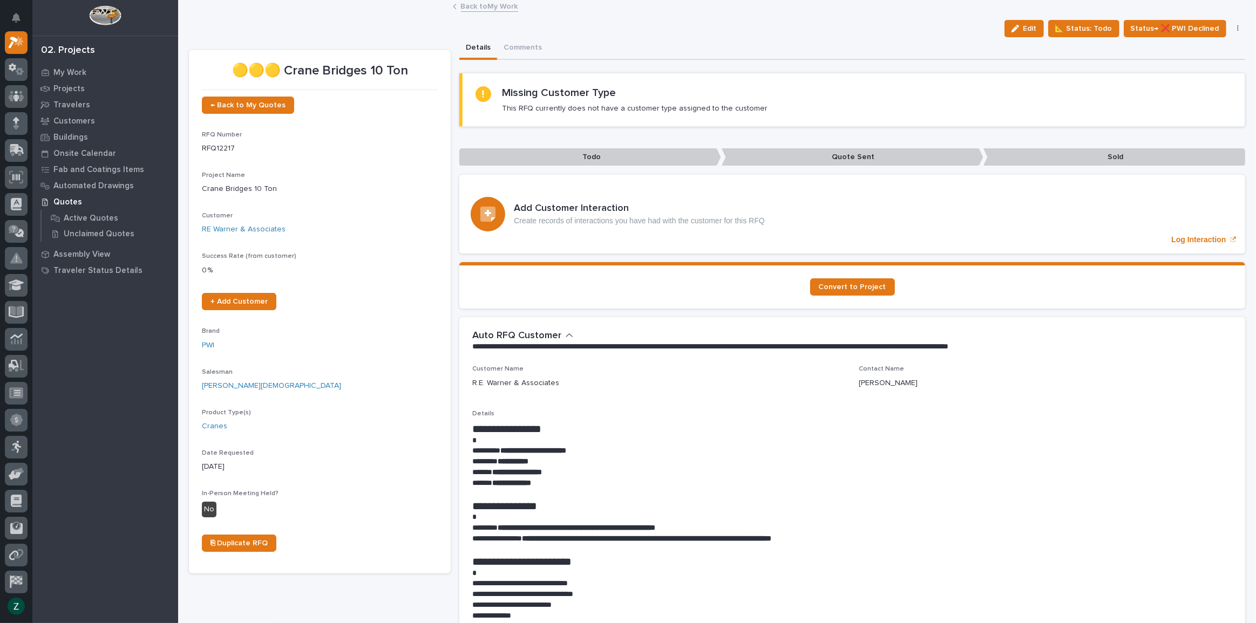
scroll to position [0, 0]
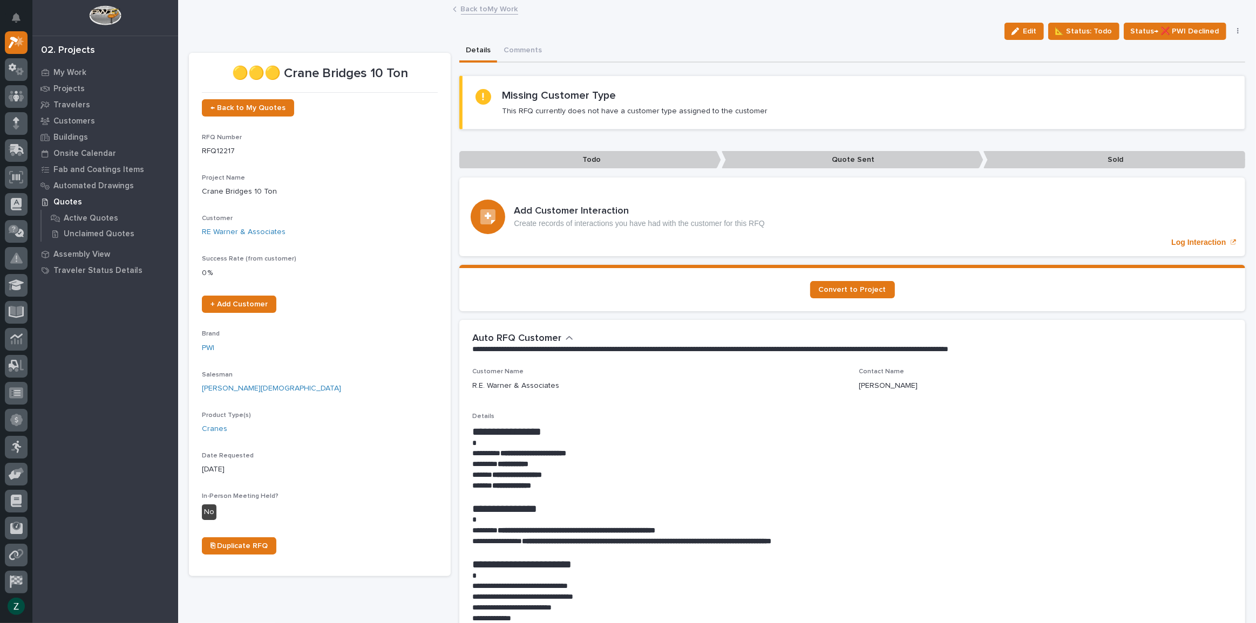
click at [474, 11] on link "Back to My Work" at bounding box center [489, 8] width 57 height 12
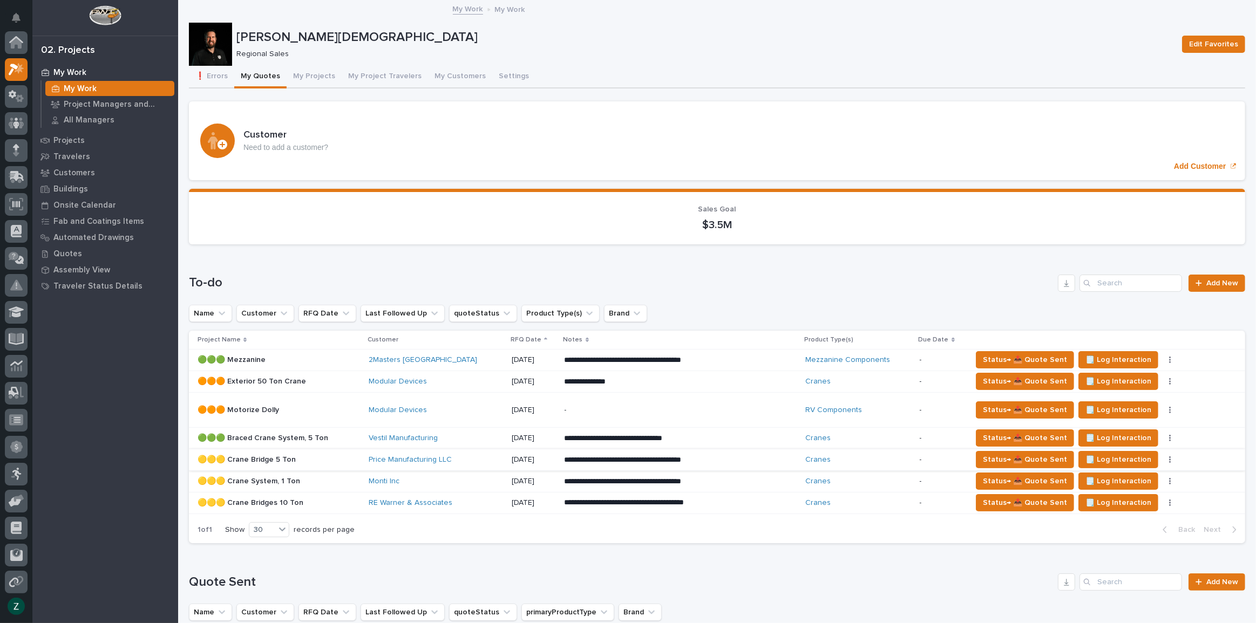
scroll to position [29, 0]
click at [750, 459] on p "**********" at bounding box center [659, 460] width 189 height 11
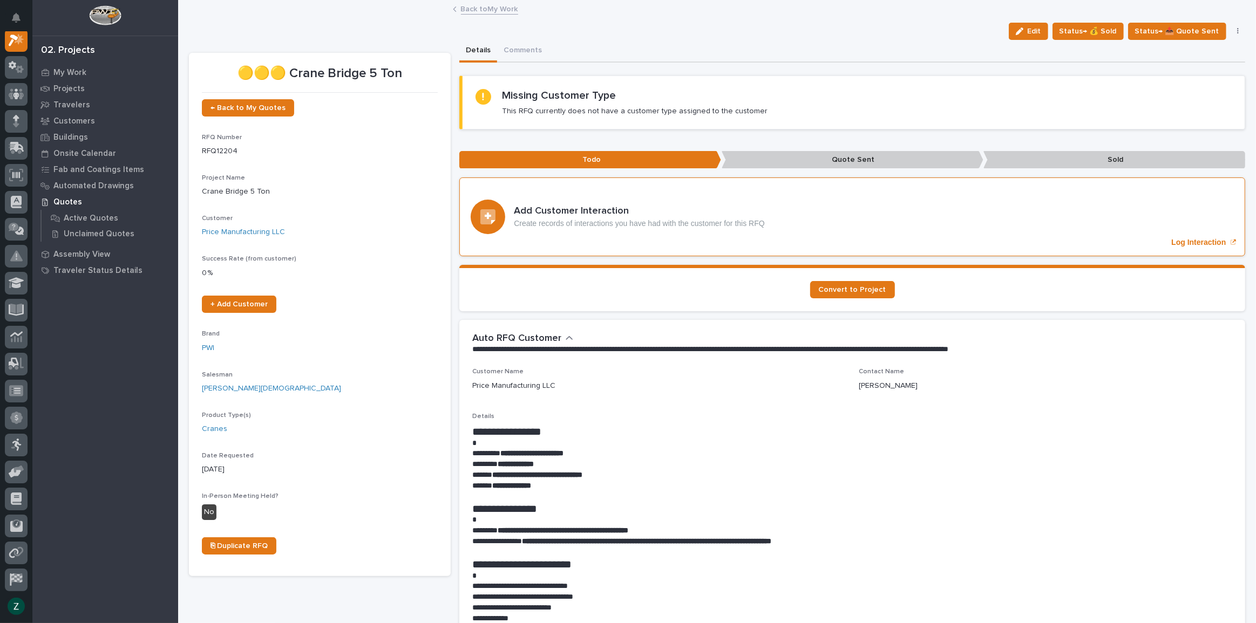
scroll to position [27, 0]
click at [1026, 25] on button "Edit" at bounding box center [1028, 31] width 39 height 17
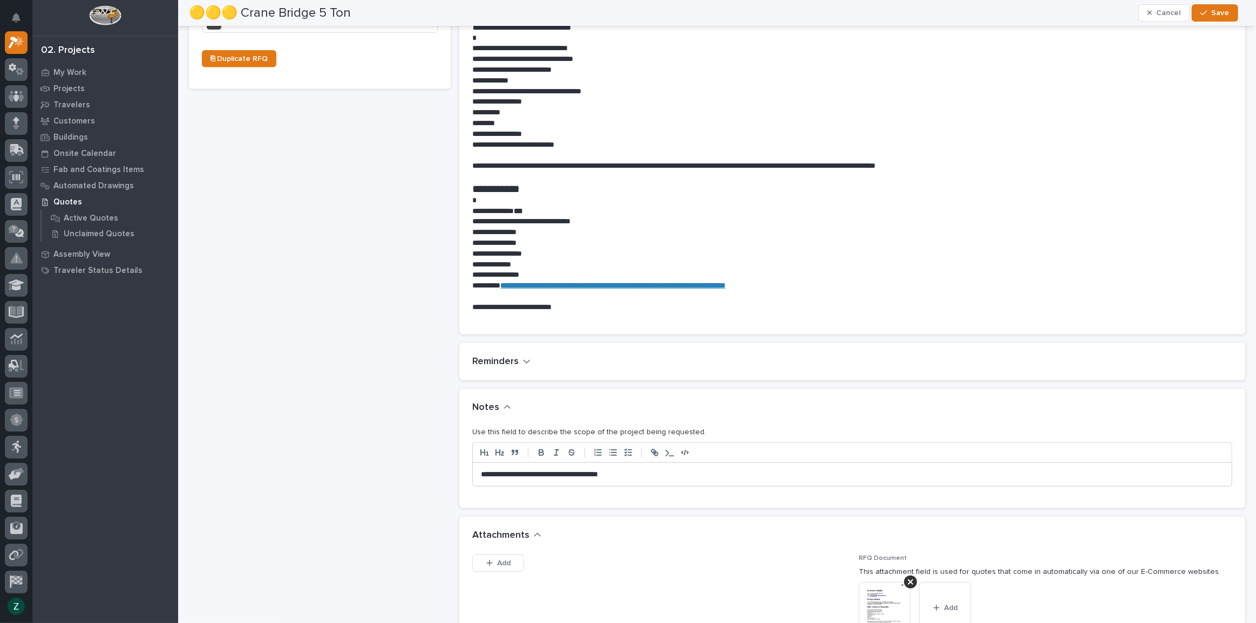
scroll to position [785, 0]
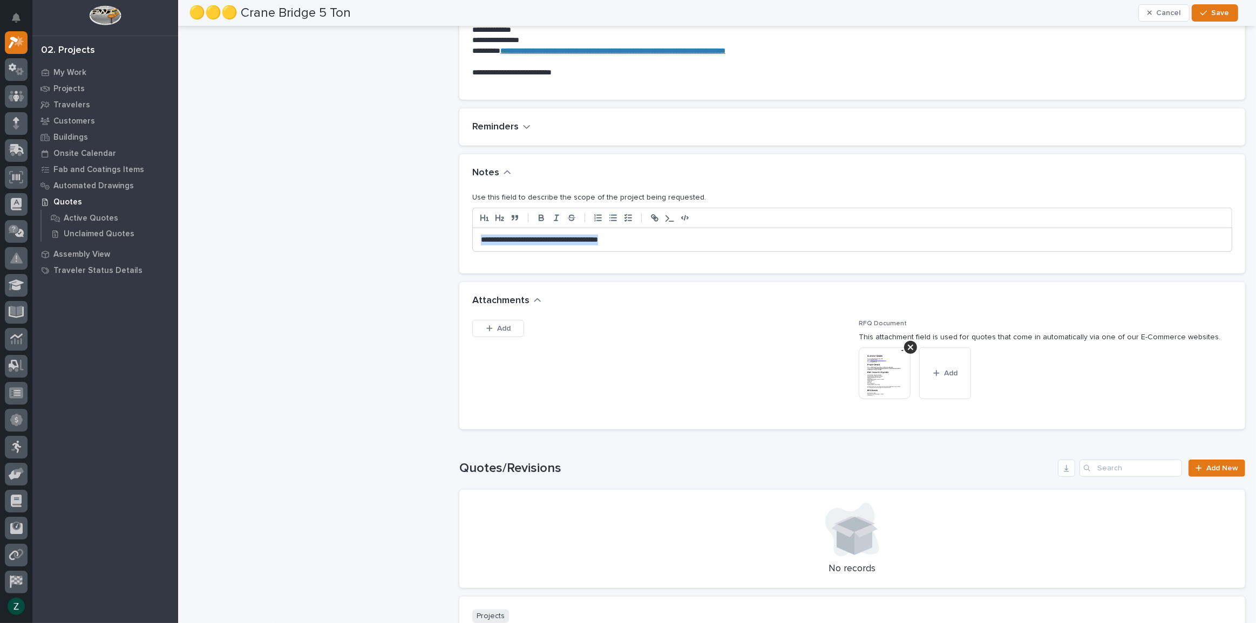
drag, startPoint x: 687, startPoint y: 237, endPoint x: 285, endPoint y: 240, distance: 401.6
click at [285, 240] on div "🟡🟡🟡 Crane Bridge 5 Ton ← Back to My Quotes RFQ Number RFQ12204 Project Name * C…" at bounding box center [717, 28] width 1056 height 1546
click at [1204, 6] on button "Save" at bounding box center [1215, 12] width 46 height 17
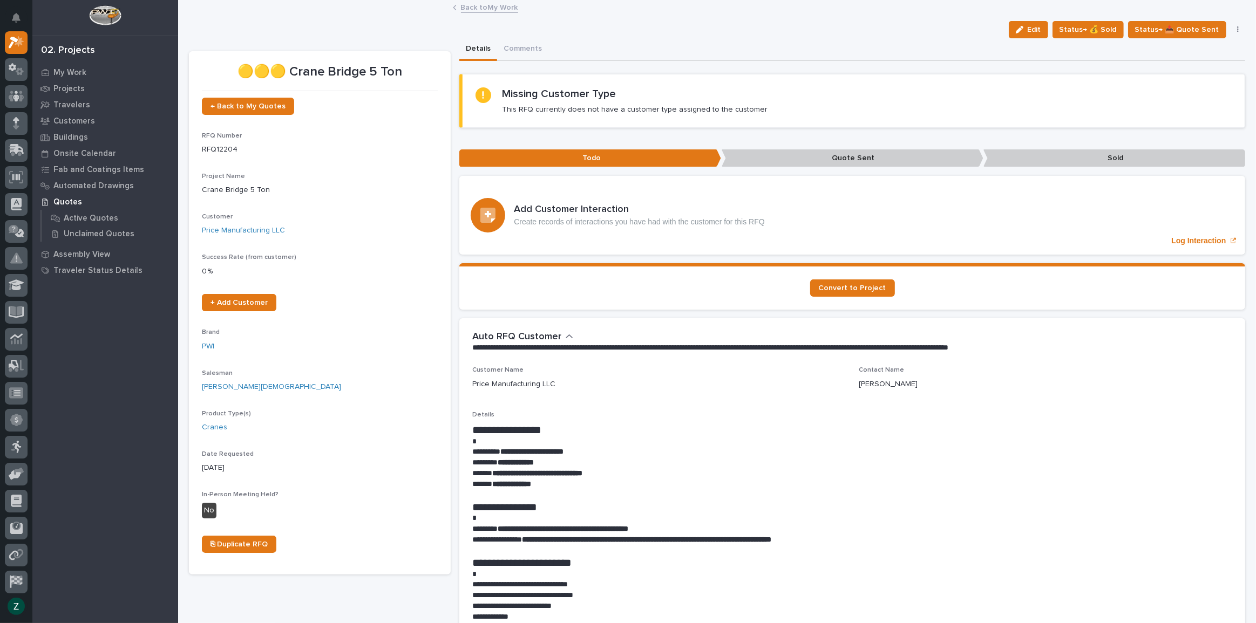
scroll to position [0, 0]
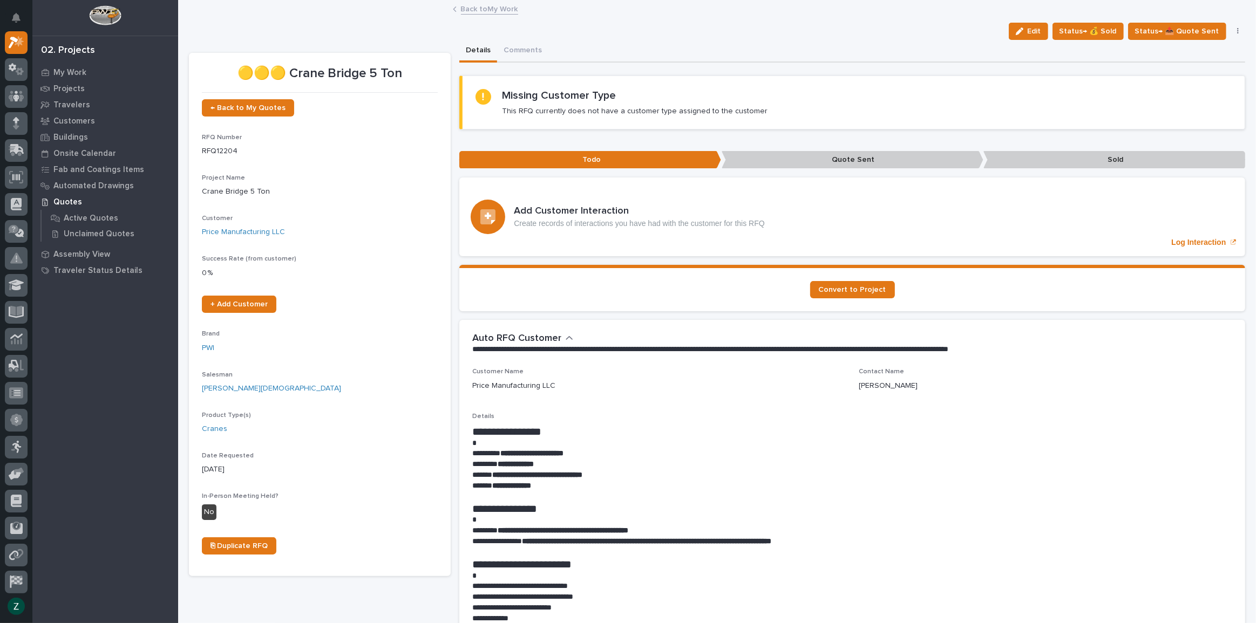
click at [474, 13] on link "Back to My Work" at bounding box center [489, 8] width 57 height 12
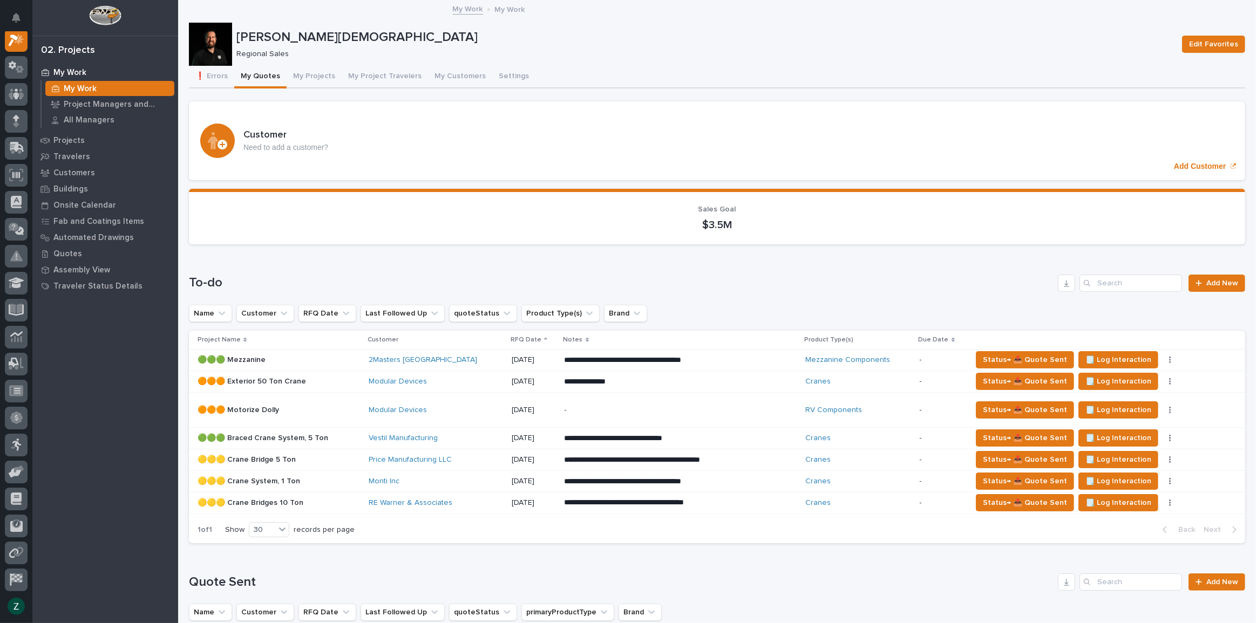
scroll to position [442, 0]
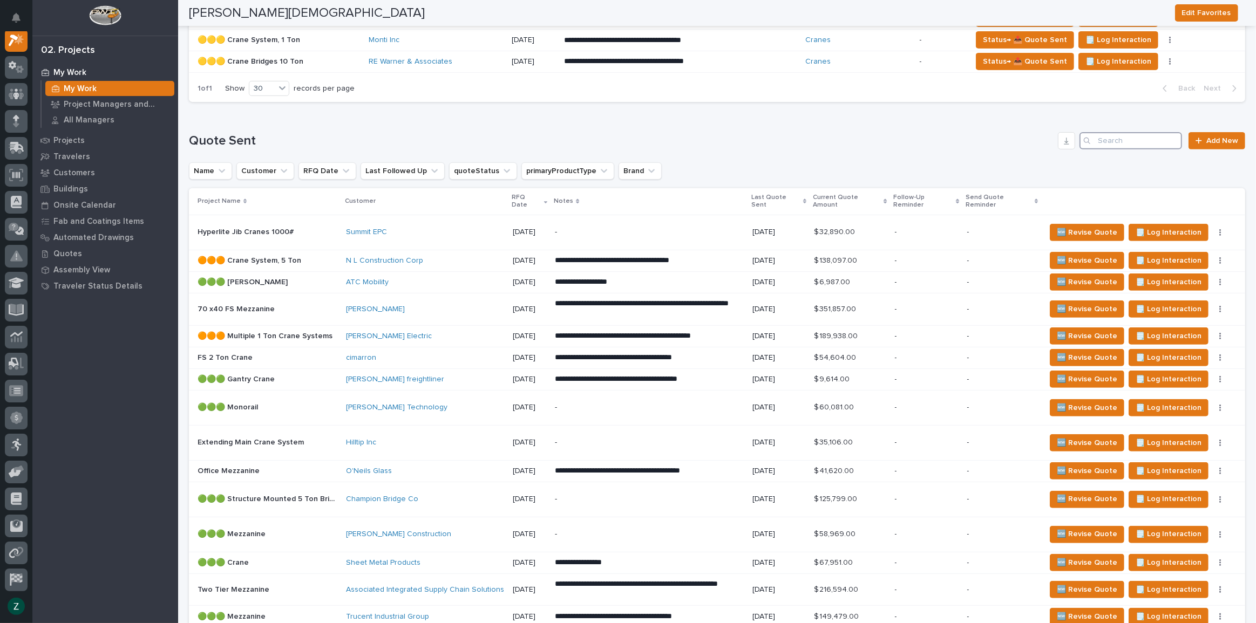
click at [1103, 136] on input "Search" at bounding box center [1131, 140] width 103 height 17
type input "alliance"
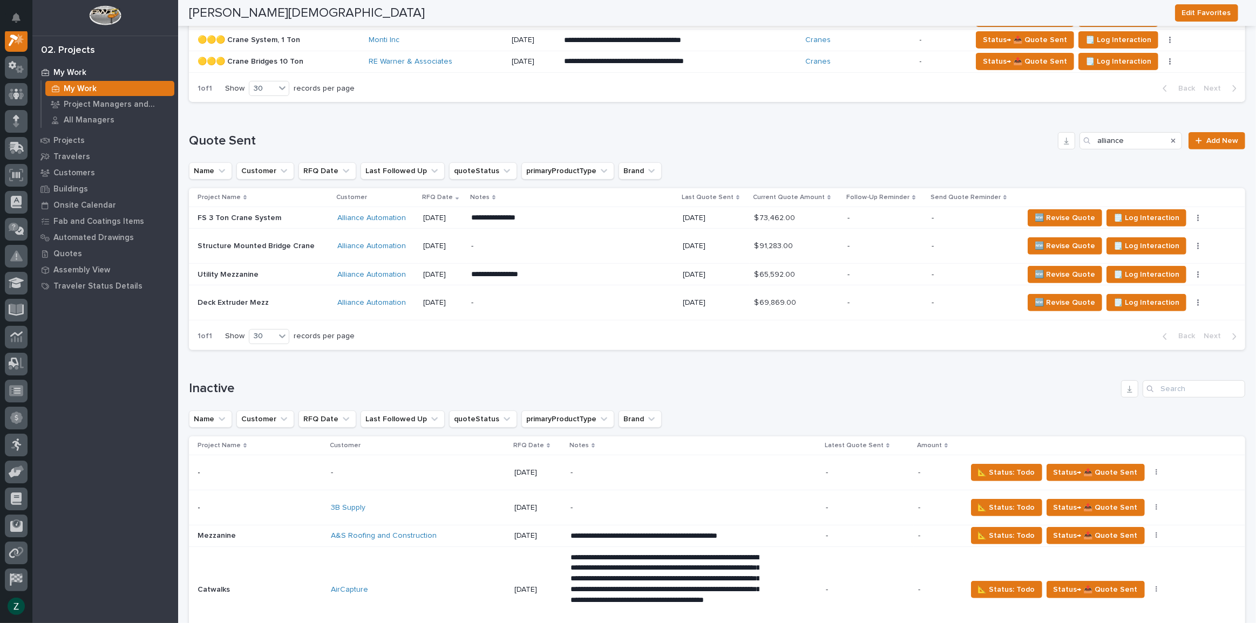
click at [843, 218] on td "-" at bounding box center [885, 218] width 84 height 22
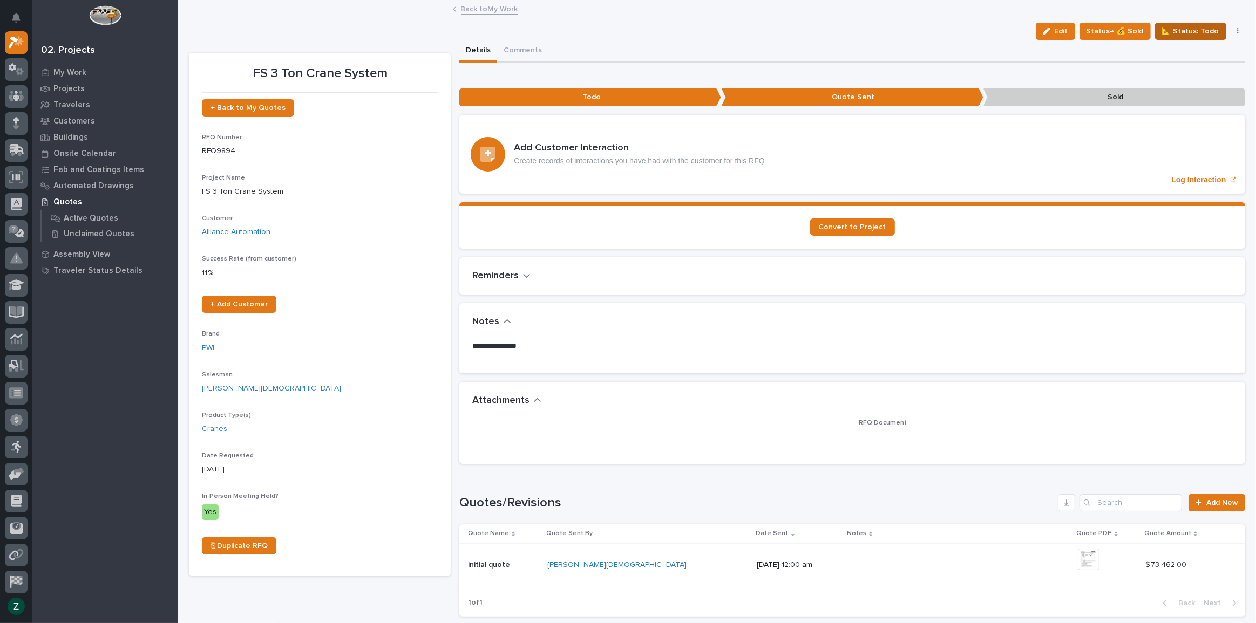
click at [1185, 26] on span "📐 Status: Todo" at bounding box center [1190, 31] width 57 height 13
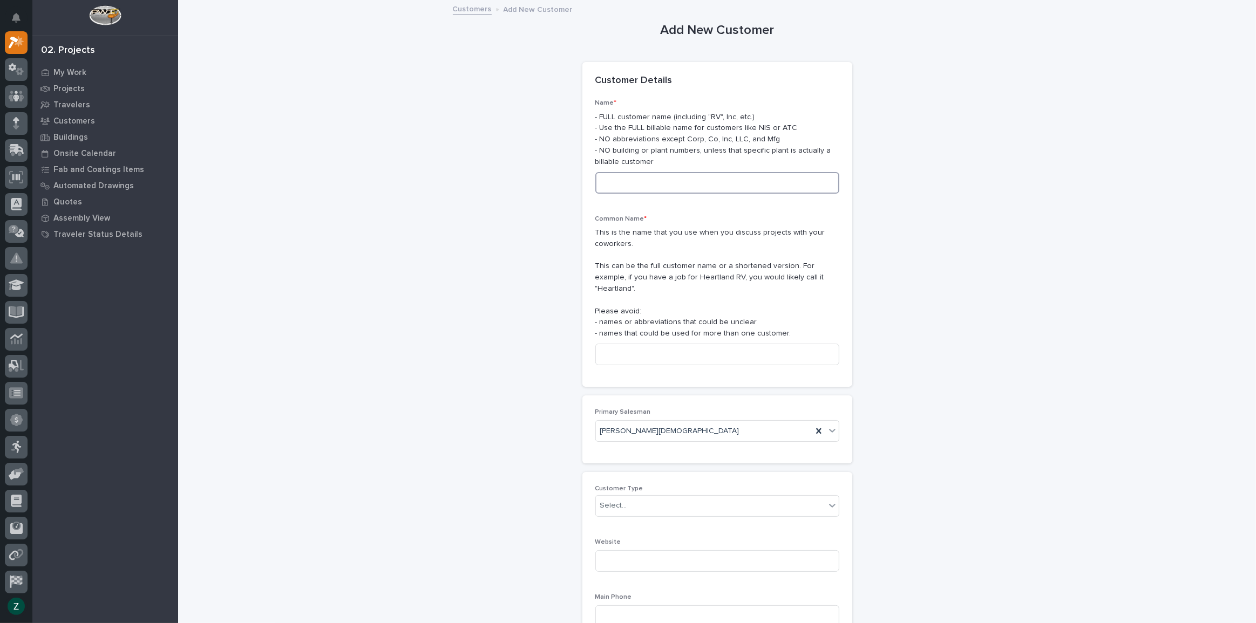
click at [648, 186] on input at bounding box center [717, 183] width 244 height 22
type input "Price Manufacturing LLC"
click at [681, 348] on input at bounding box center [717, 355] width 244 height 22
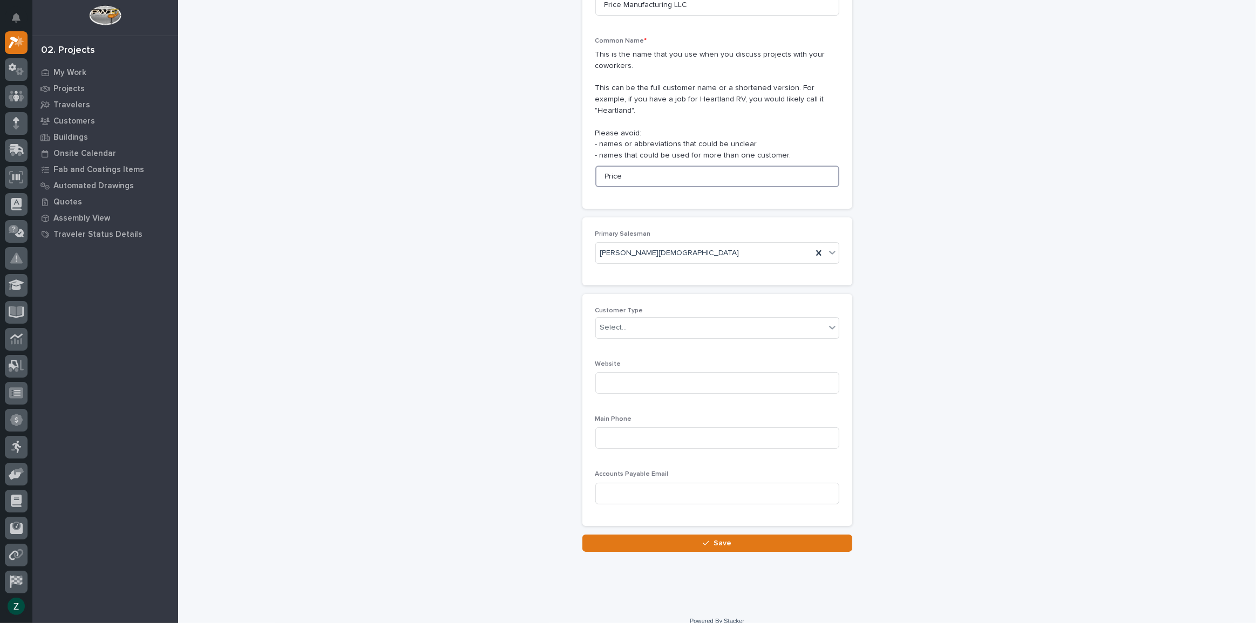
scroll to position [179, 0]
type input "Price"
click at [661, 318] on div "Select..." at bounding box center [710, 327] width 229 height 18
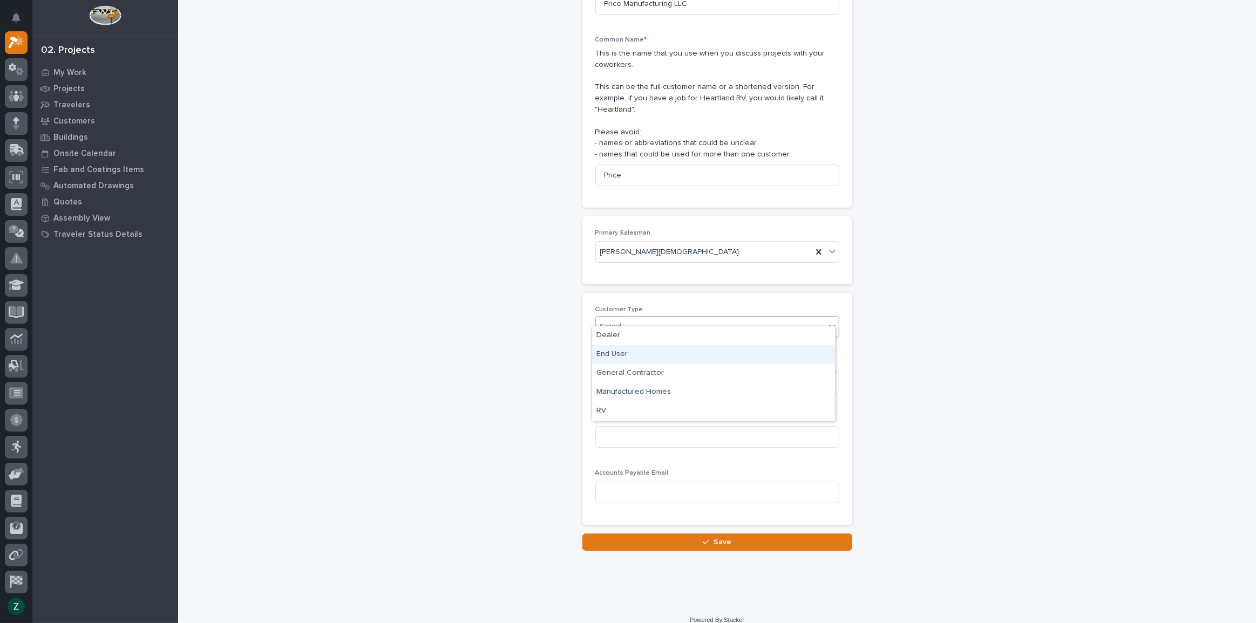
click at [667, 350] on div "End User" at bounding box center [713, 354] width 243 height 19
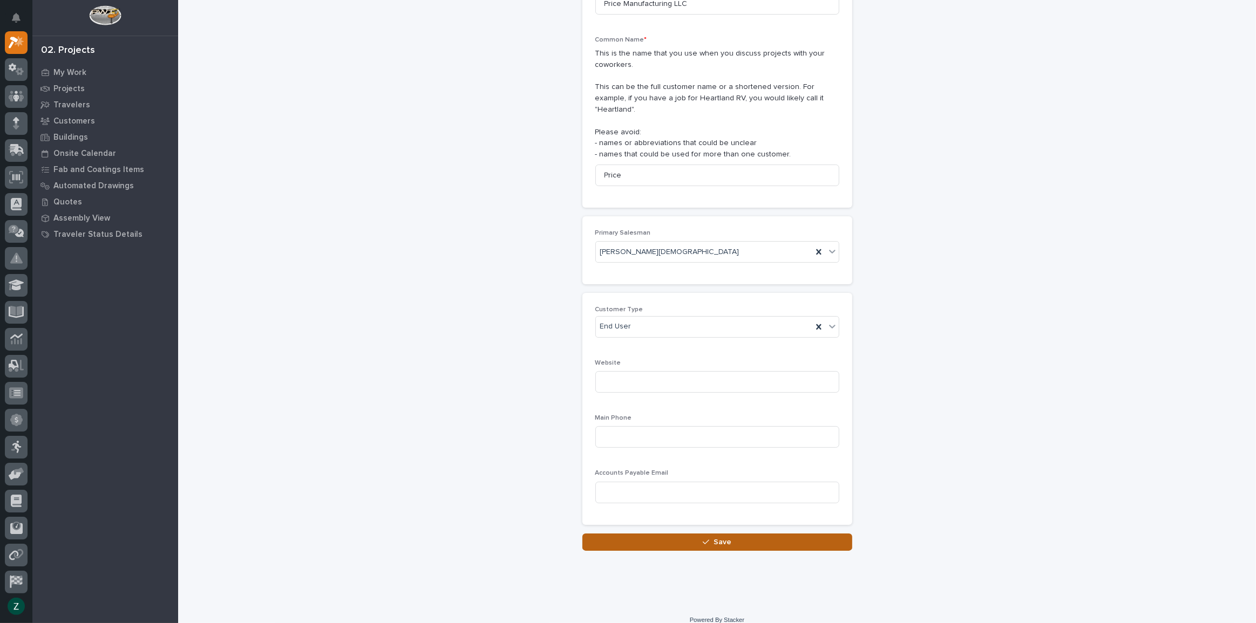
click at [718, 538] on span "Save" at bounding box center [723, 543] width 18 height 10
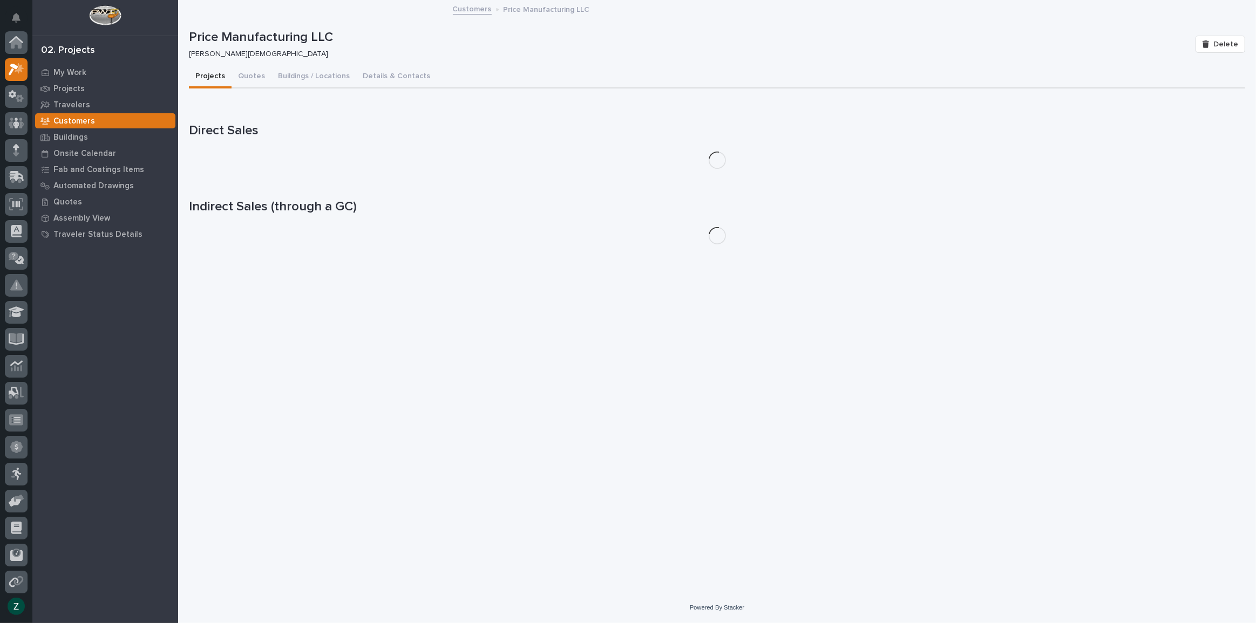
scroll to position [27, 0]
